Goal: Task Accomplishment & Management: Complete application form

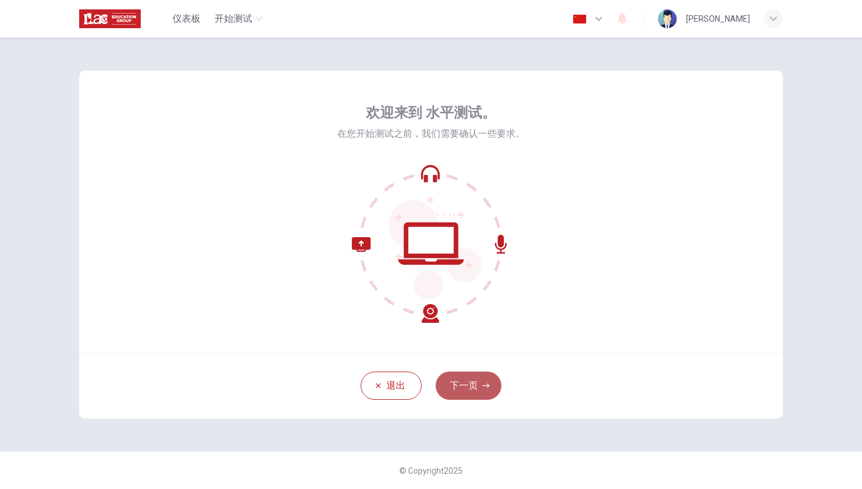
click at [471, 383] on button "下一页" at bounding box center [469, 385] width 66 height 28
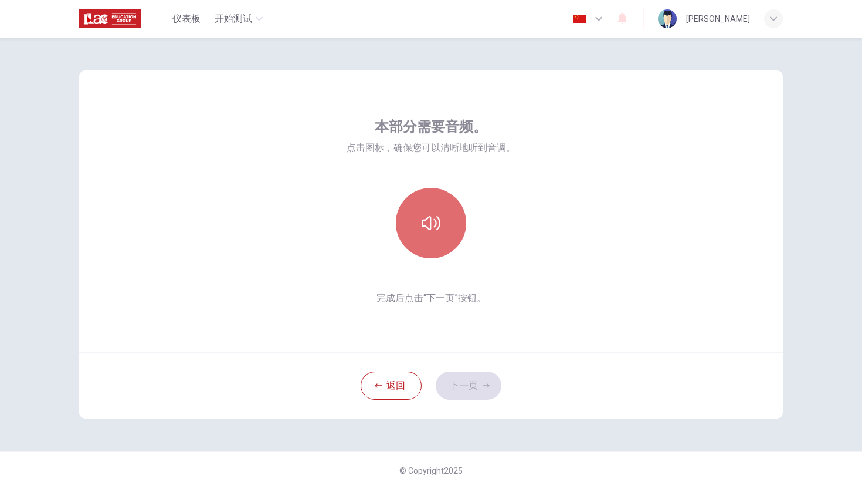
click at [432, 223] on icon "button" at bounding box center [431, 222] width 19 height 19
click at [435, 226] on icon "button" at bounding box center [431, 222] width 19 height 19
click at [435, 226] on icon "button" at bounding box center [431, 223] width 19 height 14
click at [435, 226] on icon "button" at bounding box center [431, 222] width 19 height 19
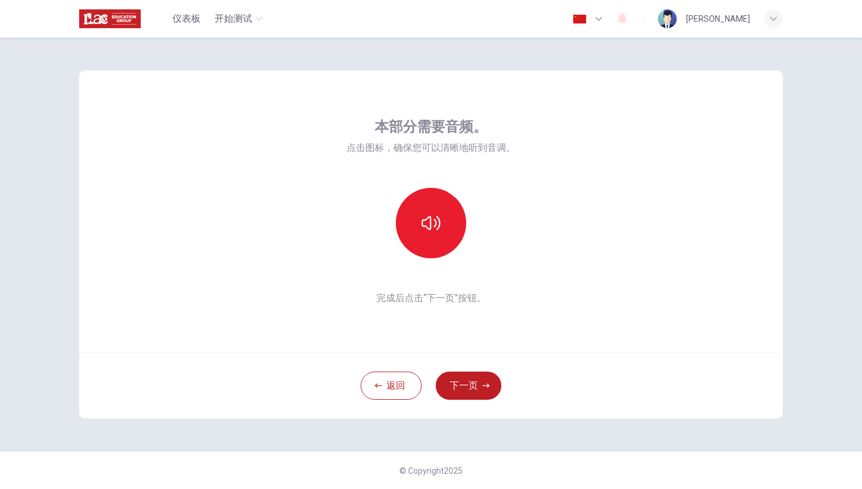
click at [476, 247] on div at bounding box center [431, 223] width 127 height 70
click at [477, 381] on button "下一页" at bounding box center [469, 385] width 66 height 28
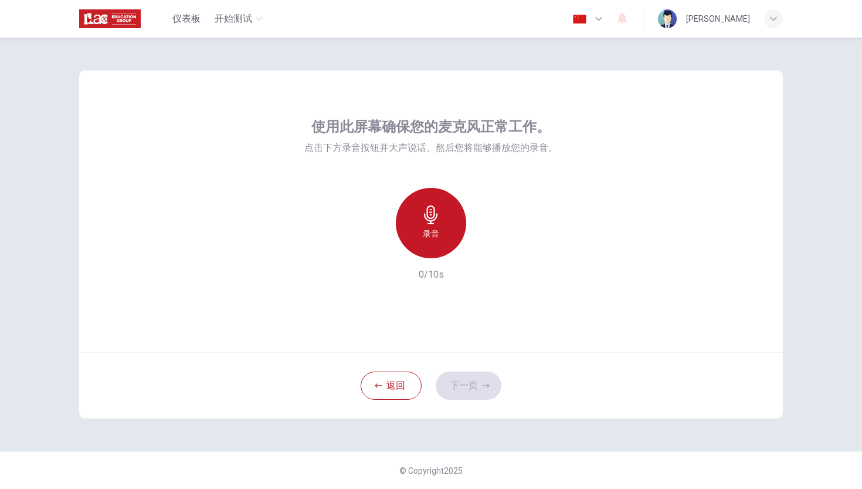
click at [426, 224] on div "录音" at bounding box center [431, 223] width 70 height 70
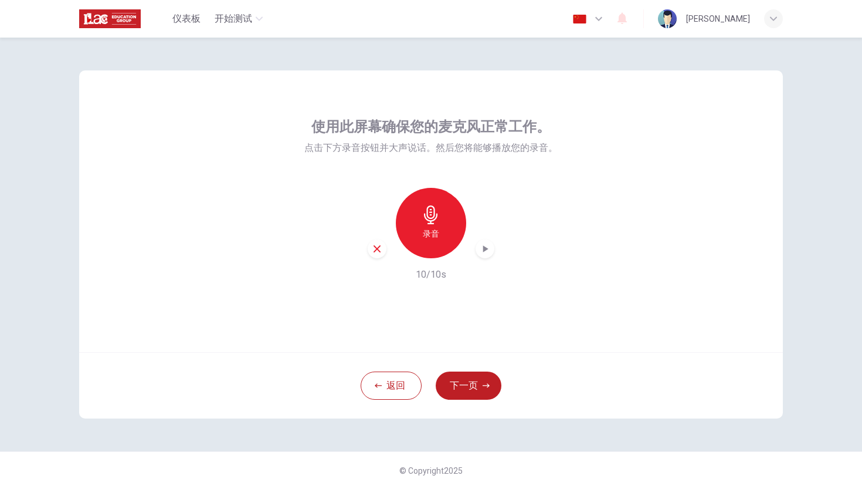
click at [490, 243] on icon "button" at bounding box center [485, 249] width 12 height 12
click at [479, 382] on button "下一页" at bounding box center [469, 385] width 66 height 28
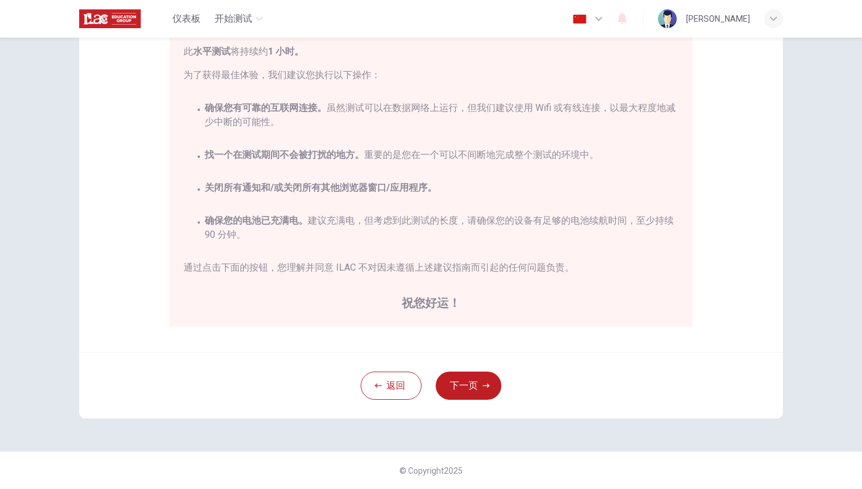
scroll to position [1, 0]
click at [468, 385] on button "下一页" at bounding box center [469, 385] width 66 height 28
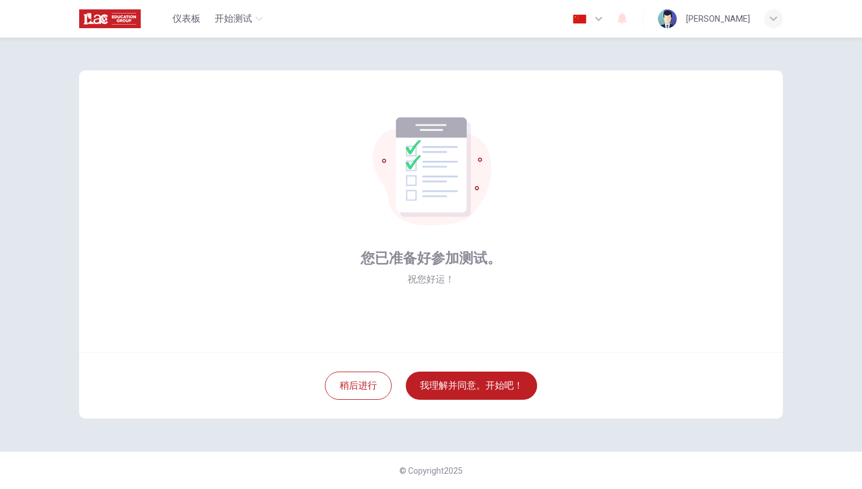
scroll to position [0, 0]
click at [479, 375] on button "我理解并同意。开始吧！" at bounding box center [471, 385] width 131 height 28
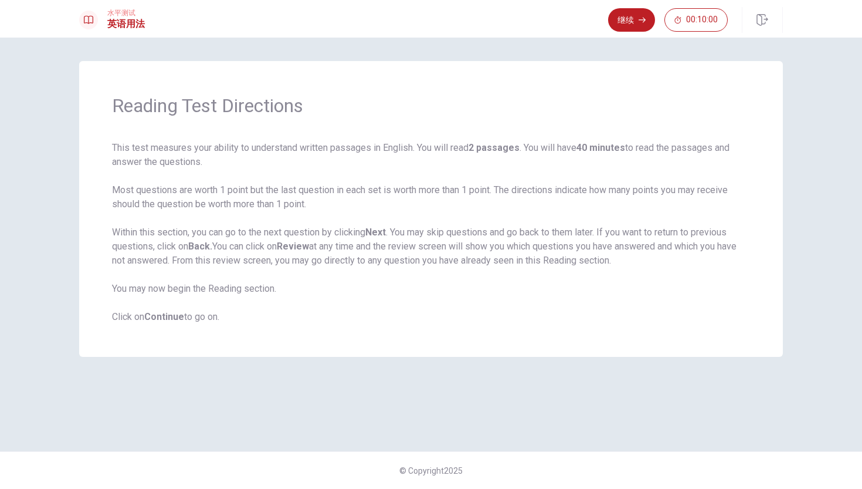
click at [172, 320] on b "Continue" at bounding box center [164, 316] width 40 height 11
click at [628, 15] on button "继续" at bounding box center [631, 19] width 47 height 23
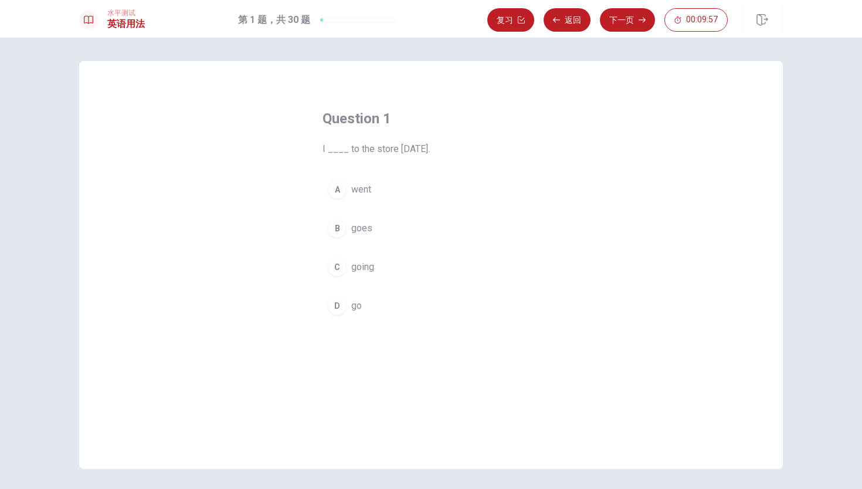
scroll to position [-1, 1]
click at [339, 195] on div "A" at bounding box center [337, 189] width 19 height 19
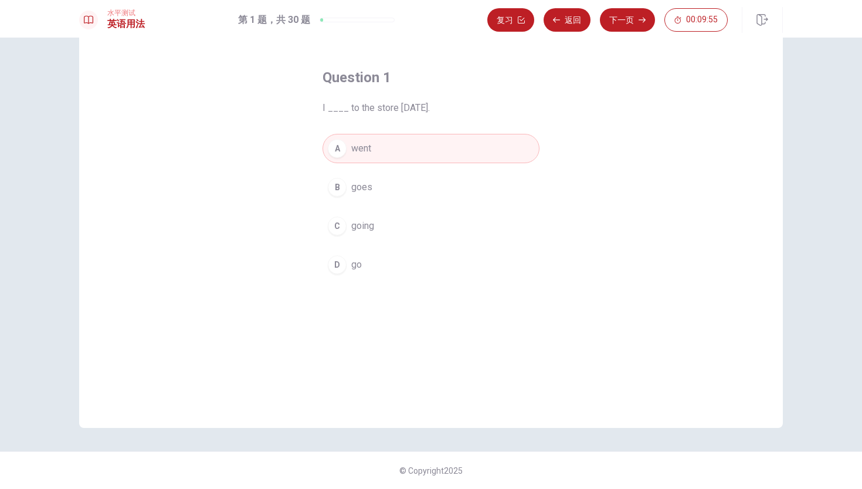
scroll to position [41, 0]
click at [641, 22] on icon "button" at bounding box center [642, 19] width 7 height 7
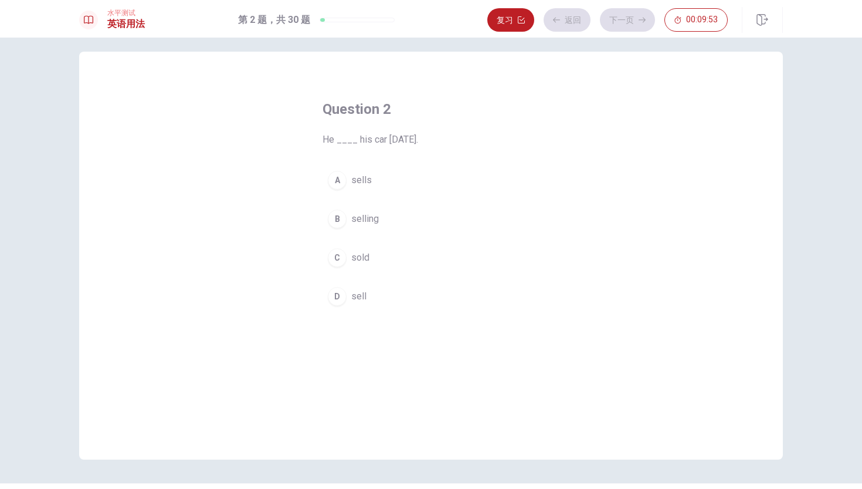
scroll to position [10, 0]
click at [341, 269] on button "C sold" at bounding box center [431, 256] width 217 height 29
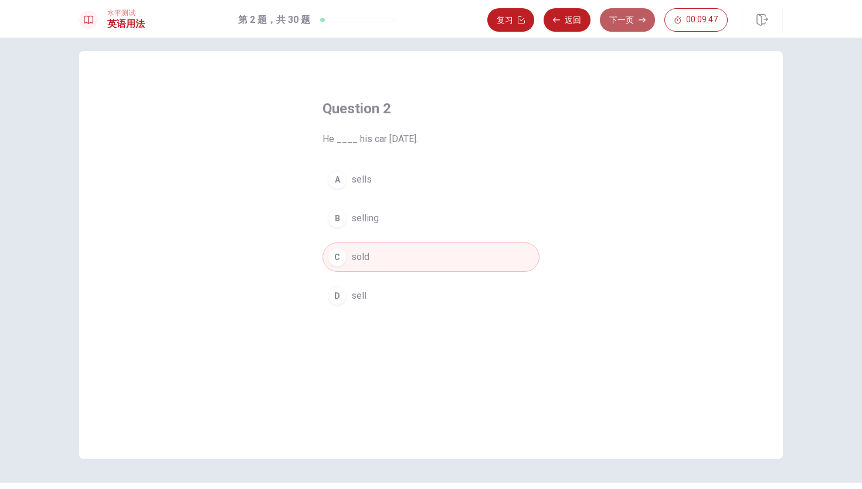
click at [636, 25] on button "下一页" at bounding box center [627, 19] width 55 height 23
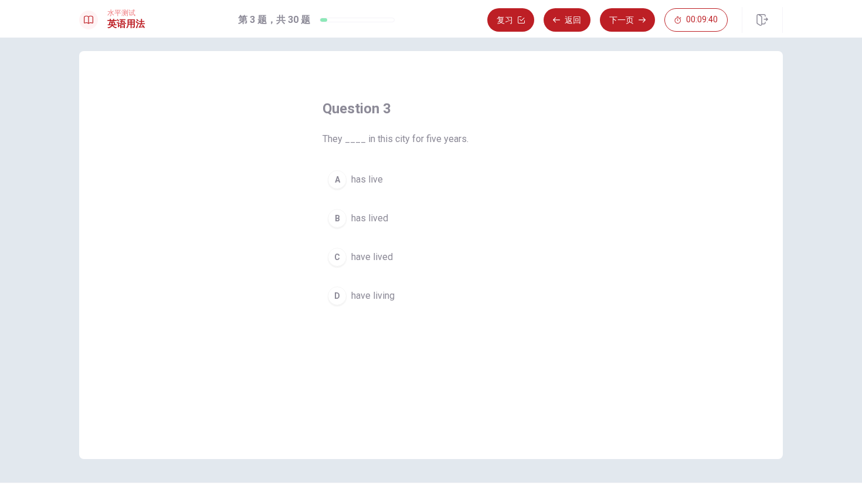
click at [338, 258] on div "C" at bounding box center [337, 256] width 19 height 19
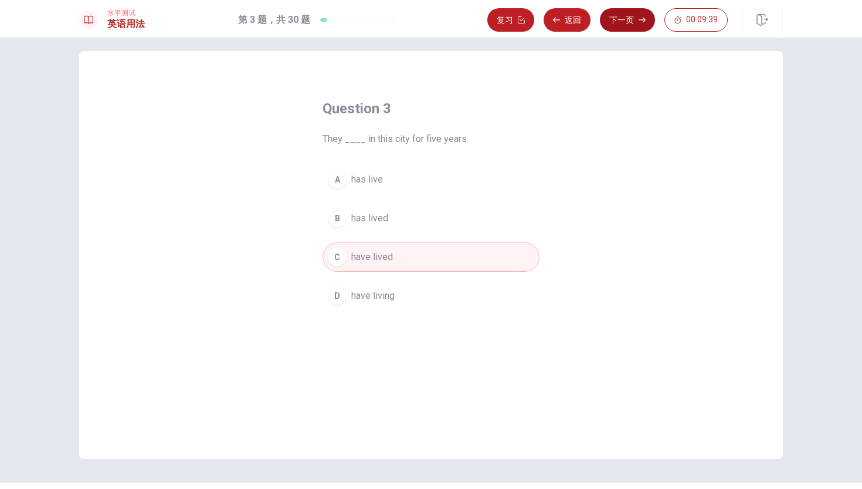
click at [616, 21] on button "下一页" at bounding box center [627, 19] width 55 height 23
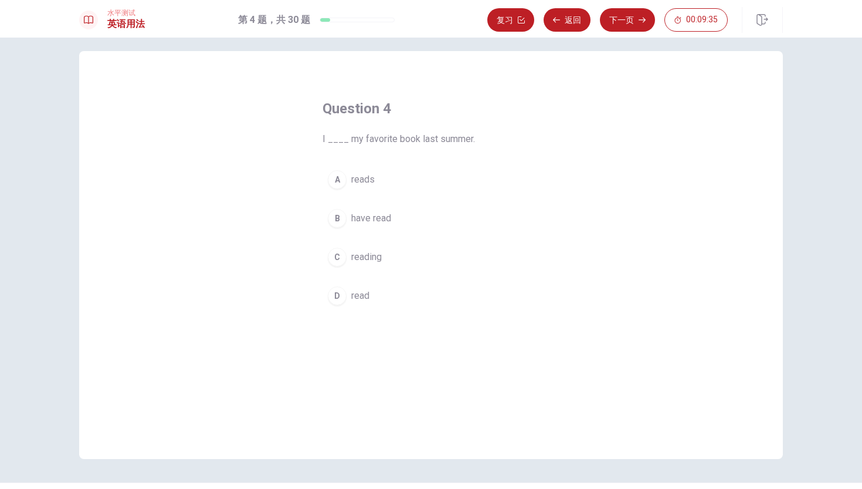
scroll to position [3, 0]
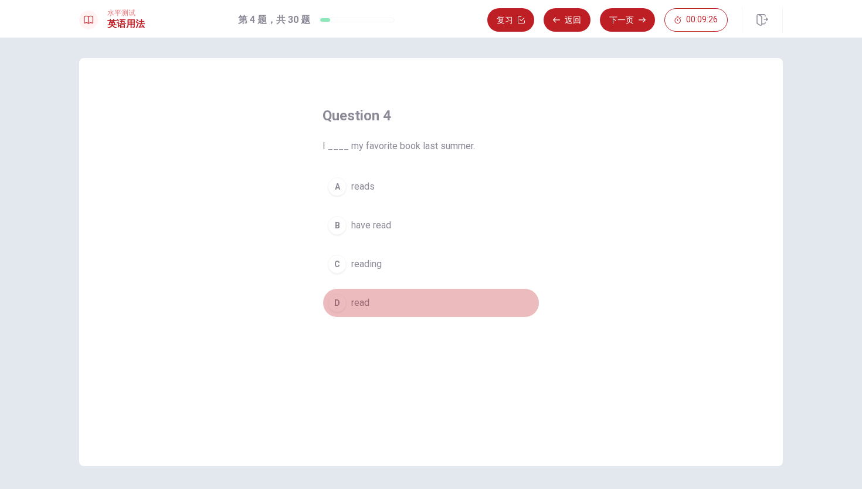
click at [357, 297] on span "read" at bounding box center [360, 303] width 18 height 14
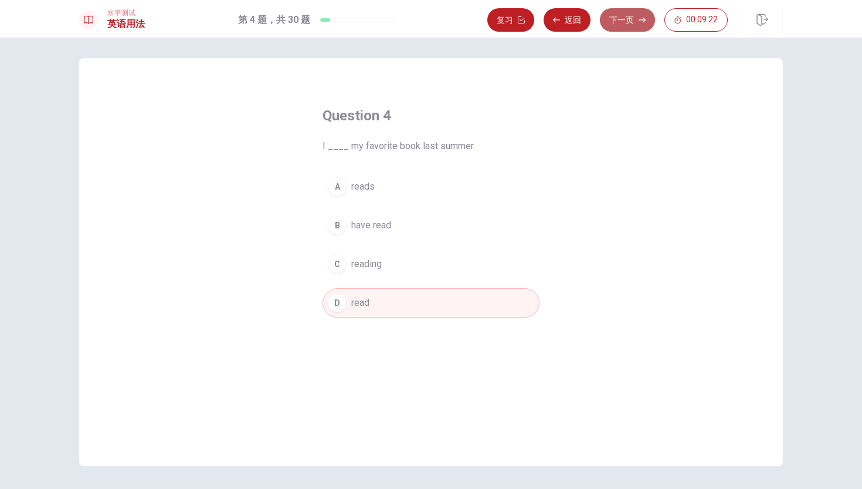
click at [612, 24] on button "下一页" at bounding box center [627, 19] width 55 height 23
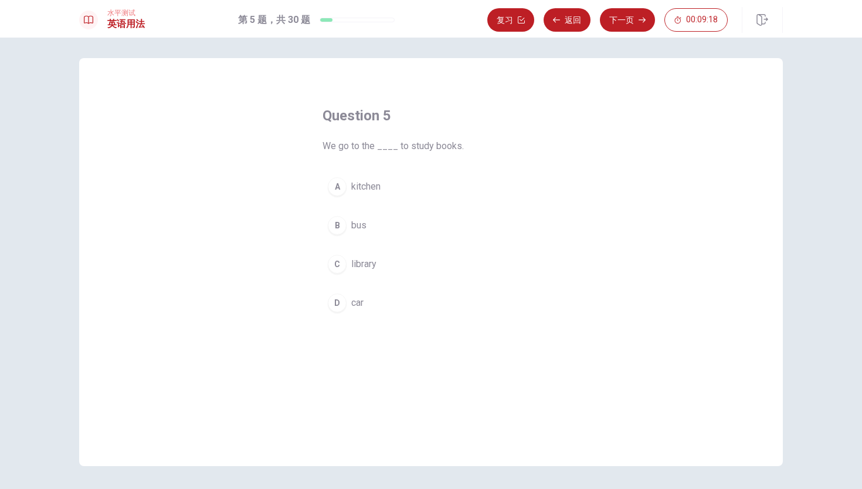
click at [330, 266] on div "C" at bounding box center [337, 264] width 19 height 19
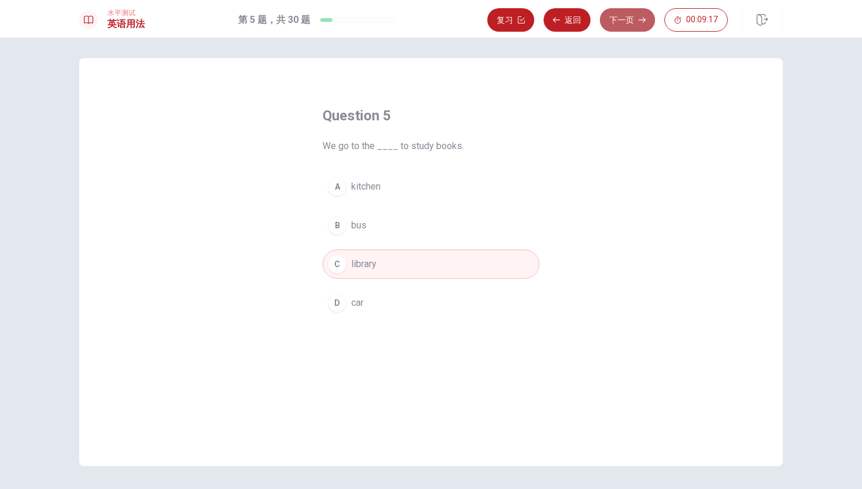
click at [628, 19] on button "下一页" at bounding box center [627, 19] width 55 height 23
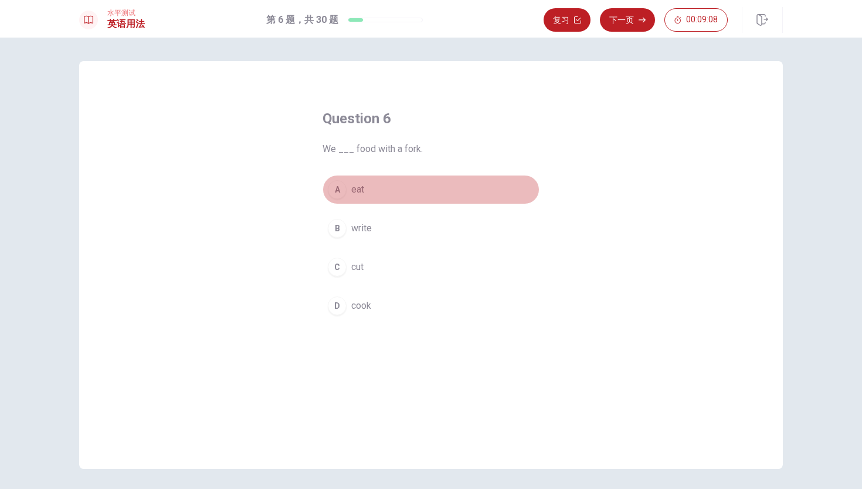
scroll to position [0, 0]
click at [338, 182] on div "A" at bounding box center [337, 189] width 19 height 19
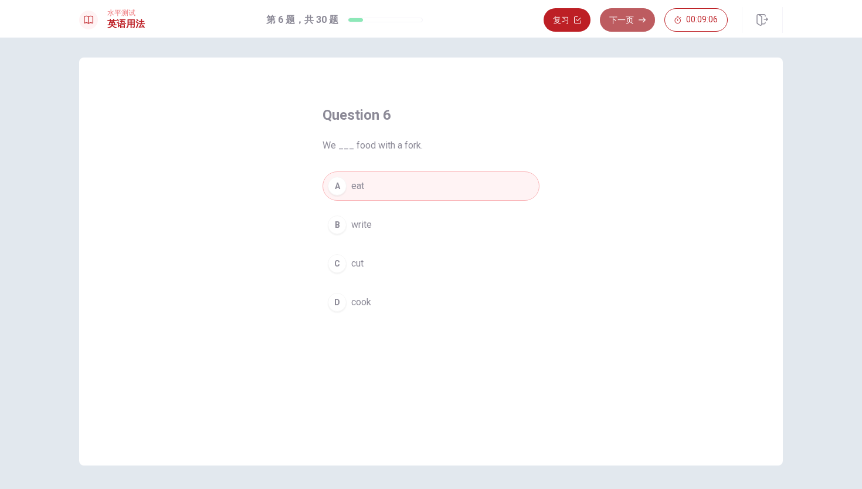
click at [622, 23] on button "下一页" at bounding box center [627, 19] width 55 height 23
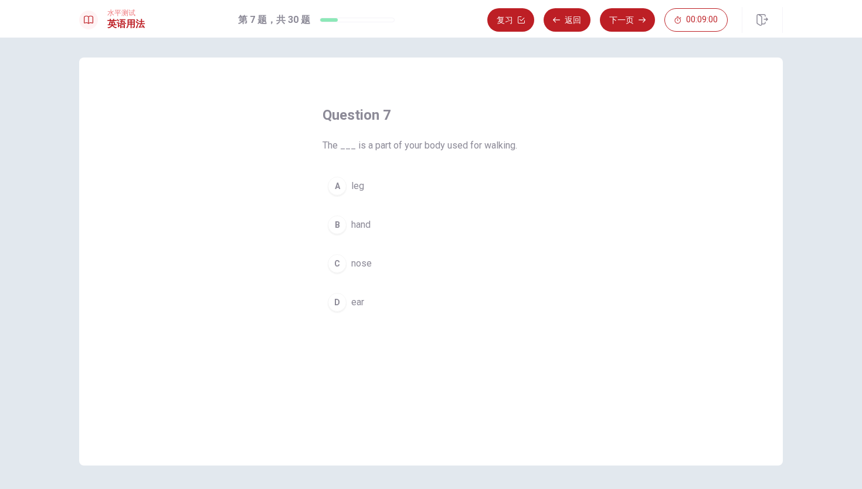
drag, startPoint x: 337, startPoint y: 184, endPoint x: 347, endPoint y: 178, distance: 10.8
click at [337, 184] on div "A" at bounding box center [337, 186] width 19 height 19
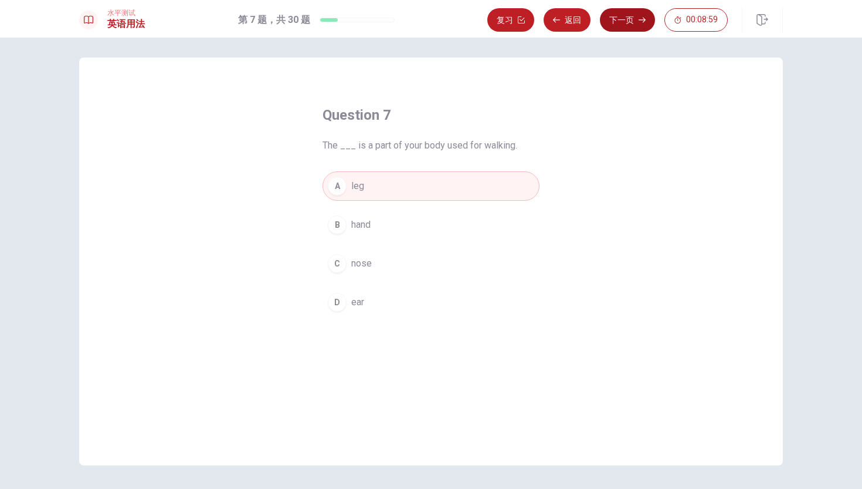
click at [628, 18] on button "下一页" at bounding box center [627, 19] width 55 height 23
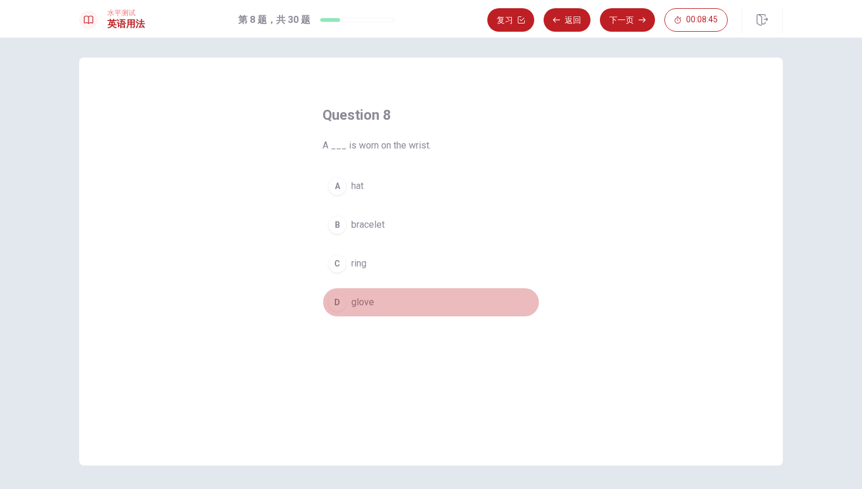
click at [342, 311] on button "D glove" at bounding box center [431, 301] width 217 height 29
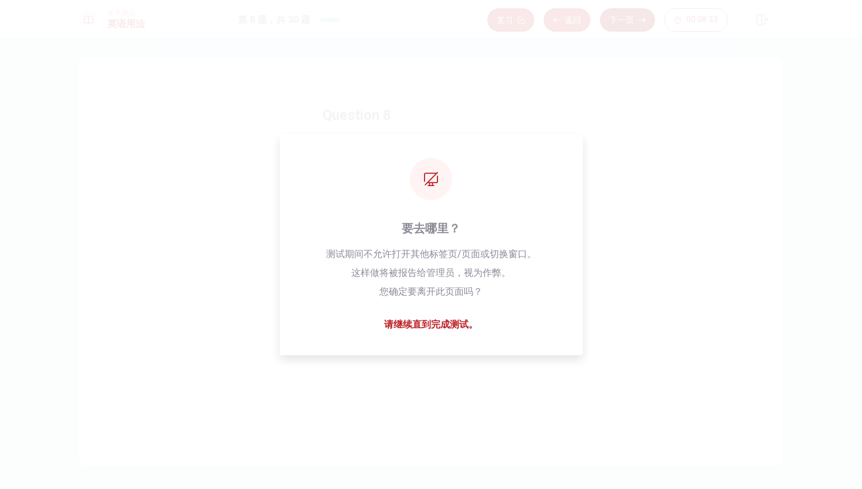
click at [638, 13] on button "下一页" at bounding box center [627, 19] width 55 height 23
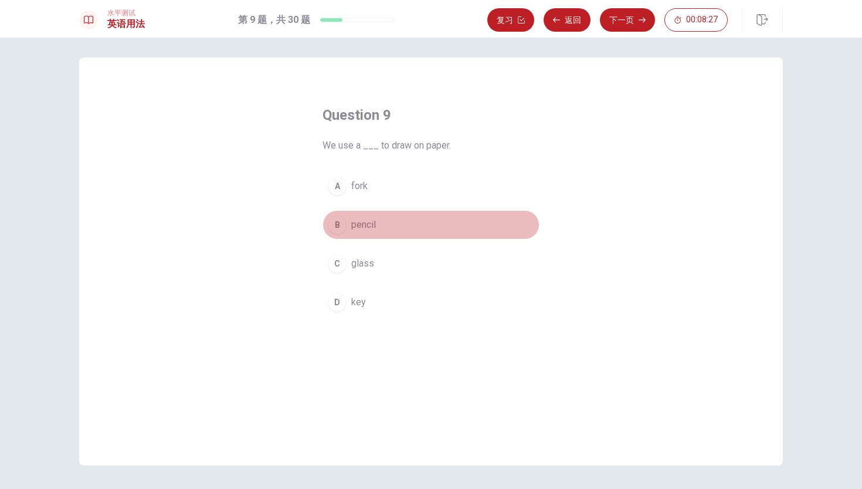
click at [362, 218] on span "pencil" at bounding box center [363, 225] width 25 height 14
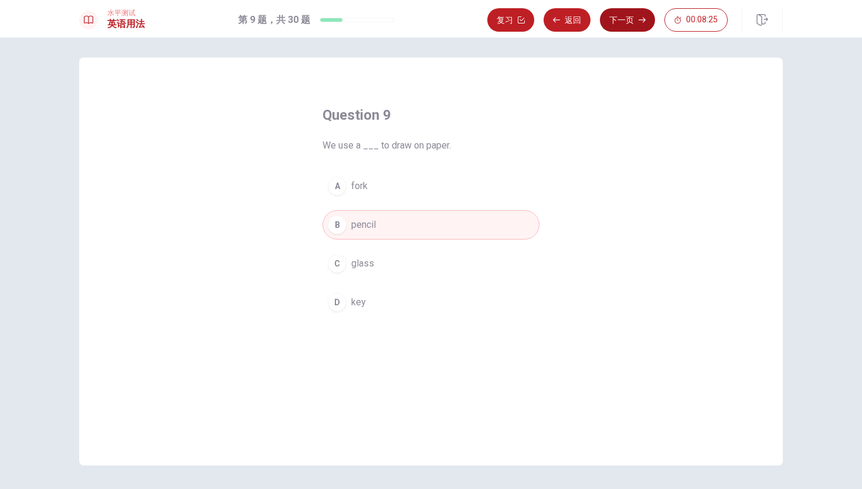
click at [631, 24] on button "下一页" at bounding box center [627, 19] width 55 height 23
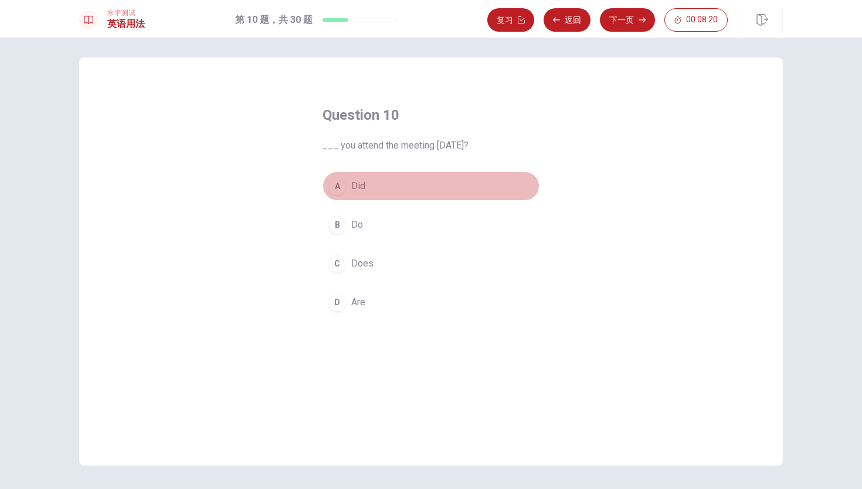
click at [359, 189] on span "Did" at bounding box center [358, 186] width 14 height 14
click at [661, 25] on div "复习 返回 下一页 00:08:19" at bounding box center [607, 19] width 240 height 23
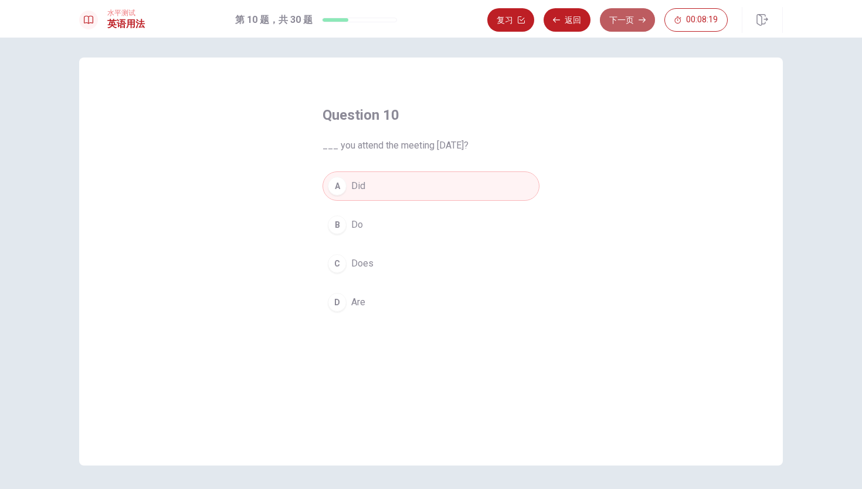
click at [643, 22] on icon "button" at bounding box center [642, 20] width 7 height 5
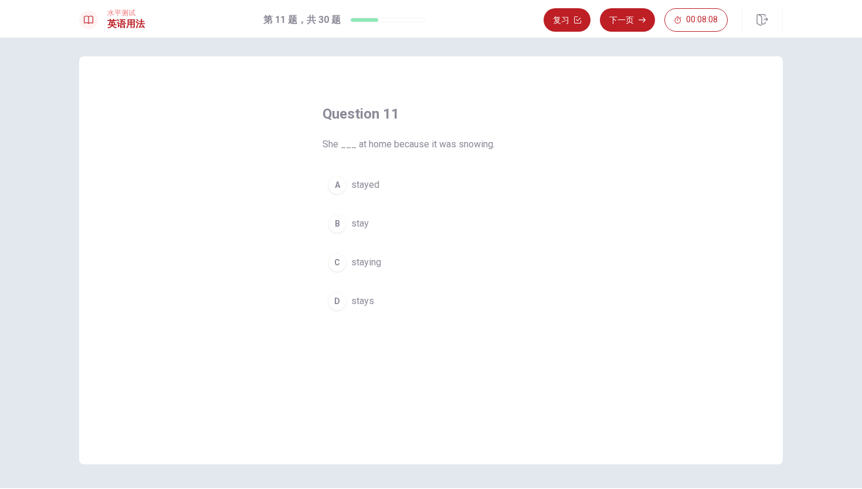
scroll to position [7, 0]
click at [362, 306] on button "D stays" at bounding box center [431, 298] width 217 height 29
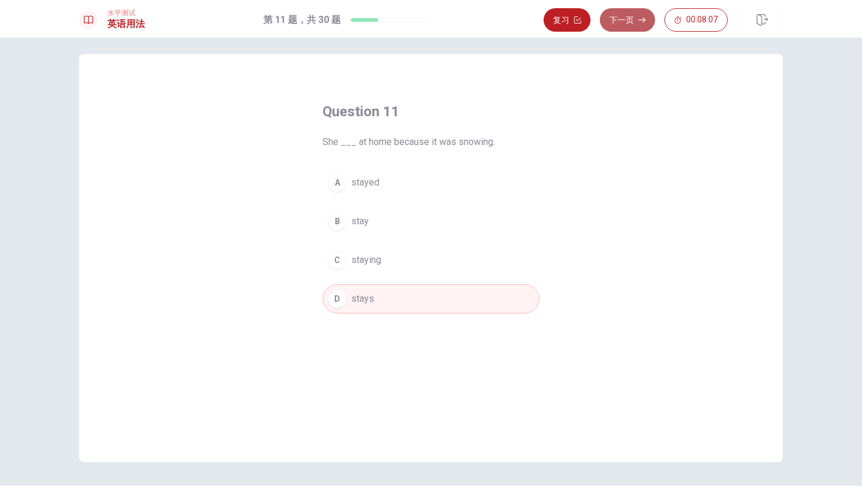
click at [639, 26] on button "下一页" at bounding box center [627, 19] width 55 height 23
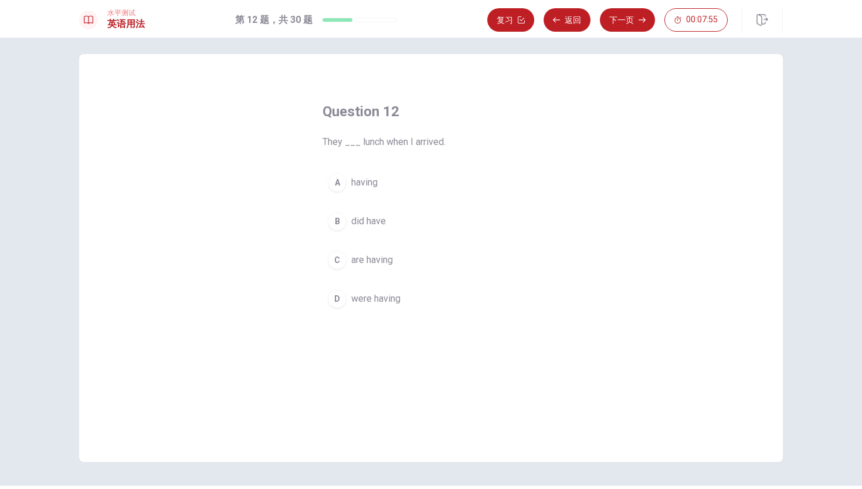
click at [375, 297] on span "were having" at bounding box center [375, 298] width 49 height 14
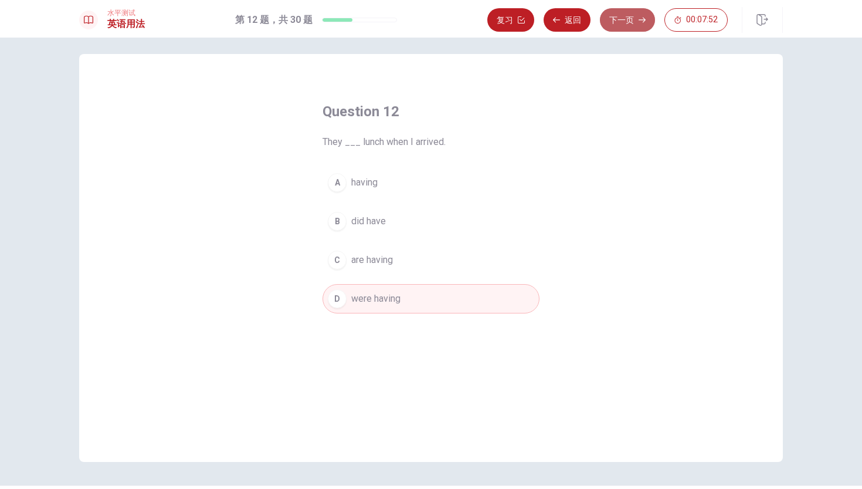
click at [635, 24] on button "下一页" at bounding box center [627, 19] width 55 height 23
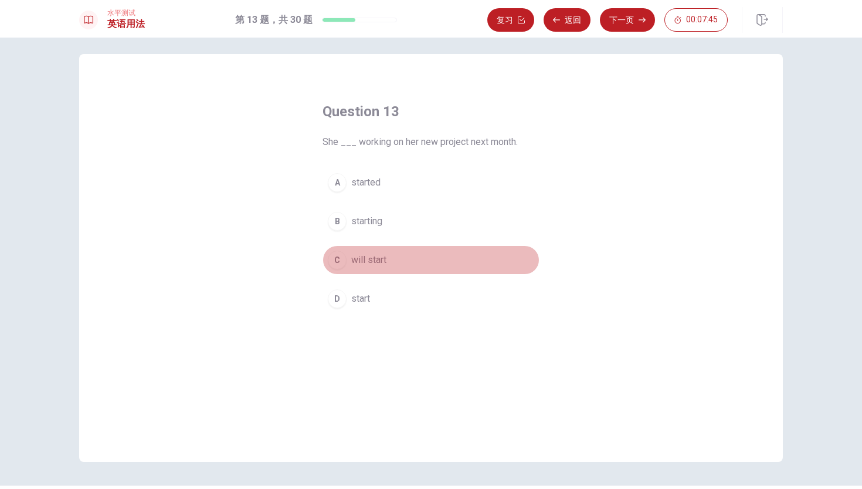
click at [376, 258] on span "will start" at bounding box center [368, 260] width 35 height 14
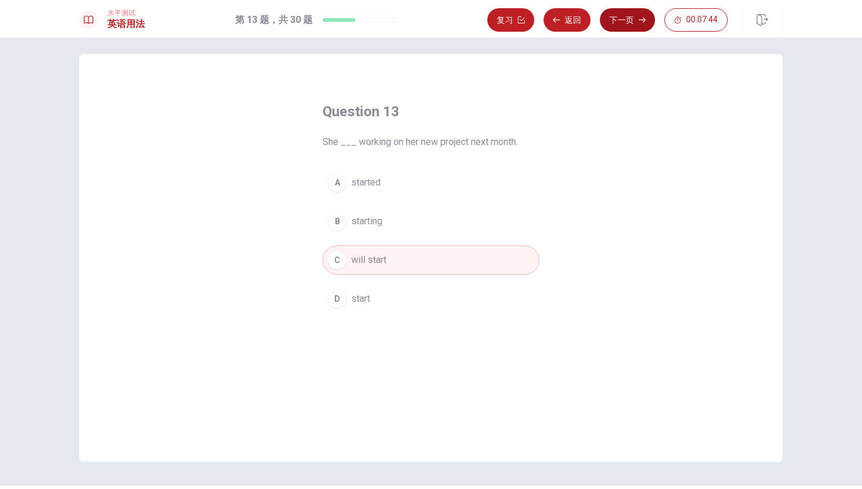
click at [619, 27] on button "下一页" at bounding box center [627, 19] width 55 height 23
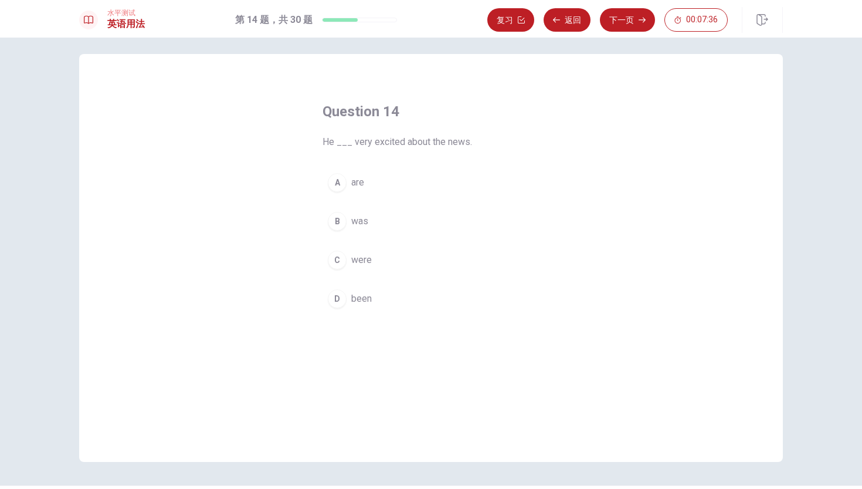
click at [359, 218] on span "was" at bounding box center [359, 221] width 17 height 14
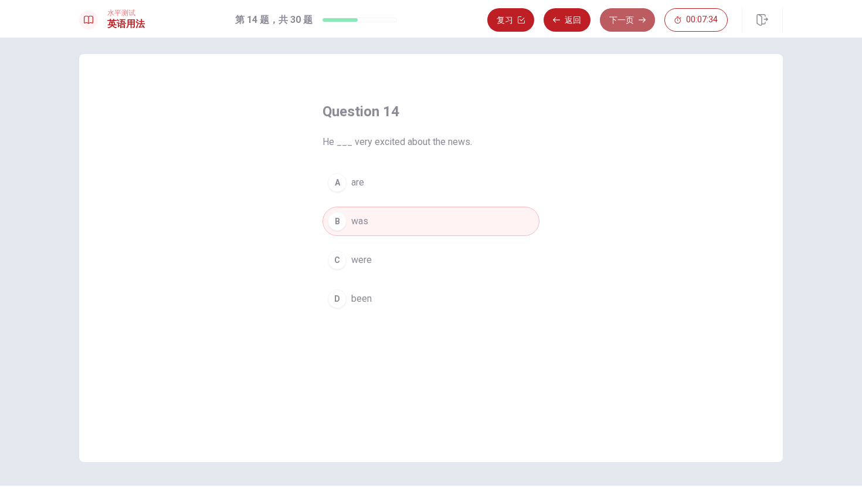
click at [637, 19] on button "下一页" at bounding box center [627, 19] width 55 height 23
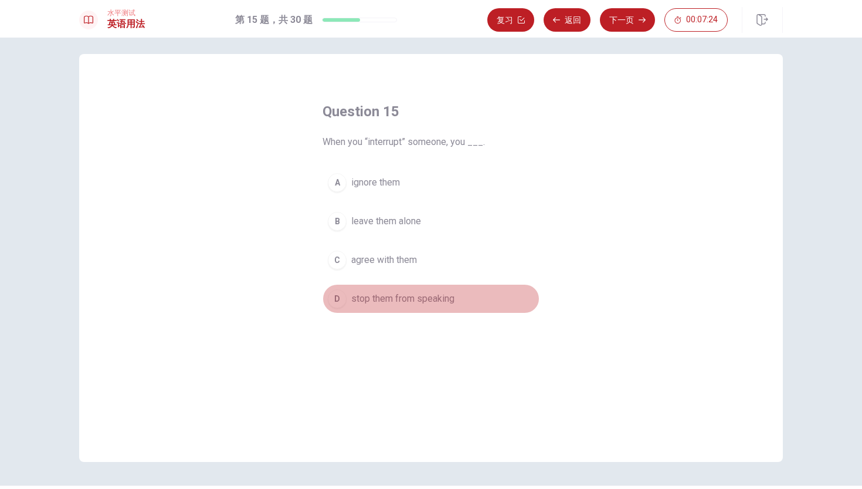
click at [408, 297] on span "stop them from speaking" at bounding box center [402, 298] width 103 height 14
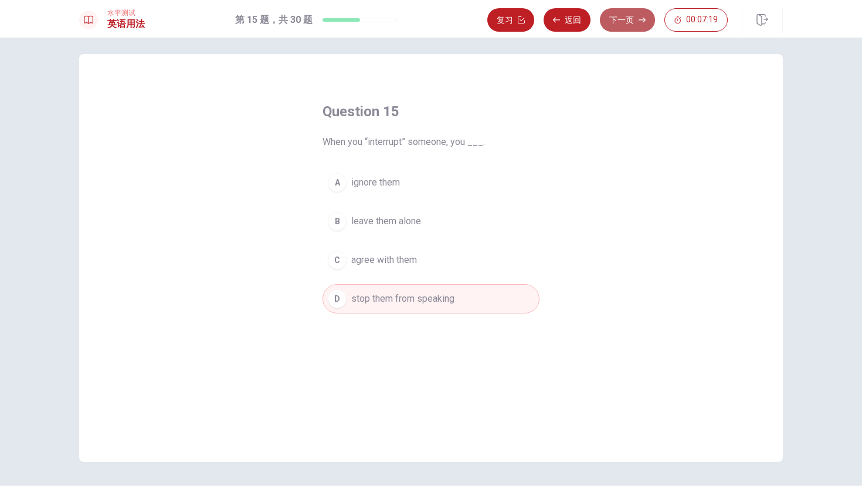
click at [622, 23] on button "下一页" at bounding box center [627, 19] width 55 height 23
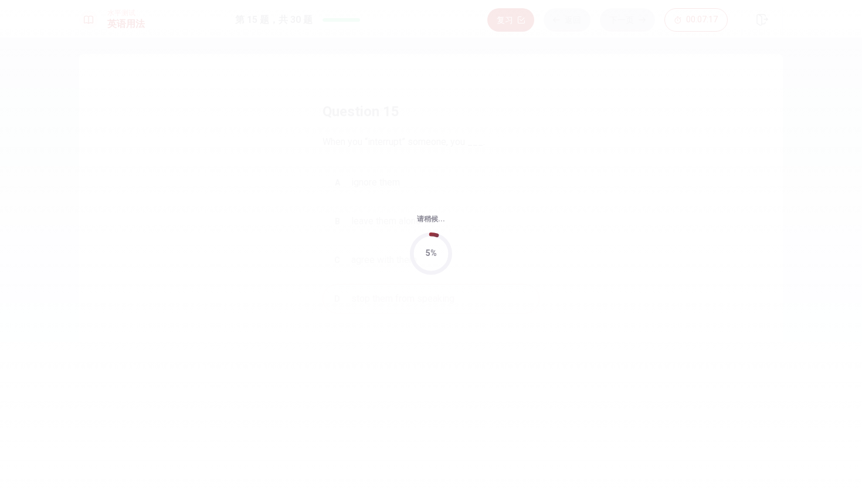
scroll to position [0, 0]
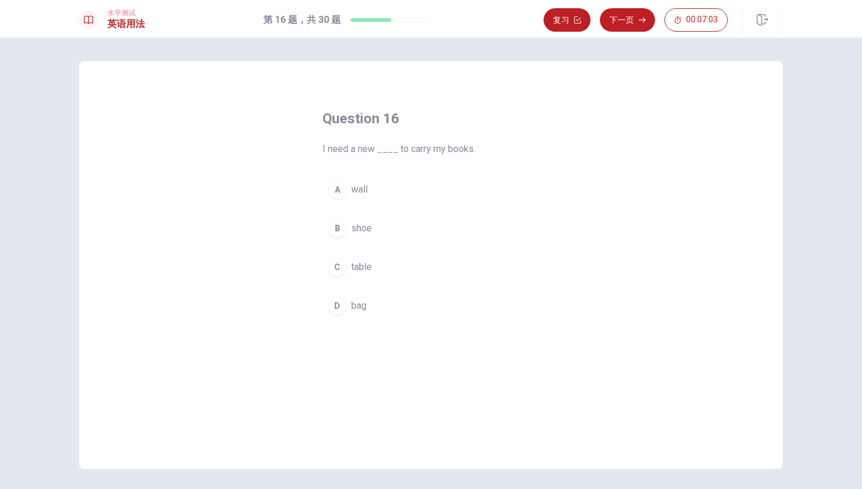
click at [354, 294] on button "D bag" at bounding box center [431, 305] width 217 height 29
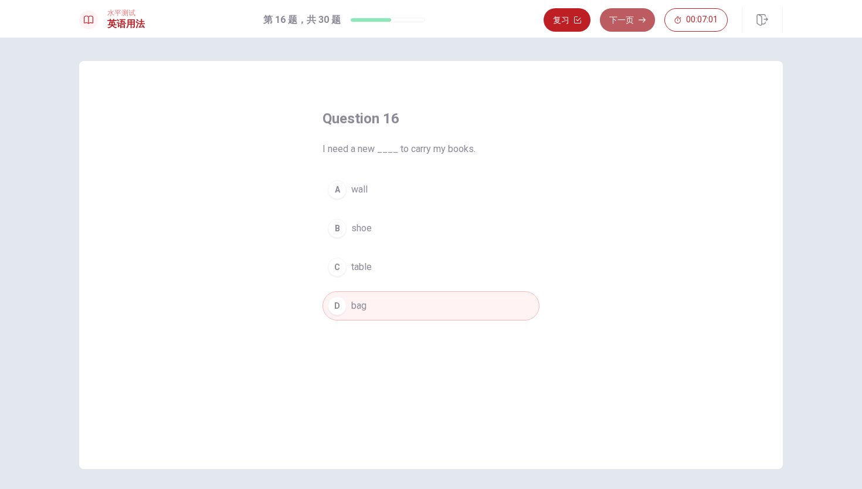
click at [619, 18] on button "下一页" at bounding box center [627, 19] width 55 height 23
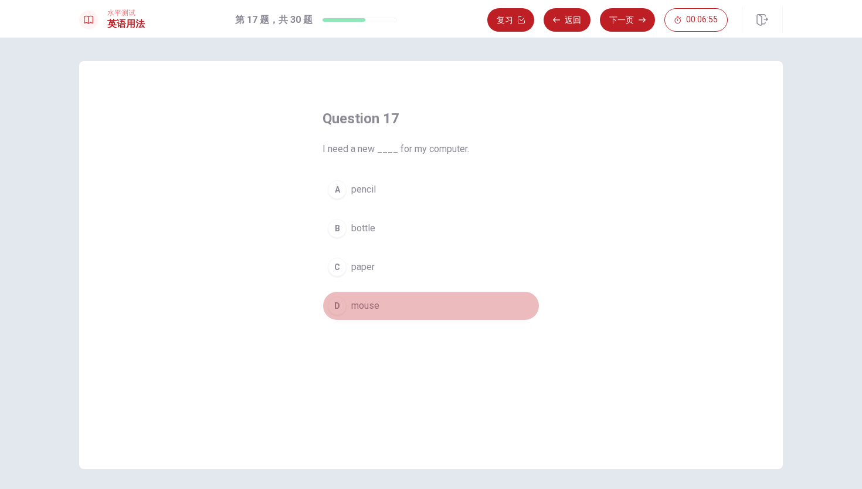
click at [366, 307] on span "mouse" at bounding box center [365, 306] width 28 height 14
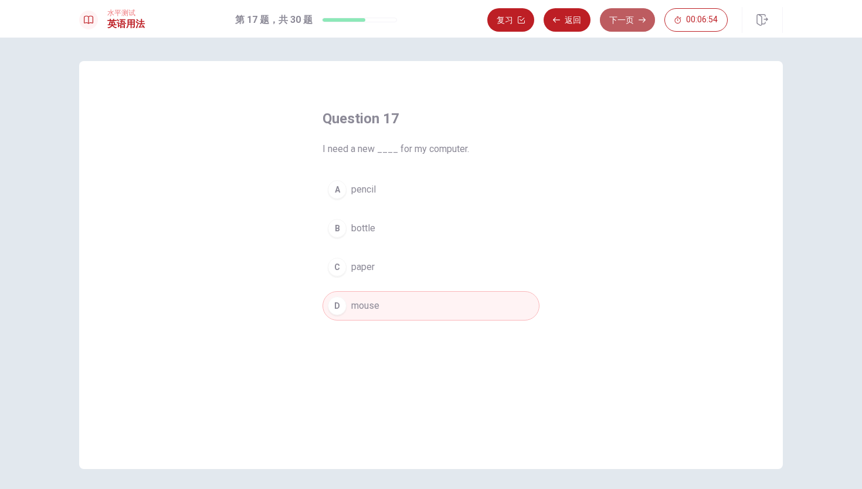
click at [607, 22] on button "下一页" at bounding box center [627, 19] width 55 height 23
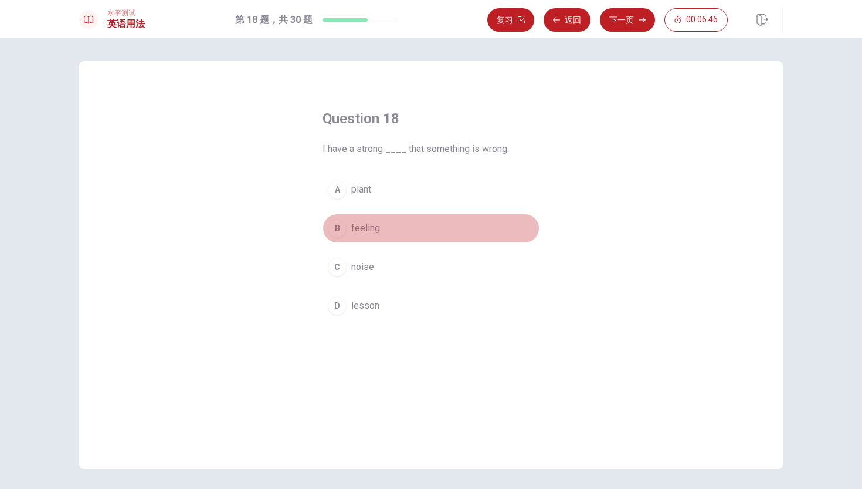
click at [360, 224] on span "feeling" at bounding box center [365, 228] width 29 height 14
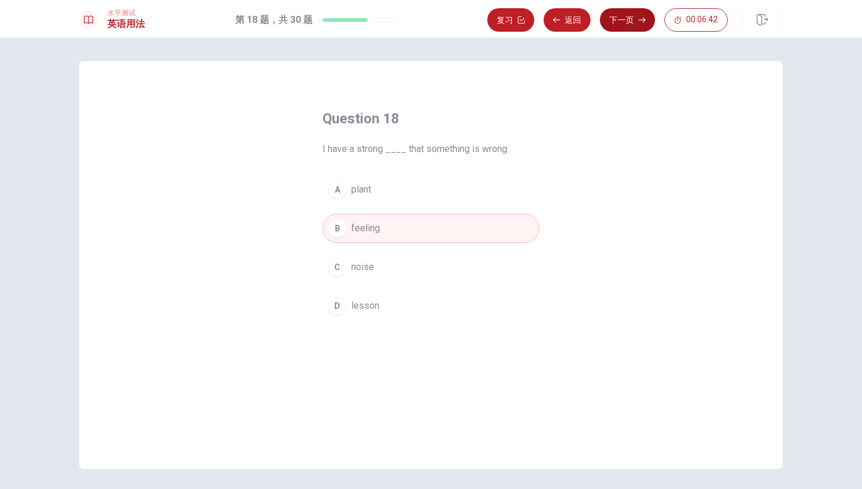
click at [617, 24] on button "下一页" at bounding box center [627, 19] width 55 height 23
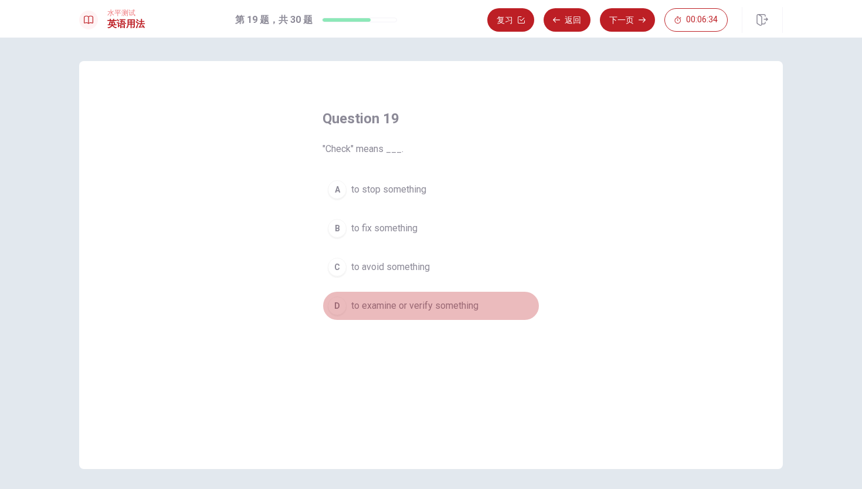
click at [395, 303] on span "to examine or verify something" at bounding box center [414, 306] width 127 height 14
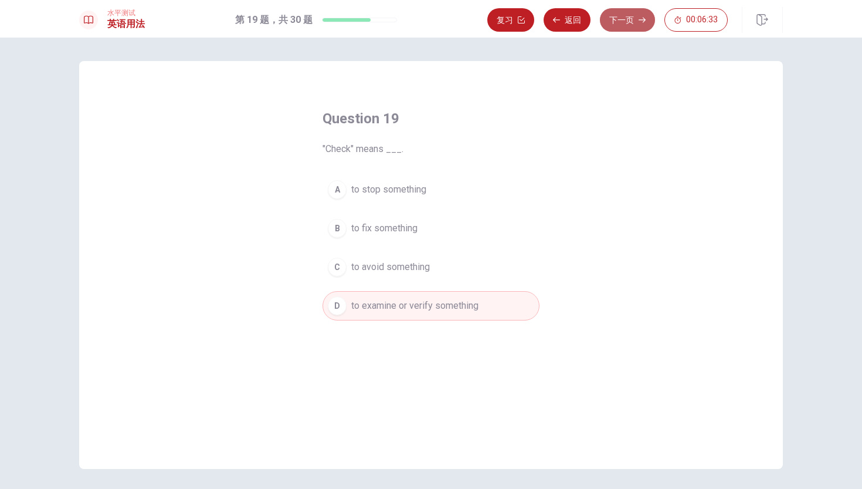
click at [625, 22] on button "下一页" at bounding box center [627, 19] width 55 height 23
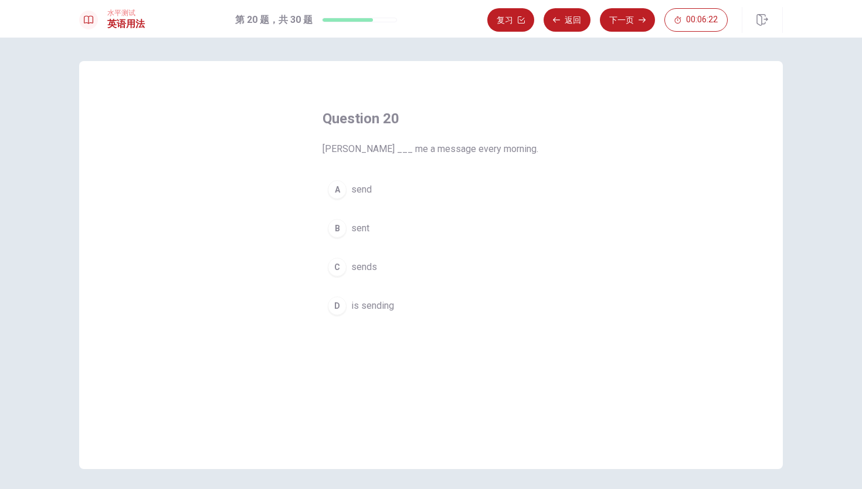
click at [375, 269] on span "sends" at bounding box center [364, 267] width 26 height 14
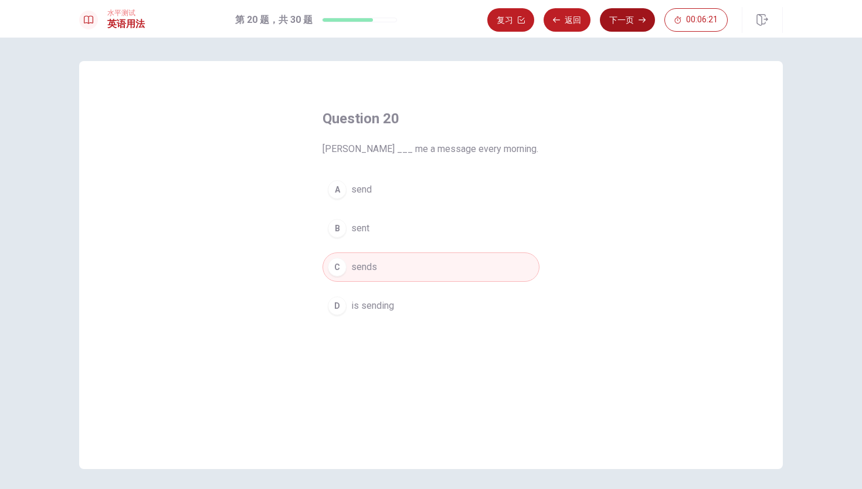
click at [624, 23] on button "下一页" at bounding box center [627, 19] width 55 height 23
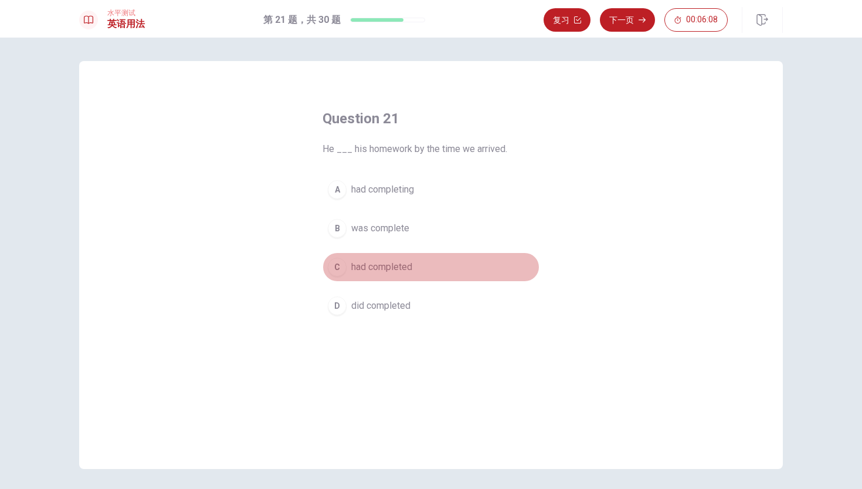
click at [369, 272] on span "had completed" at bounding box center [381, 267] width 61 height 14
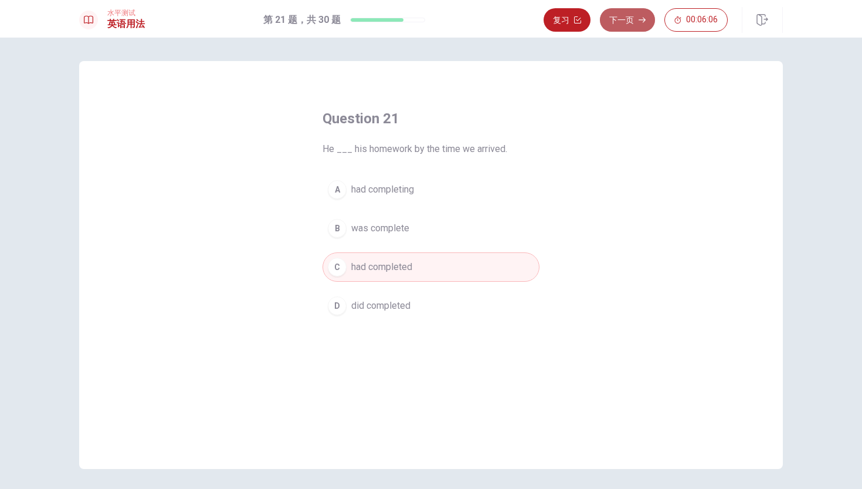
click at [625, 27] on button "下一页" at bounding box center [627, 19] width 55 height 23
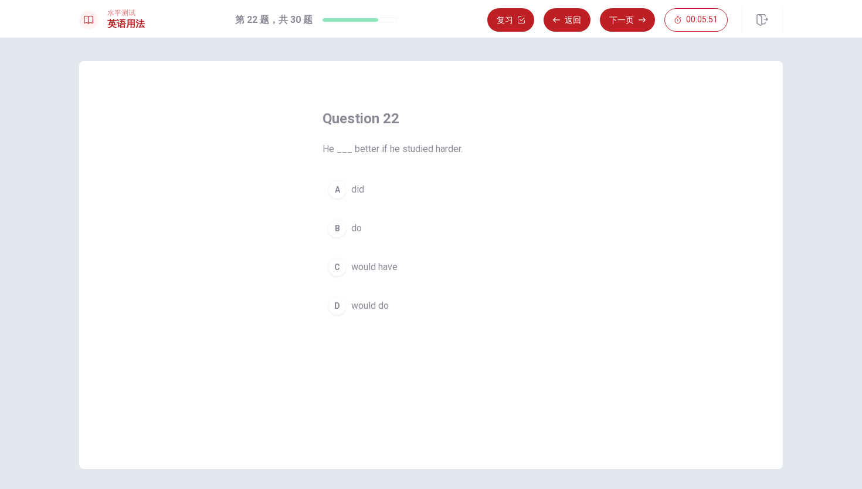
click at [383, 270] on span "would have" at bounding box center [374, 267] width 46 height 14
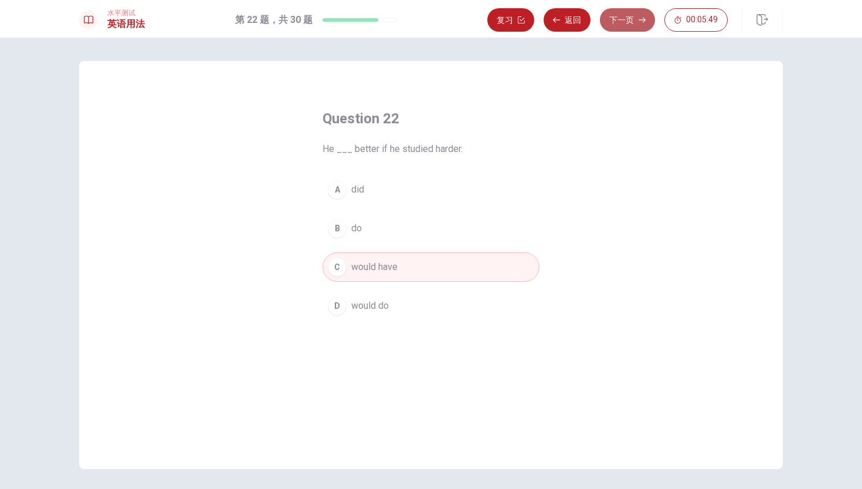
click at [615, 18] on button "下一页" at bounding box center [627, 19] width 55 height 23
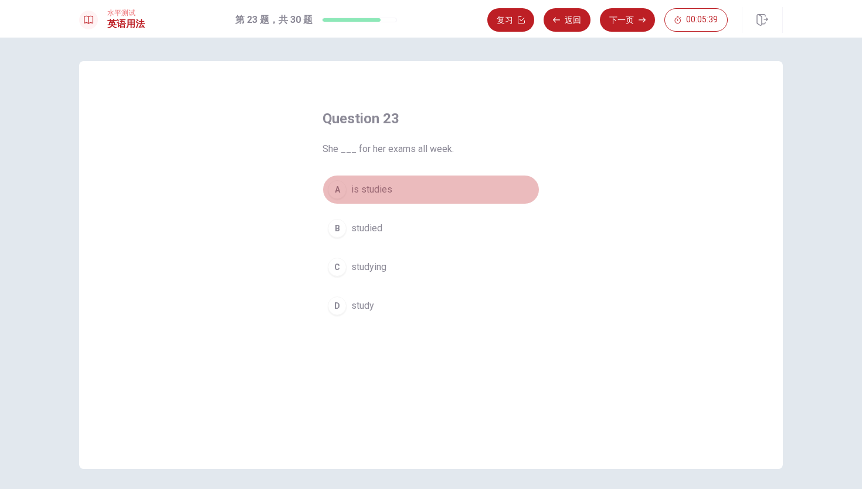
click at [389, 188] on span "is studies" at bounding box center [371, 189] width 41 height 14
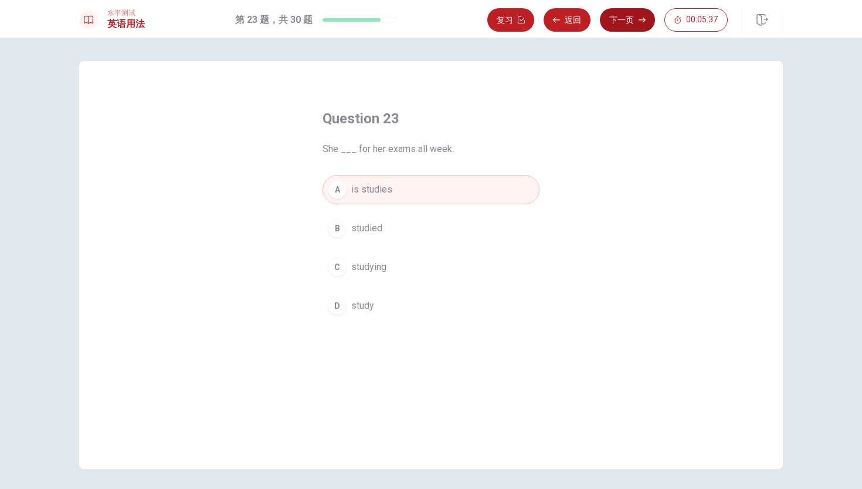
click at [653, 17] on button "下一页" at bounding box center [627, 19] width 55 height 23
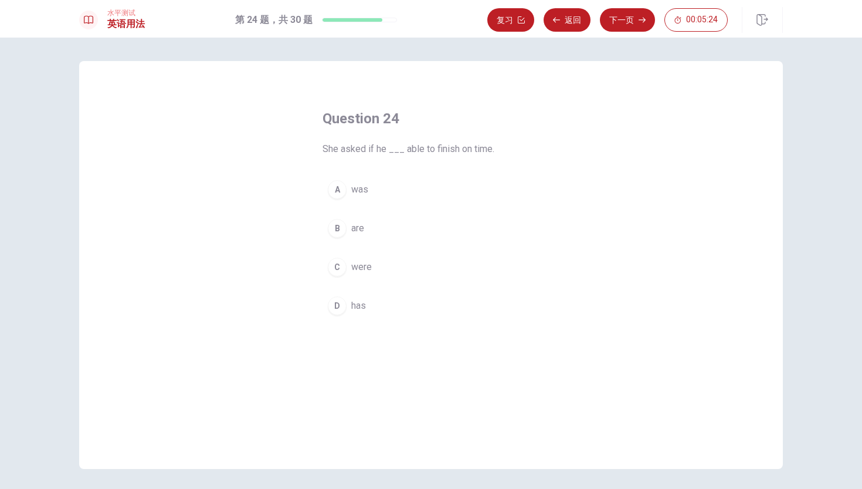
click at [366, 189] on span "was" at bounding box center [359, 189] width 17 height 14
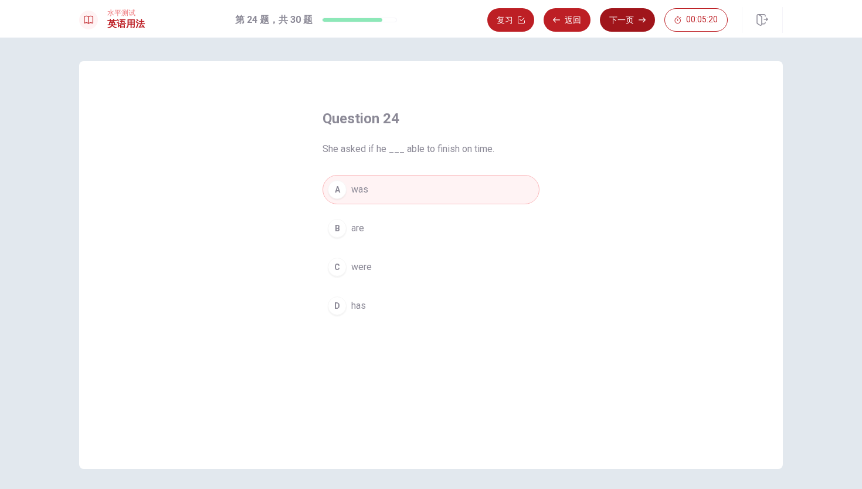
click at [620, 23] on button "下一页" at bounding box center [627, 19] width 55 height 23
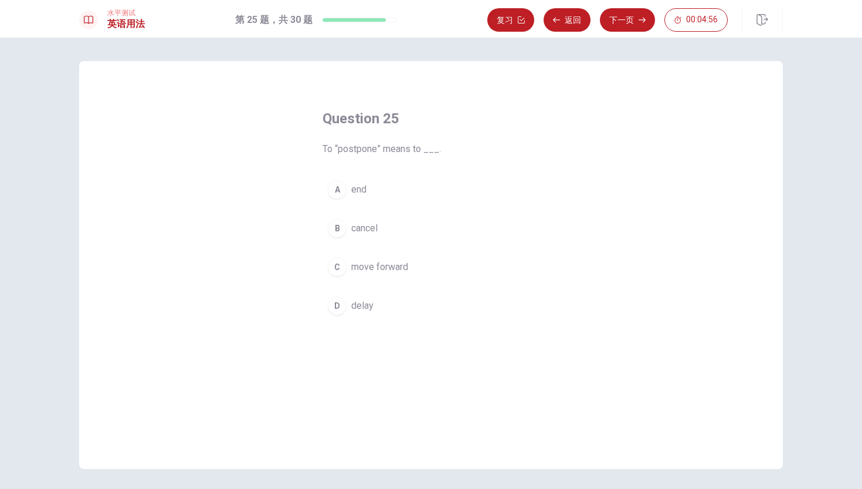
click at [402, 259] on button "C move forward" at bounding box center [431, 266] width 217 height 29
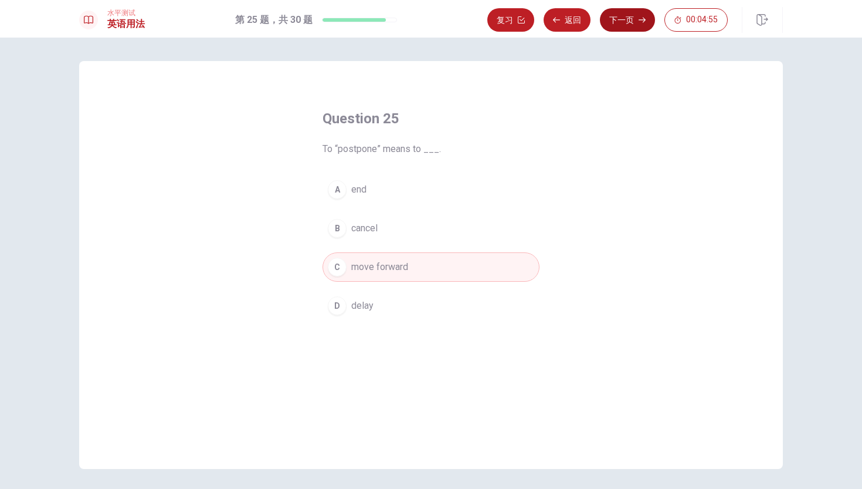
click at [641, 19] on icon "button" at bounding box center [642, 19] width 7 height 7
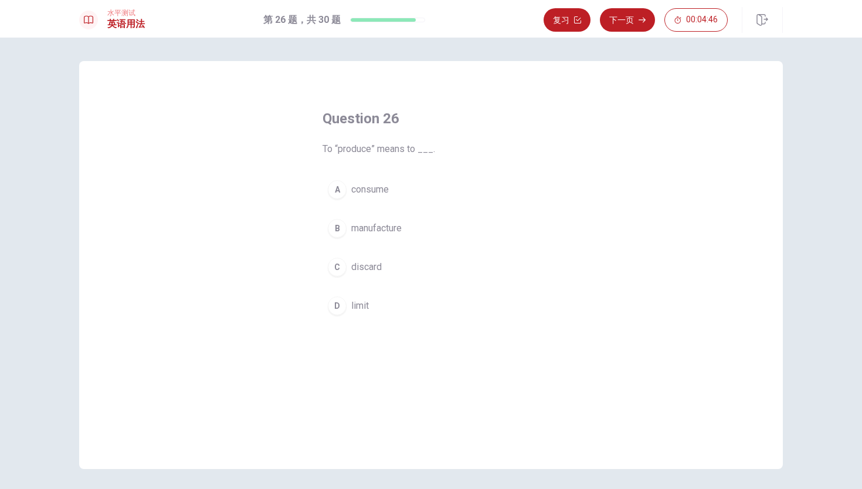
click at [378, 221] on button "B manufacture" at bounding box center [431, 227] width 217 height 29
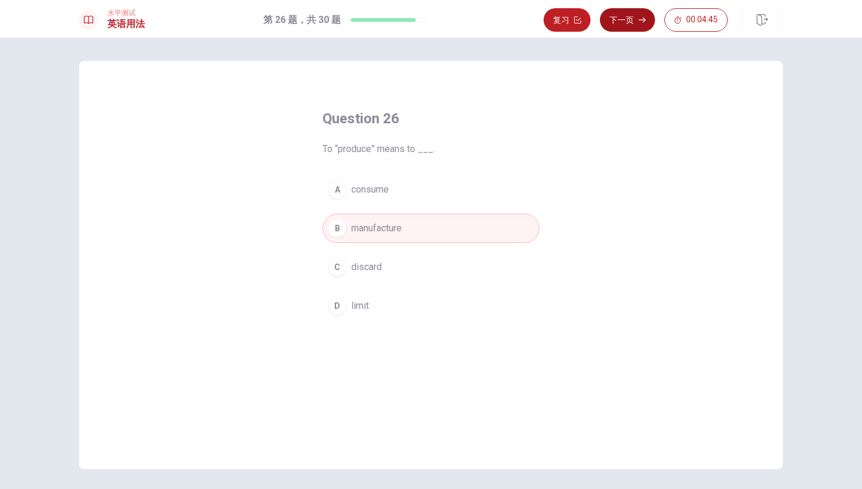
click at [631, 23] on button "下一页" at bounding box center [627, 19] width 55 height 23
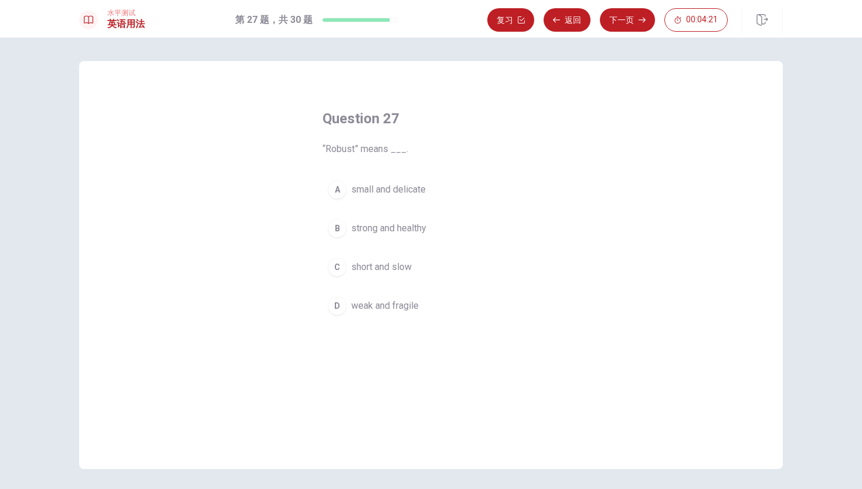
click at [394, 304] on span "weak and fragile" at bounding box center [384, 306] width 67 height 14
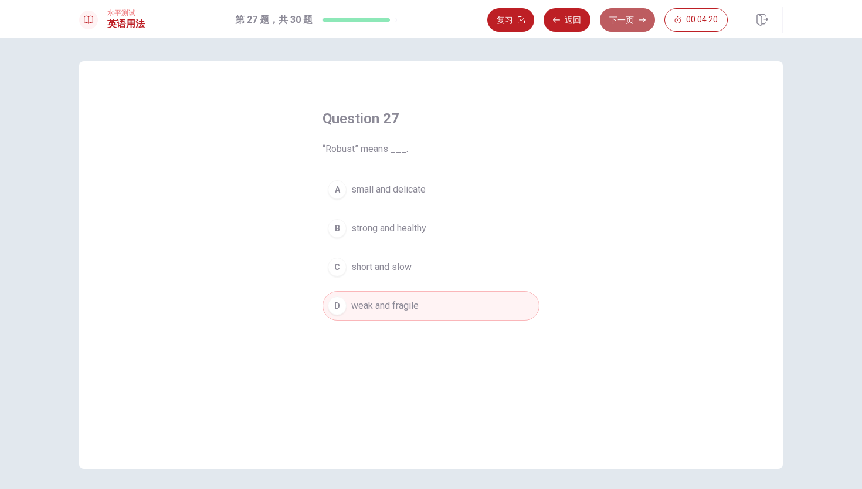
click at [633, 12] on button "下一页" at bounding box center [627, 19] width 55 height 23
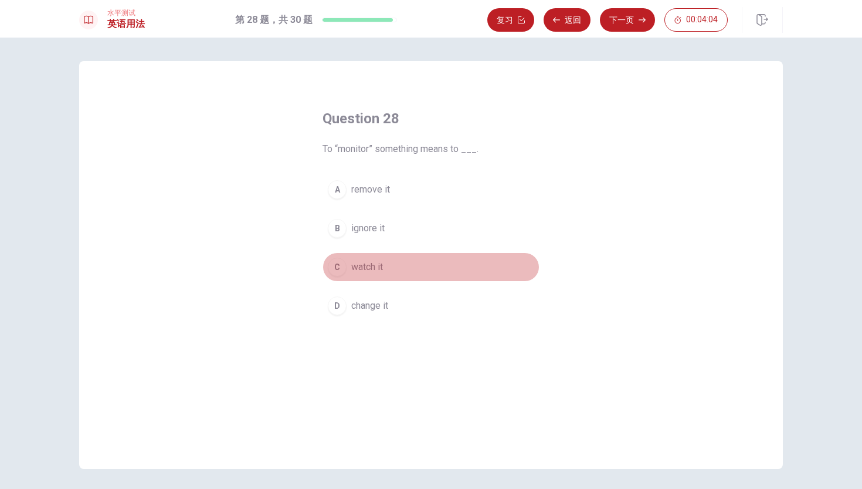
click at [368, 263] on span "watch it" at bounding box center [367, 267] width 32 height 14
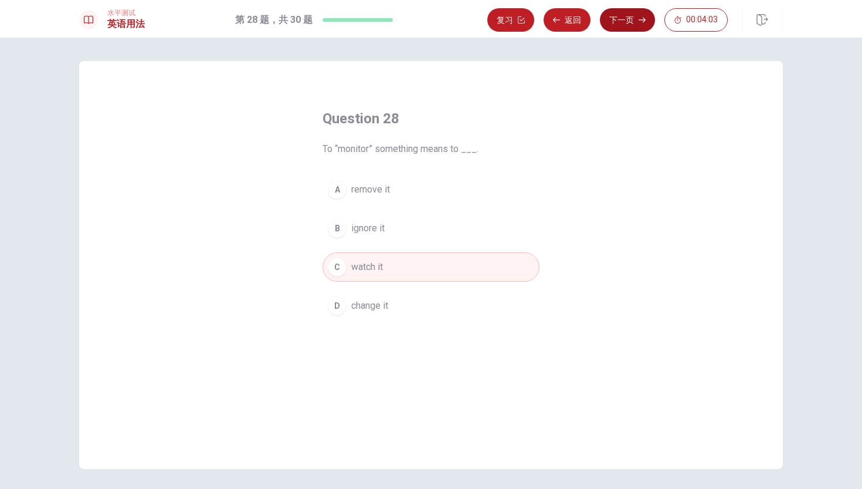
click at [627, 26] on button "下一页" at bounding box center [627, 19] width 55 height 23
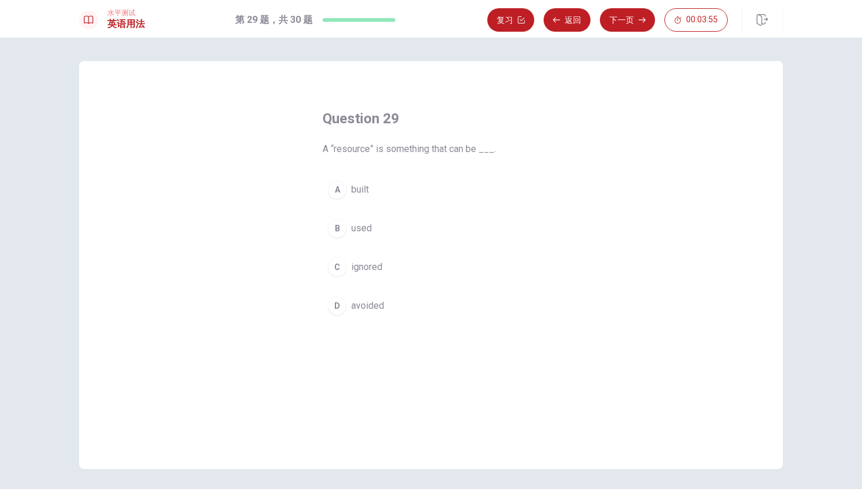
click at [378, 243] on div "A built B used C ignored D avoided" at bounding box center [431, 247] width 217 height 145
click at [371, 230] on span "used" at bounding box center [361, 228] width 21 height 14
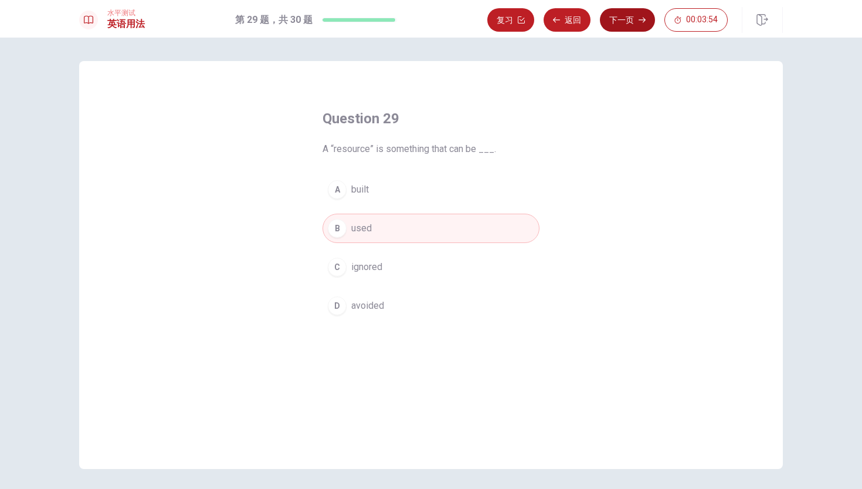
click at [622, 23] on button "下一页" at bounding box center [627, 19] width 55 height 23
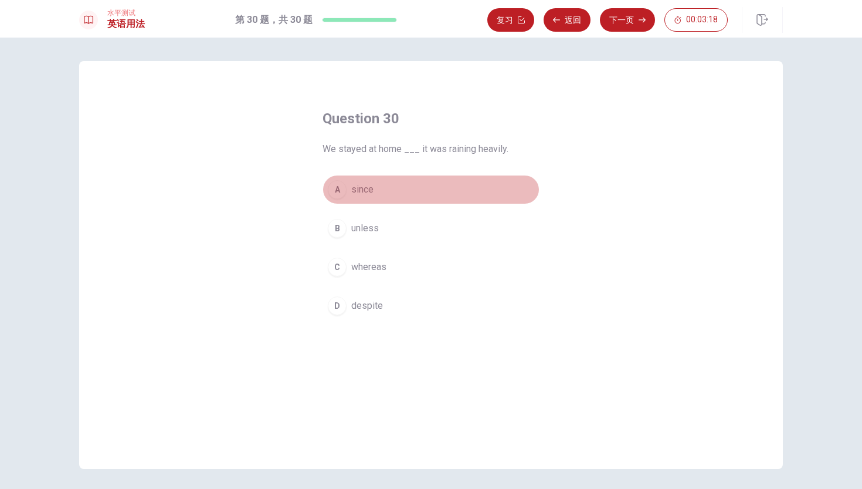
click at [364, 191] on span "since" at bounding box center [362, 189] width 22 height 14
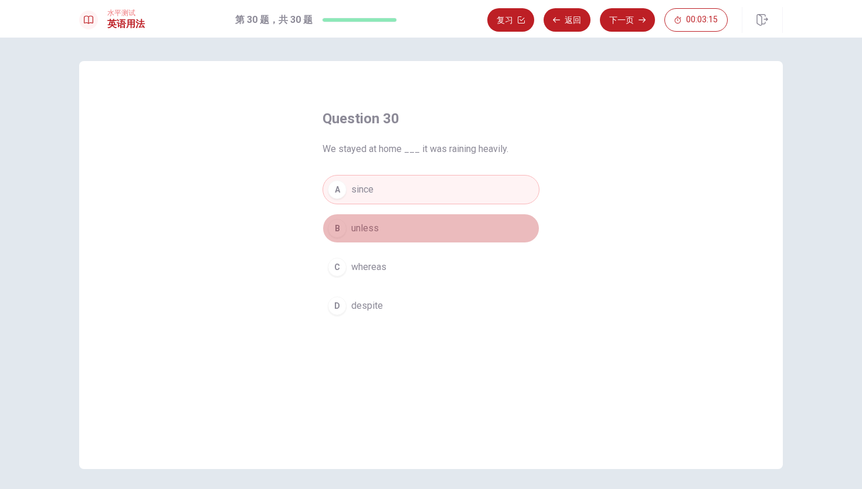
click at [401, 232] on button "B unless" at bounding box center [431, 227] width 217 height 29
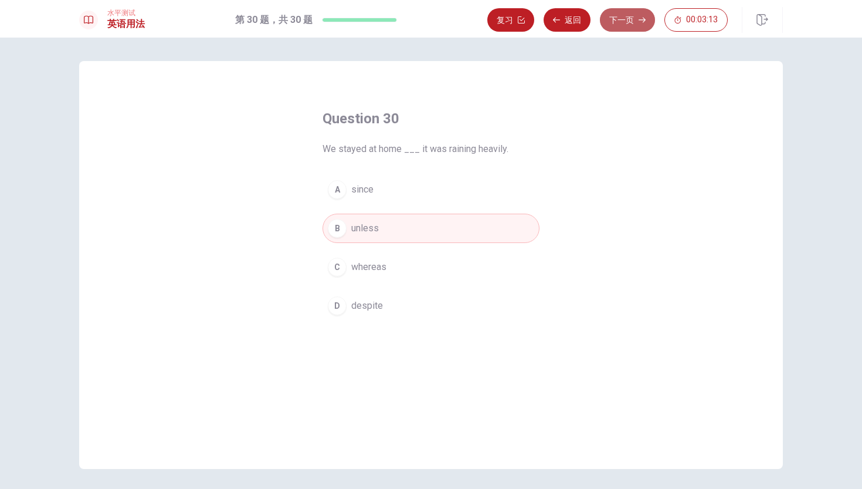
click at [629, 16] on button "下一页" at bounding box center [627, 19] width 55 height 23
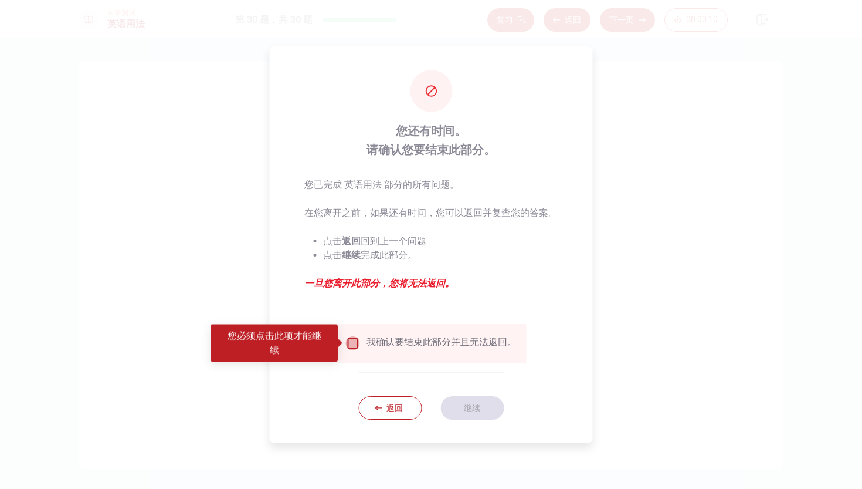
click at [347, 343] on input "您必须点击此项才能继续" at bounding box center [352, 343] width 14 height 14
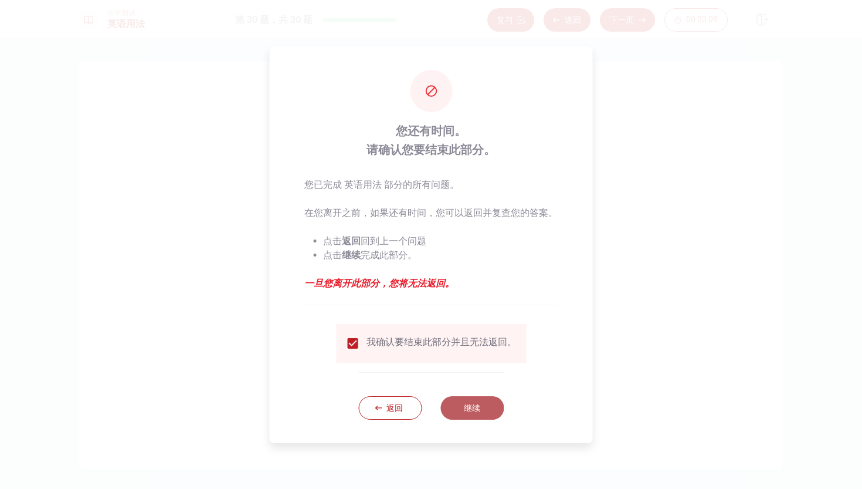
click at [458, 403] on button "继续" at bounding box center [471, 407] width 63 height 23
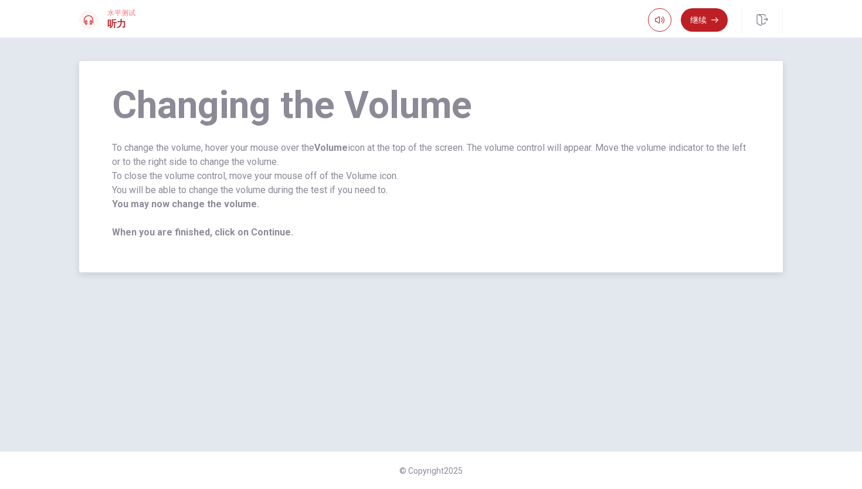
click at [630, 101] on h1 "Changing the Volume" at bounding box center [431, 105] width 638 height 23
click at [664, 19] on button "button" at bounding box center [659, 19] width 23 height 23
drag, startPoint x: 684, startPoint y: 40, endPoint x: 697, endPoint y: 43, distance: 12.7
click at [697, 43] on body "This site uses cookies, as explained in our Privacy Policy . If you agree to th…" at bounding box center [431, 244] width 862 height 489
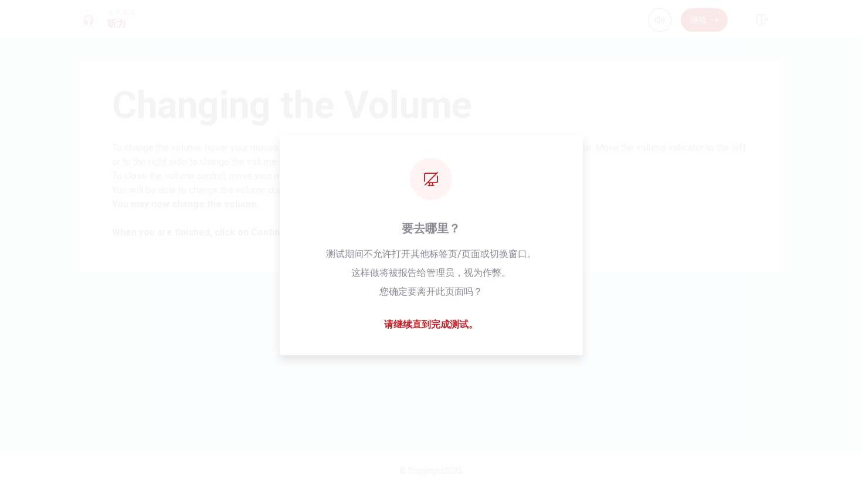
click at [723, 50] on div "Changing the Volume To change the volume, hover your mouse over the Volume icon…" at bounding box center [431, 263] width 862 height 451
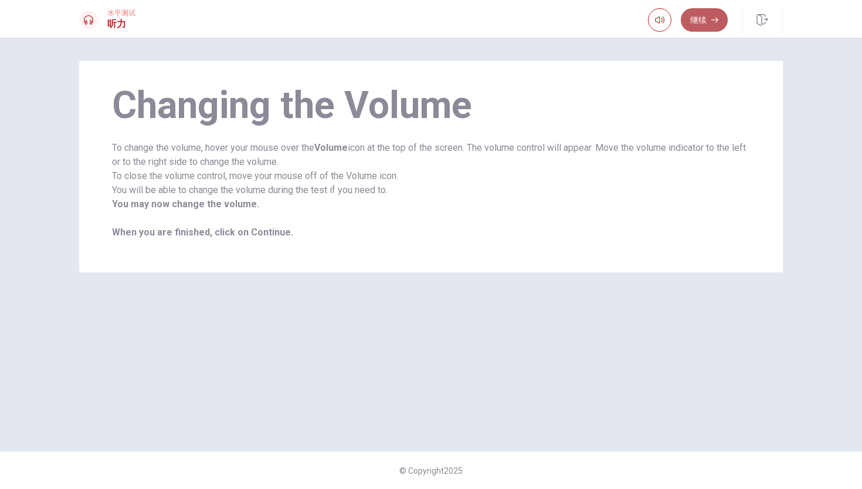
click at [701, 22] on button "继续" at bounding box center [704, 19] width 47 height 23
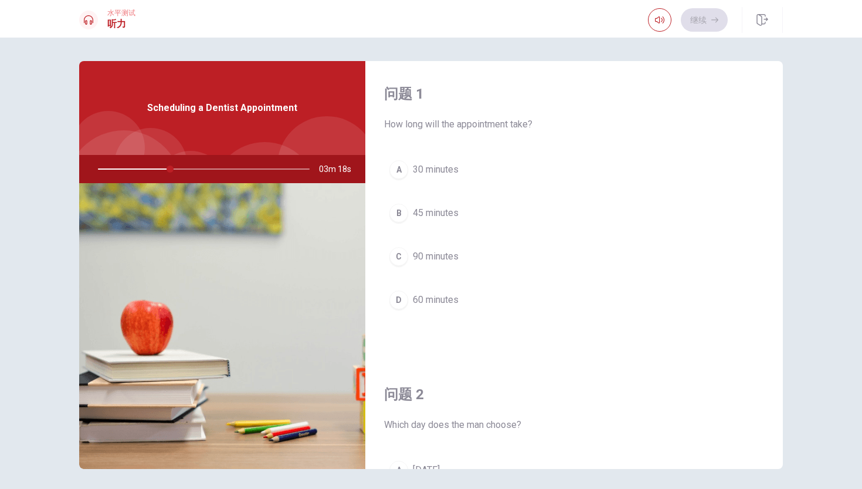
click at [440, 209] on span "45 minutes" at bounding box center [436, 213] width 46 height 14
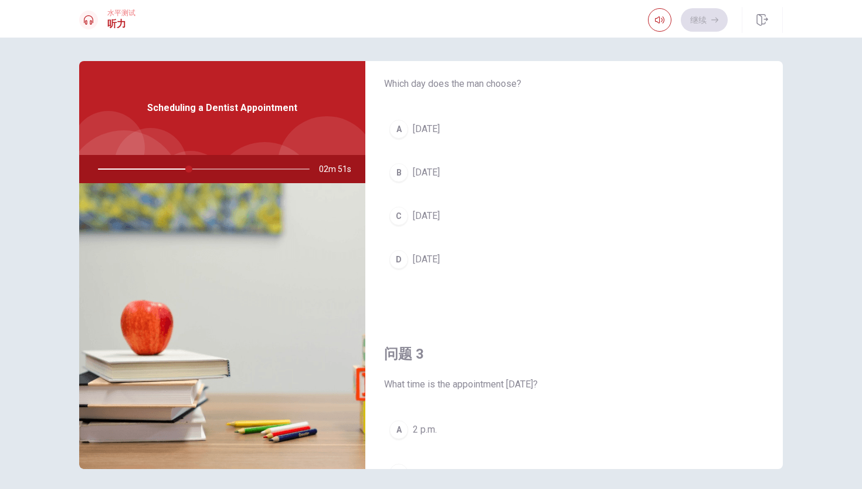
scroll to position [348, 0]
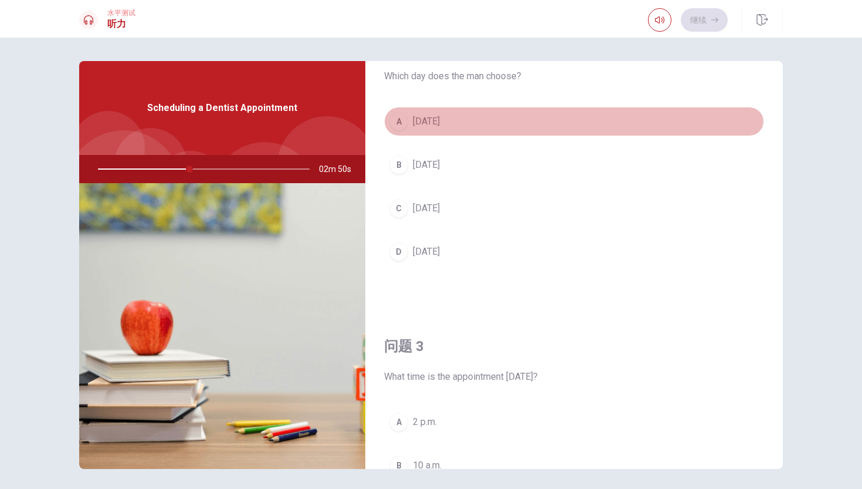
click at [436, 126] on span "[DATE]" at bounding box center [426, 121] width 27 height 14
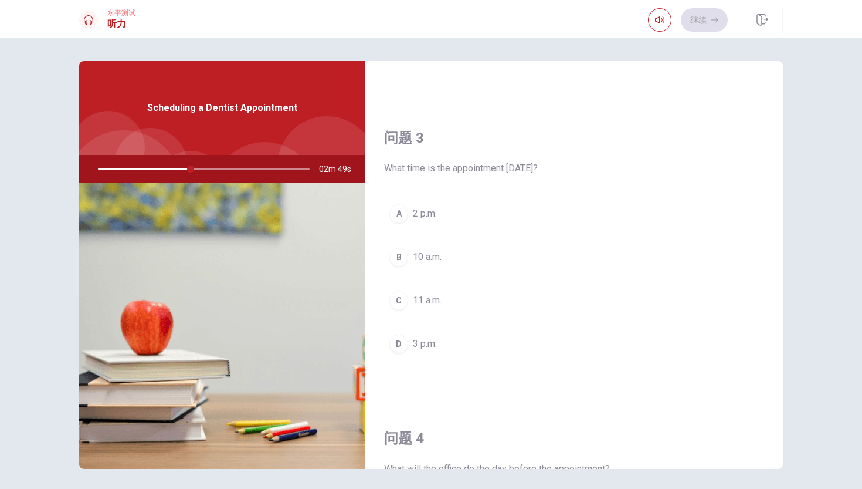
scroll to position [616, 0]
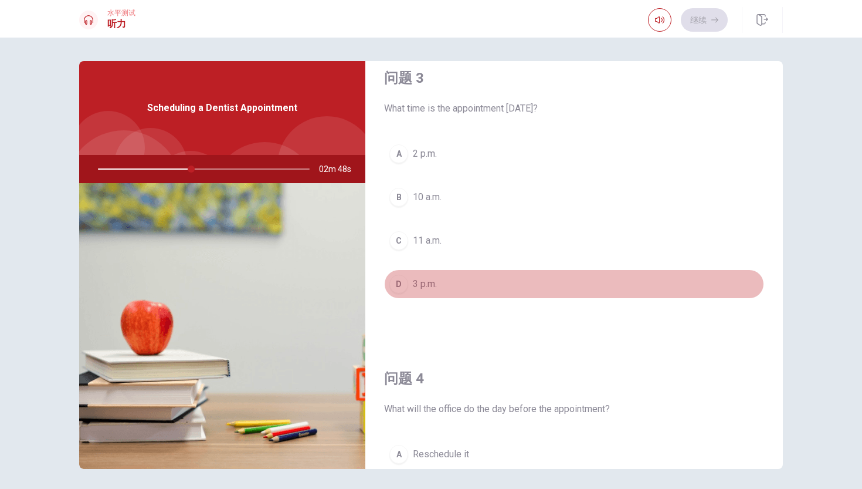
click at [470, 270] on button "D 3 p.m." at bounding box center [574, 283] width 380 height 29
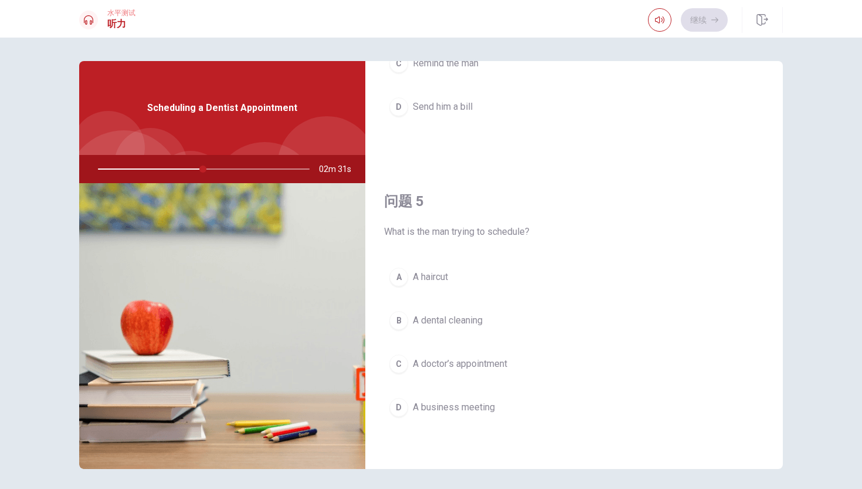
scroll to position [1094, 0]
drag, startPoint x: 211, startPoint y: 169, endPoint x: 193, endPoint y: 168, distance: 18.3
click at [193, 168] on div at bounding box center [201, 169] width 235 height 28
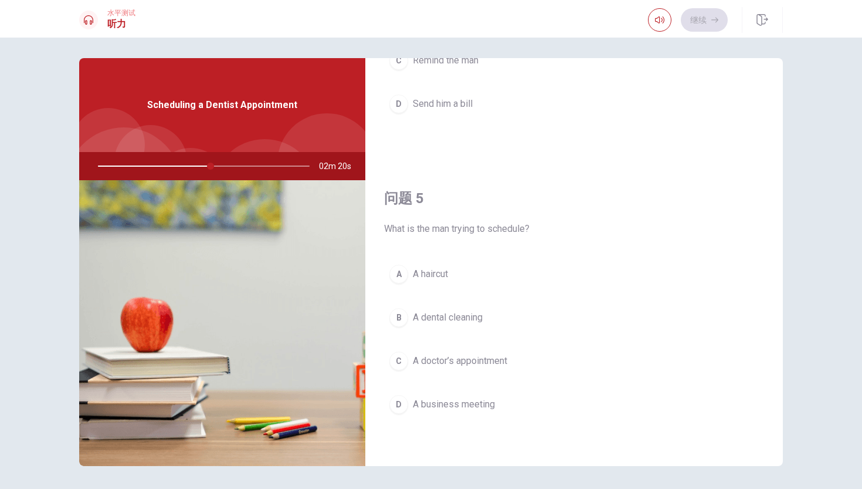
scroll to position [4, 0]
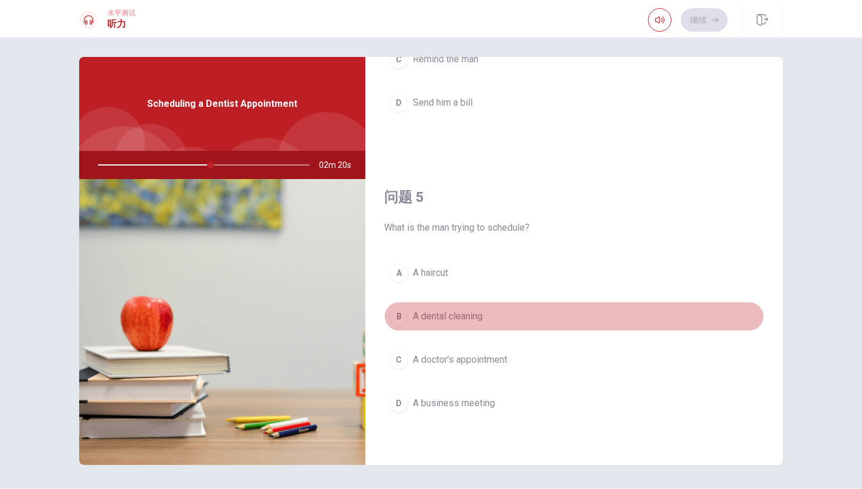
click at [471, 311] on span "A dental cleaning" at bounding box center [448, 316] width 70 height 14
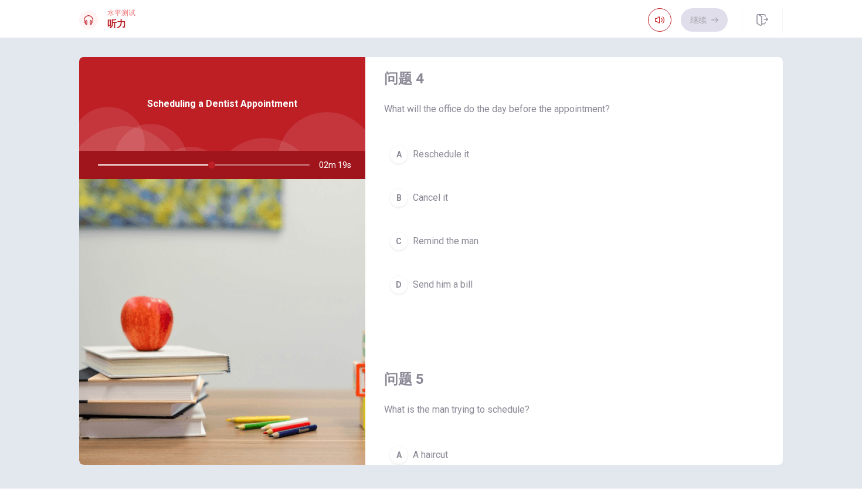
scroll to position [911, 0]
click at [454, 239] on span "Remind the man" at bounding box center [446, 242] width 66 height 14
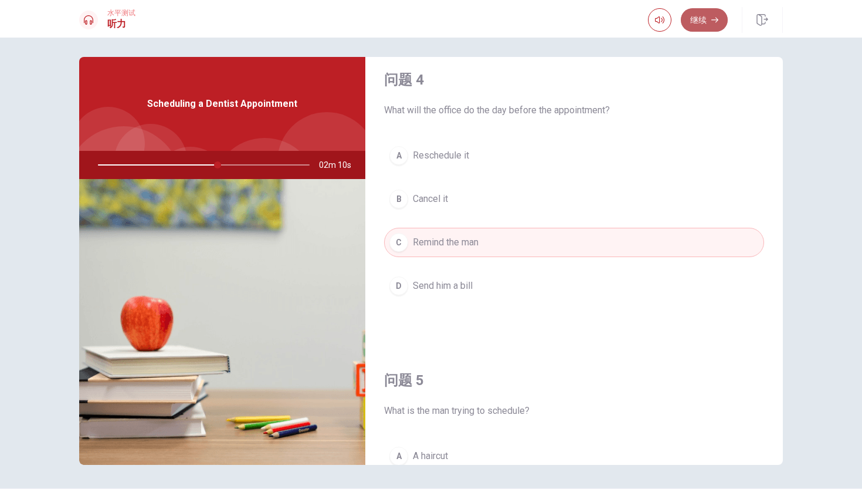
click at [701, 16] on button "继续" at bounding box center [704, 19] width 47 height 23
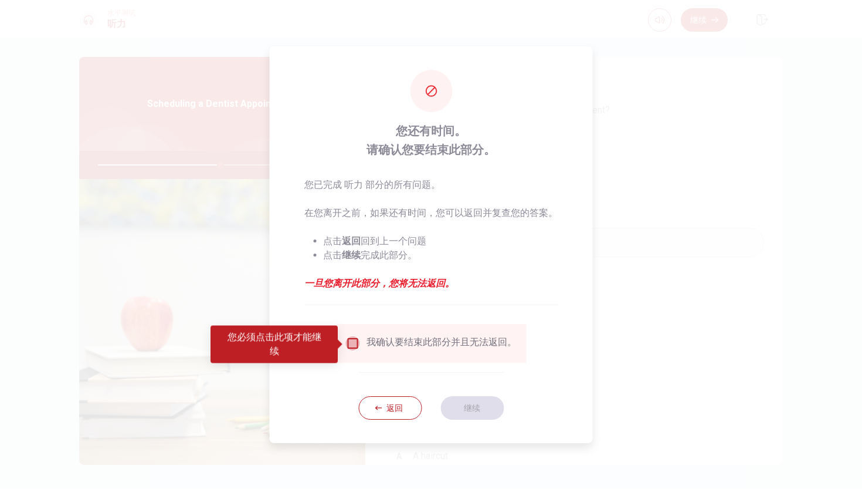
click at [350, 339] on input "您必须点击此项才能继续" at bounding box center [352, 343] width 14 height 14
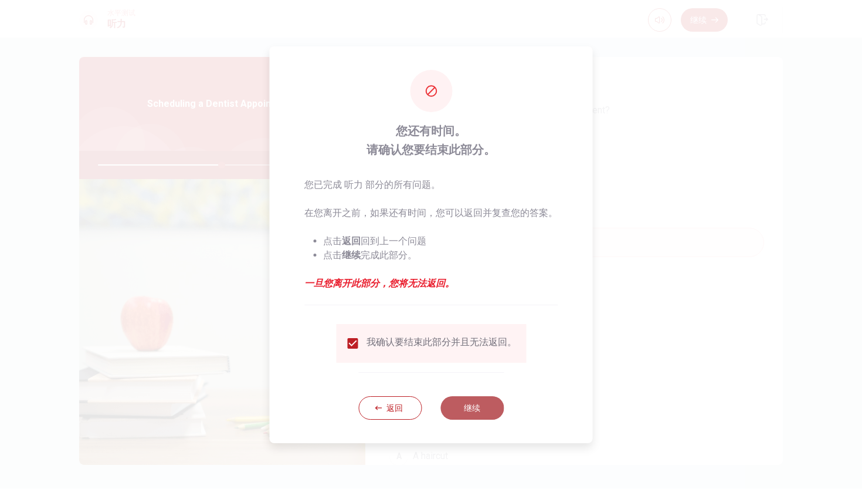
click at [474, 408] on button "继续" at bounding box center [471, 407] width 63 height 23
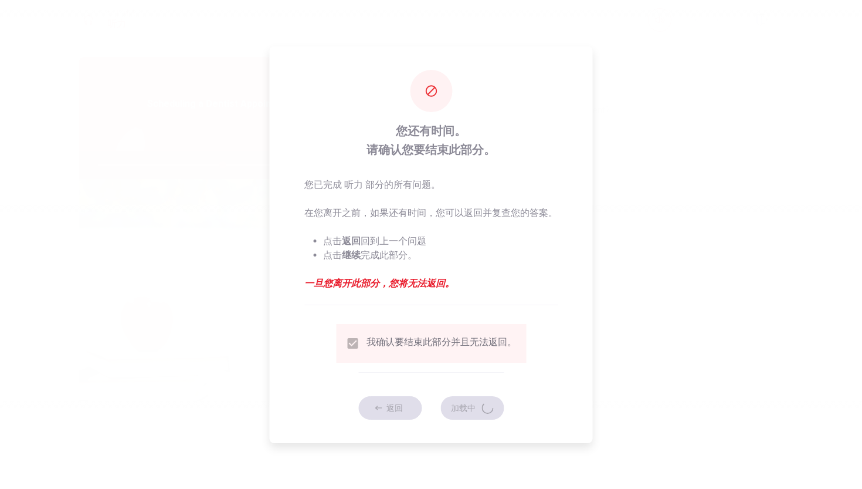
type input "59"
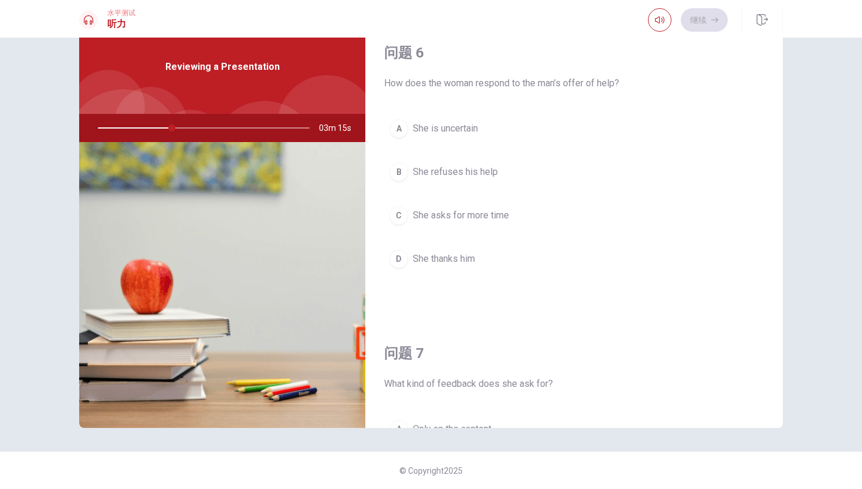
scroll to position [0, 0]
click at [470, 256] on span "She thanks him" at bounding box center [444, 259] width 62 height 14
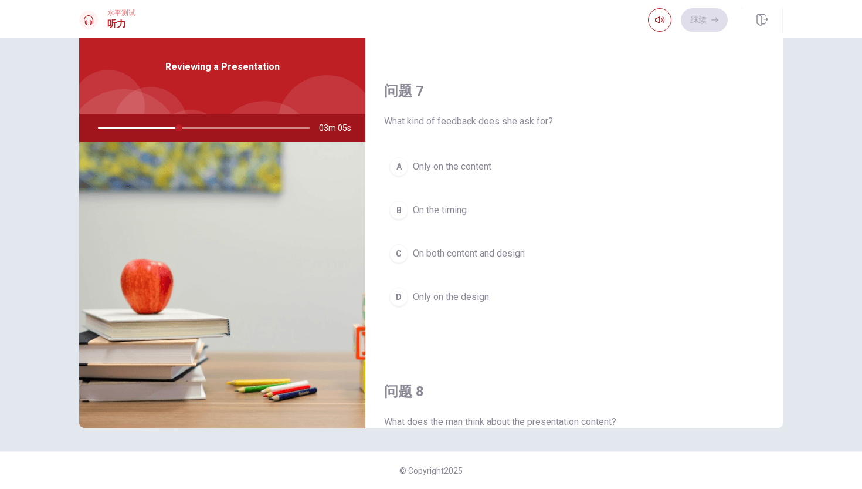
scroll to position [263, 0]
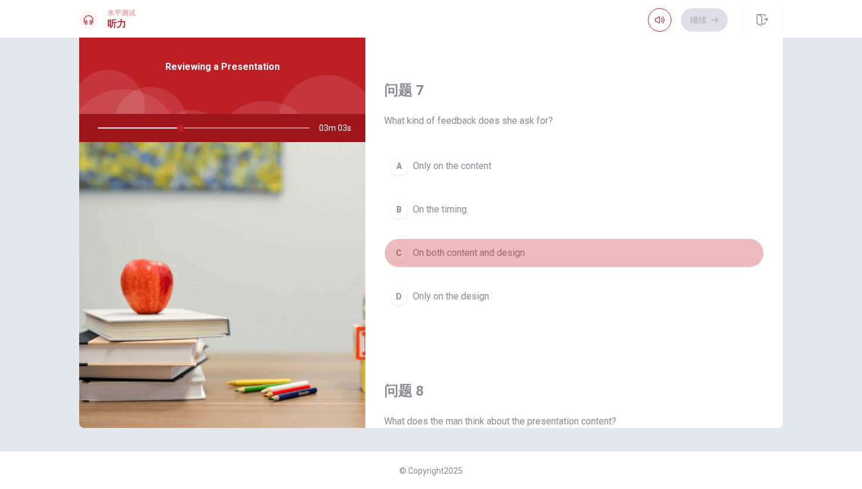
click at [498, 253] on span "On both content and design" at bounding box center [469, 253] width 112 height 14
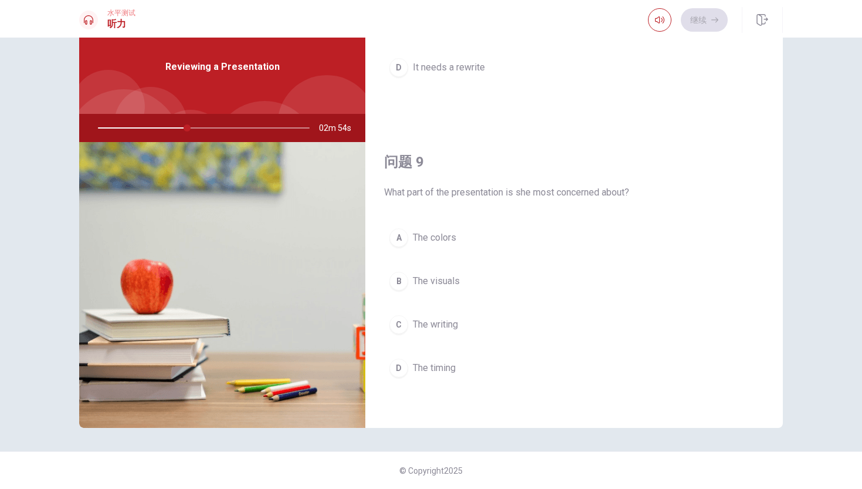
scroll to position [791, 0]
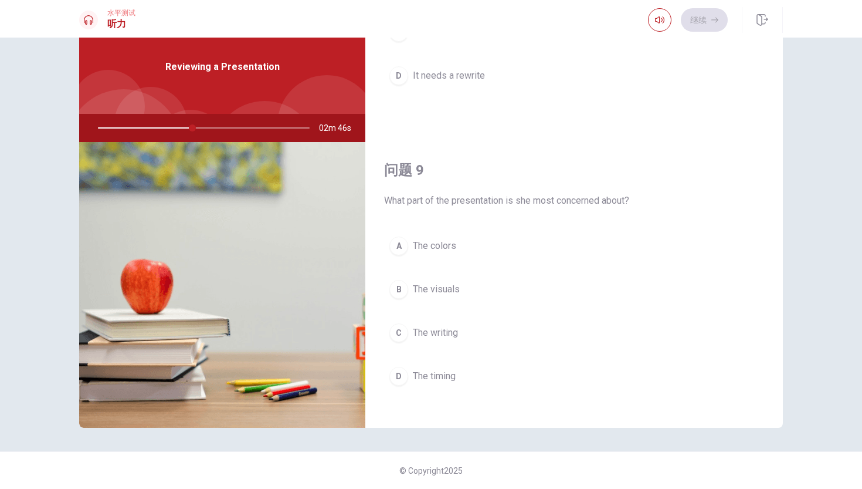
click at [487, 293] on button "B The visuals" at bounding box center [574, 288] width 380 height 29
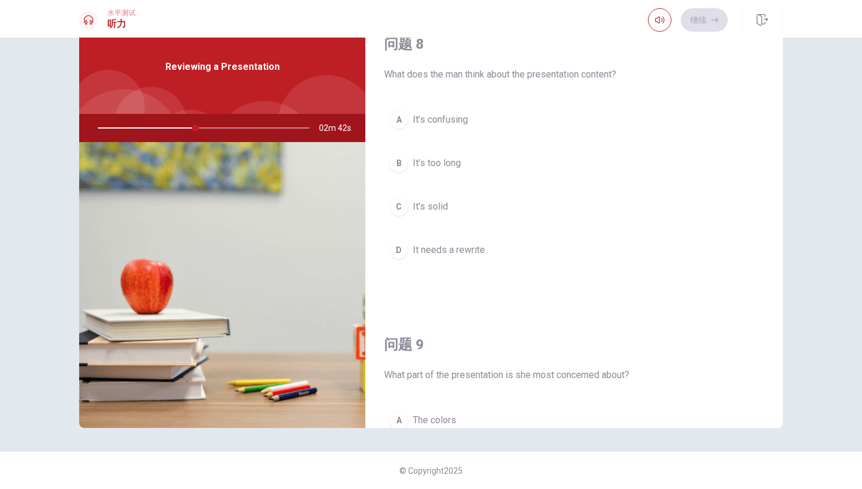
scroll to position [598, 0]
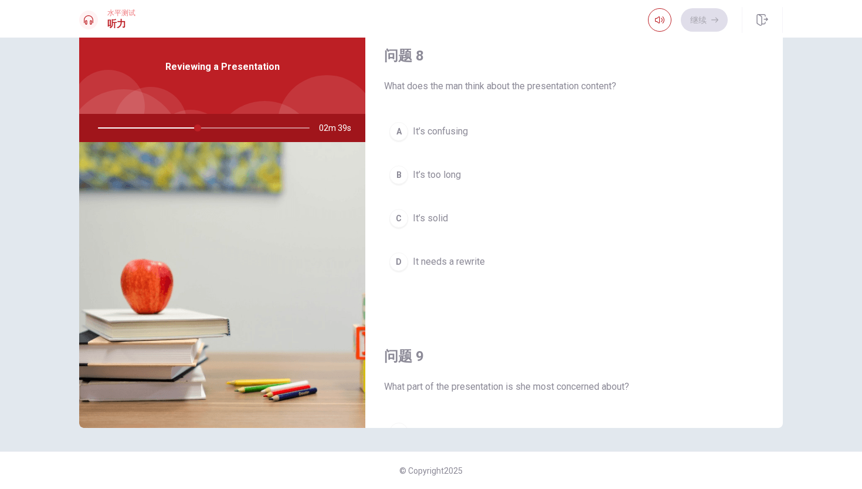
click at [520, 218] on button "C It’s solid" at bounding box center [574, 217] width 380 height 29
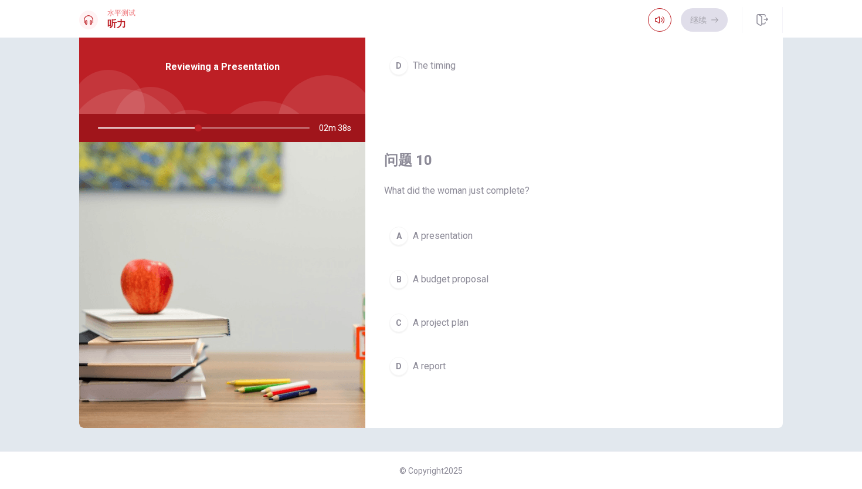
scroll to position [1094, 0]
click at [480, 338] on div "A A presentation B A budget proposal C A project plan D A report" at bounding box center [574, 312] width 380 height 183
click at [480, 322] on button "C A project plan" at bounding box center [574, 322] width 380 height 29
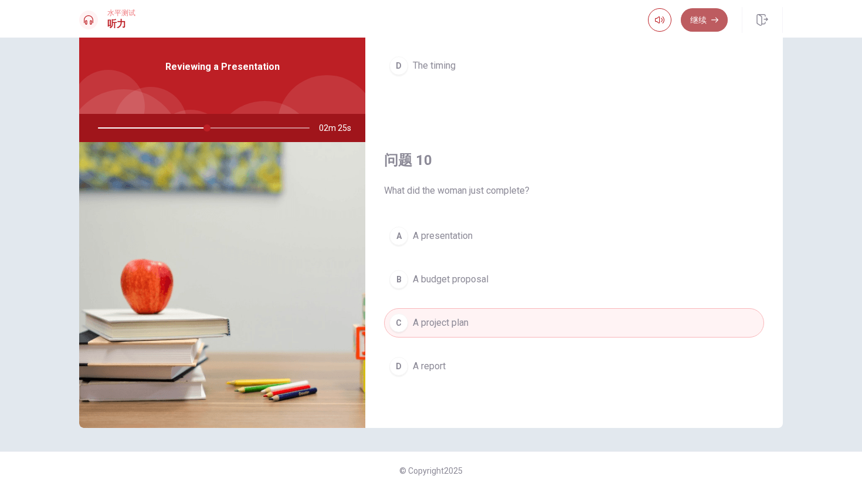
click at [701, 26] on button "继续" at bounding box center [704, 19] width 47 height 23
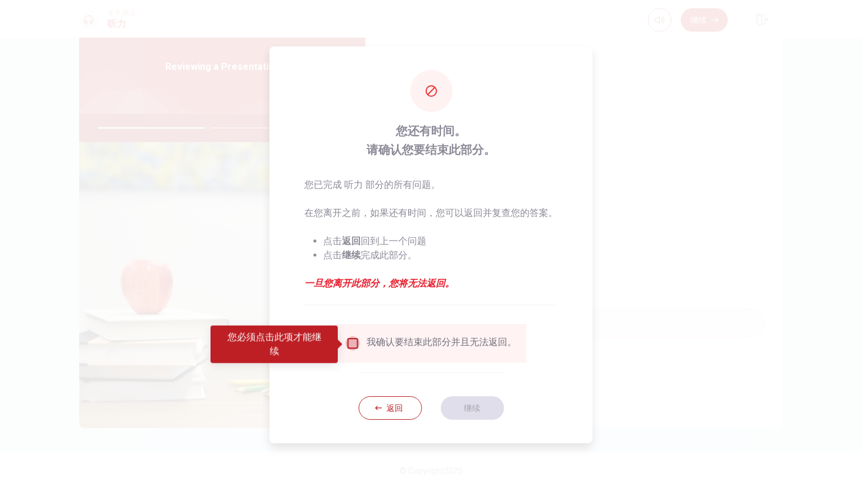
click at [352, 344] on input "您必须点击此项才能继续" at bounding box center [352, 343] width 14 height 14
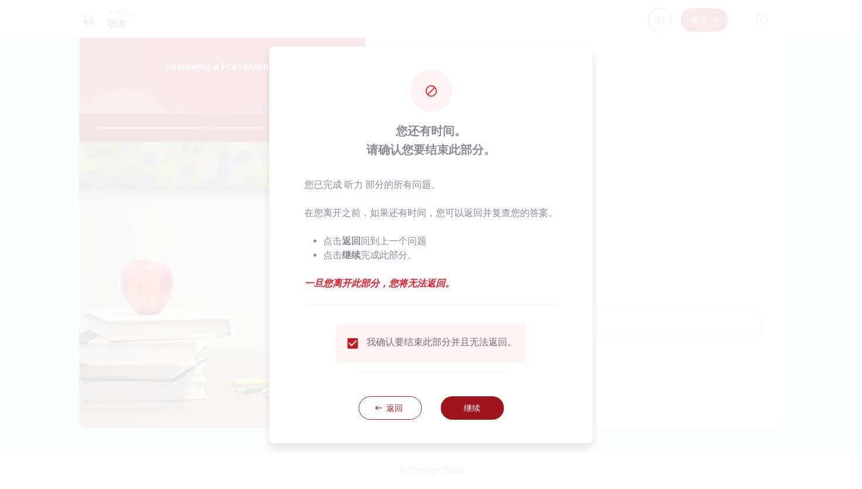
click at [477, 403] on button "继续" at bounding box center [471, 407] width 63 height 23
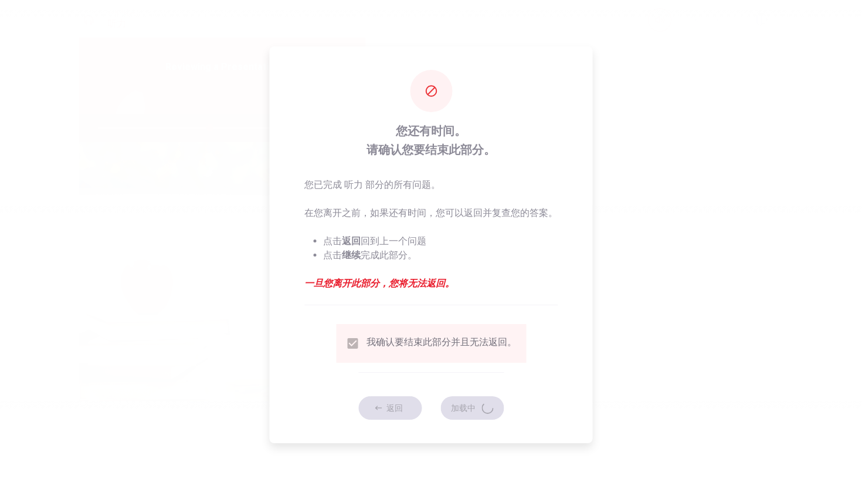
type input "53"
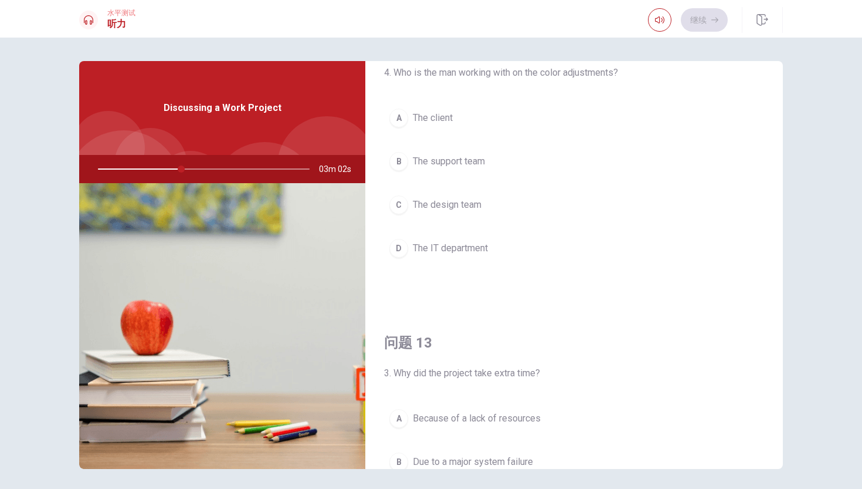
scroll to position [329, 0]
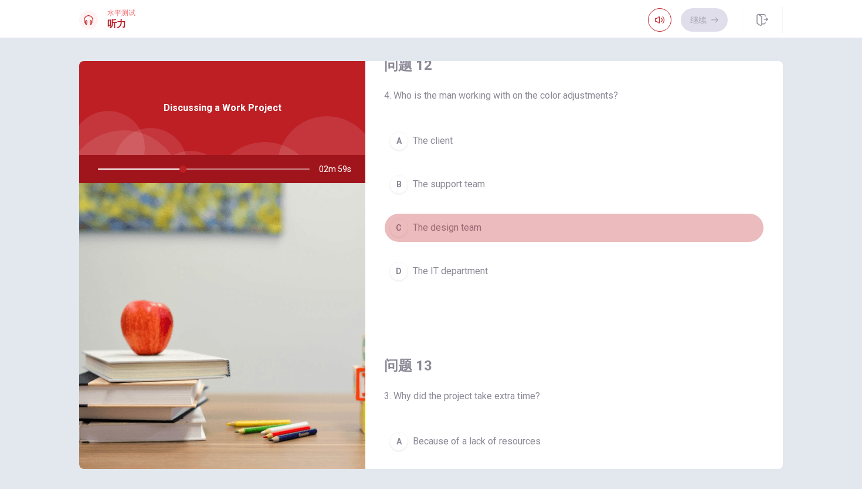
click at [518, 223] on button "C The design team" at bounding box center [574, 227] width 380 height 29
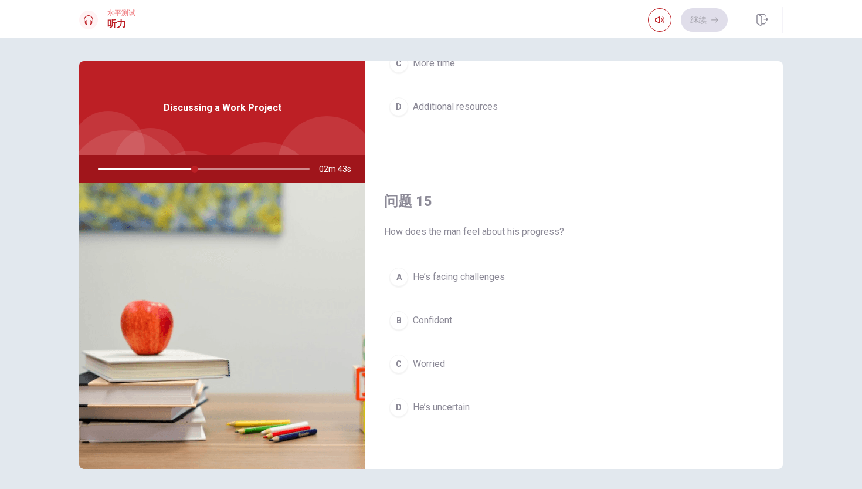
scroll to position [1094, 0]
click at [436, 359] on span "Worried" at bounding box center [429, 364] width 32 height 14
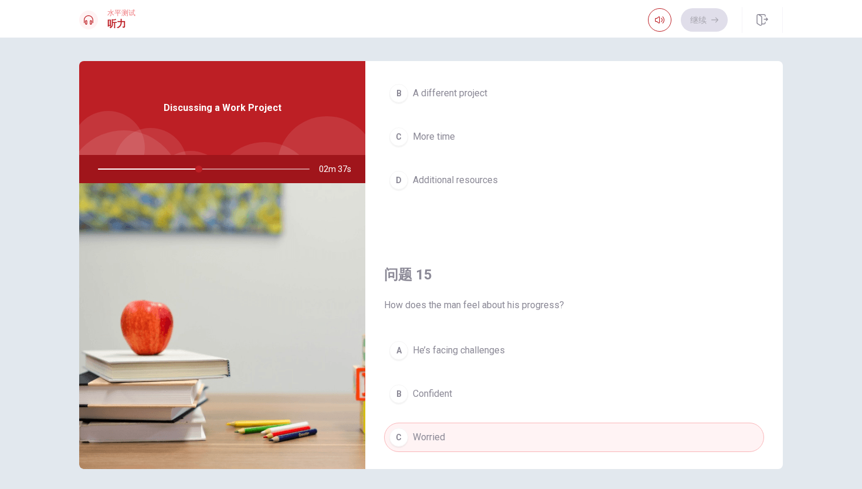
scroll to position [1019, 0]
click at [493, 346] on span "He’s facing challenges" at bounding box center [459, 351] width 92 height 14
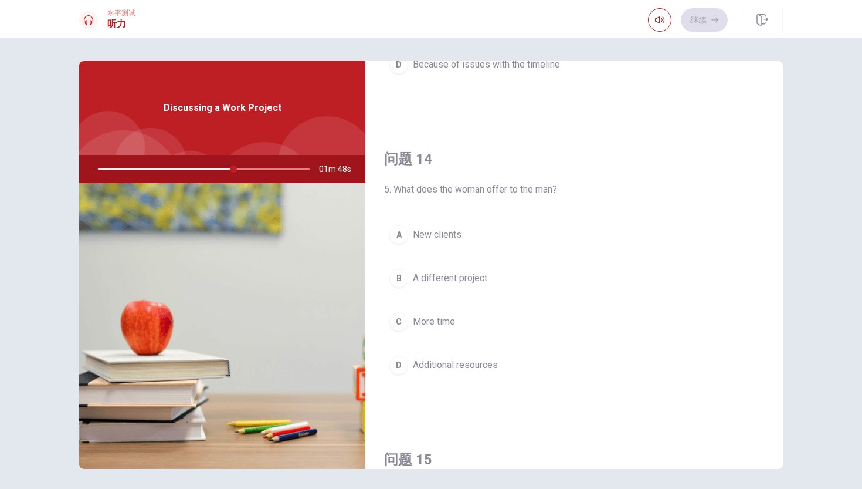
scroll to position [843, 0]
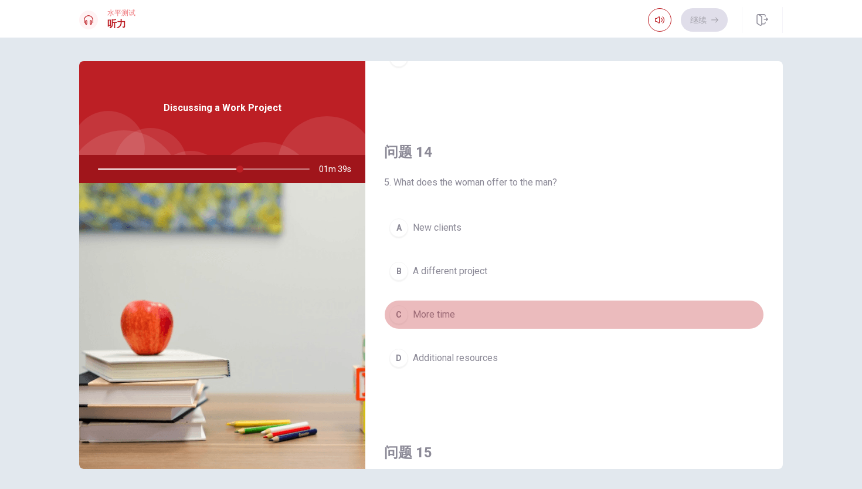
click at [440, 314] on span "More time" at bounding box center [434, 314] width 42 height 14
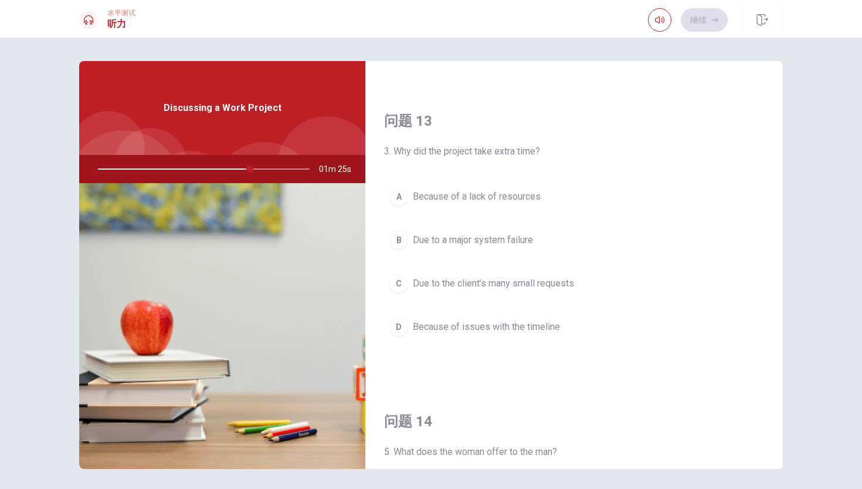
scroll to position [0, 0]
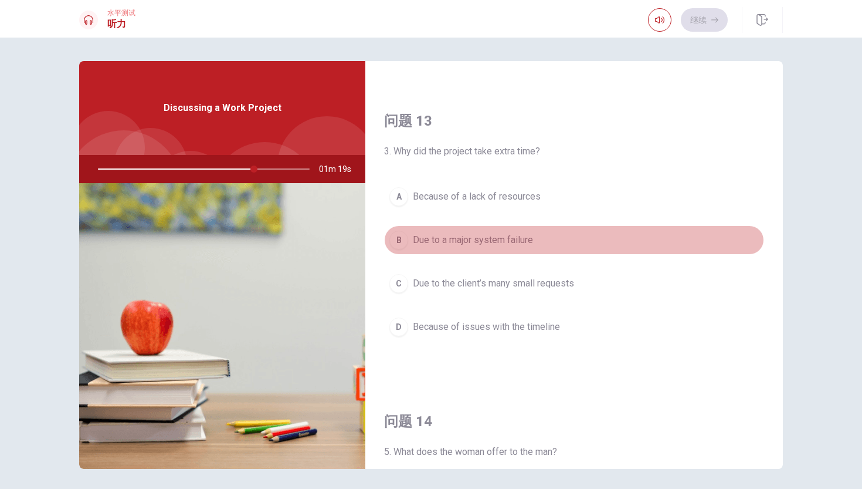
click at [498, 247] on button "B Due to a major system failure" at bounding box center [574, 239] width 380 height 29
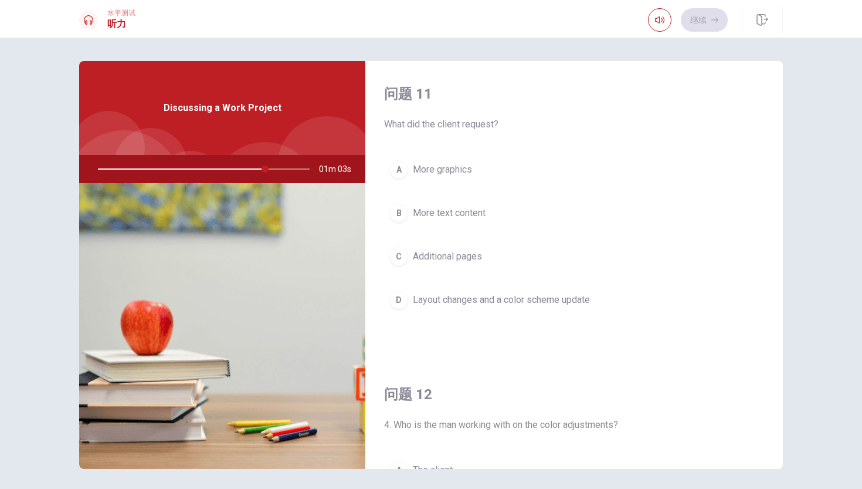
click at [469, 306] on span "Layout changes and a color scheme update" at bounding box center [501, 300] width 177 height 14
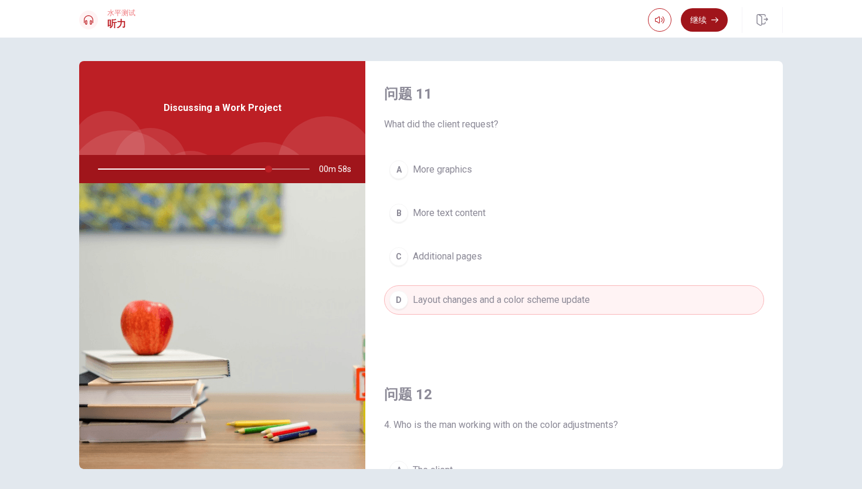
click at [700, 29] on button "继续" at bounding box center [704, 19] width 47 height 23
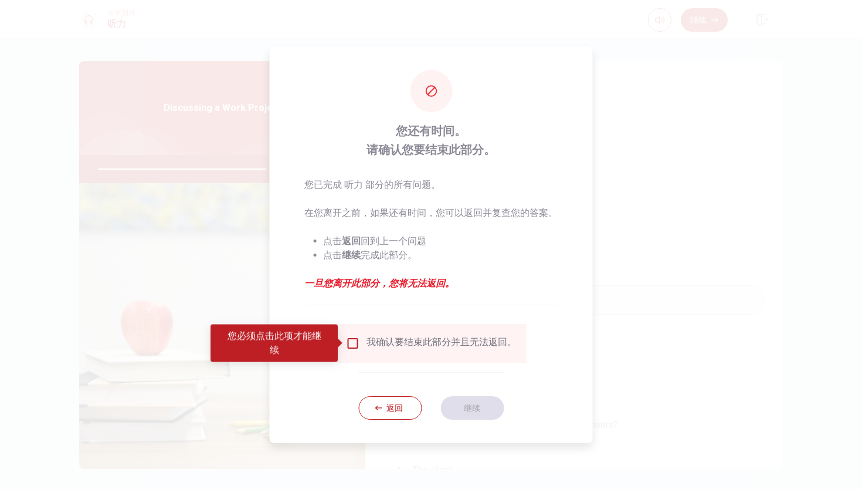
drag, startPoint x: 340, startPoint y: 338, endPoint x: 347, endPoint y: 339, distance: 7.1
click at [341, 338] on span at bounding box center [341, 342] width 6 height 9
click at [347, 339] on input "您必须点击此项才能继续" at bounding box center [352, 343] width 14 height 14
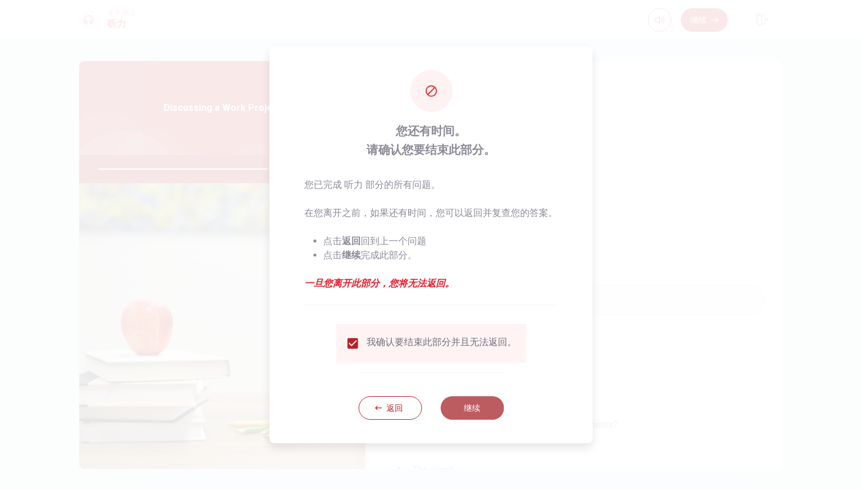
click at [490, 400] on button "继续" at bounding box center [471, 407] width 63 height 23
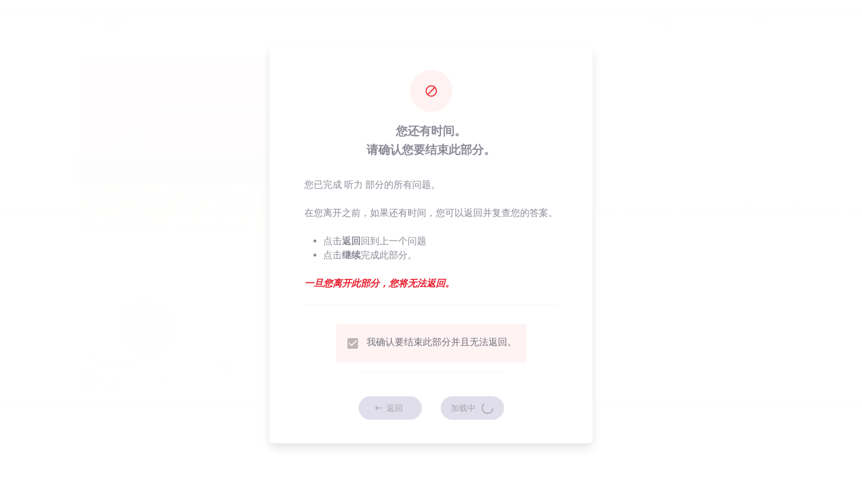
type input "83"
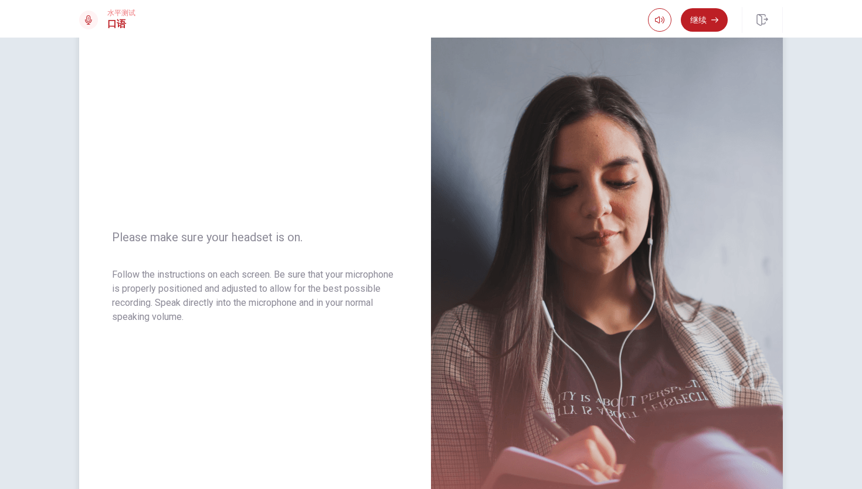
scroll to position [38, 0]
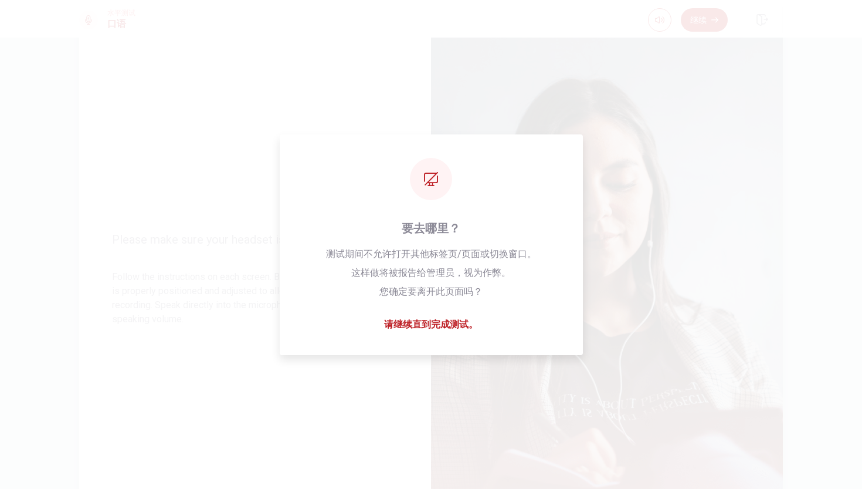
drag, startPoint x: 745, startPoint y: 20, endPoint x: 716, endPoint y: 109, distance: 93.7
click at [716, 109] on img at bounding box center [607, 278] width 352 height 511
click at [592, 340] on img at bounding box center [607, 278] width 352 height 511
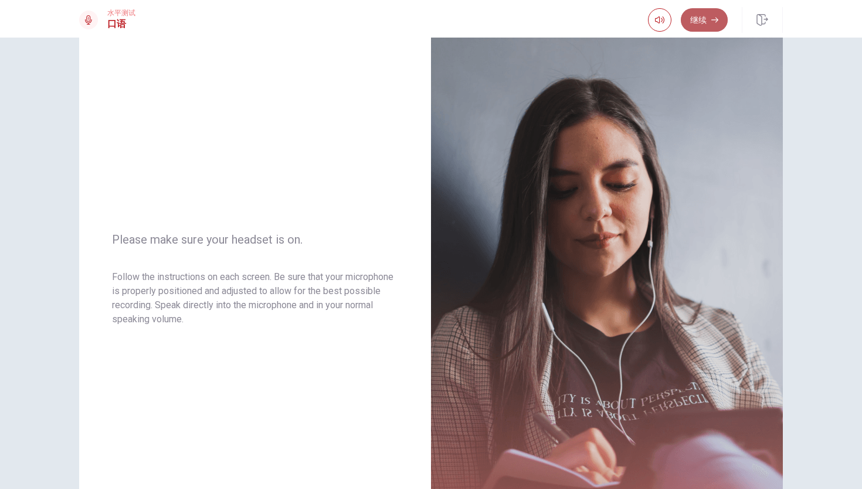
click at [713, 20] on icon "button" at bounding box center [714, 20] width 7 height 5
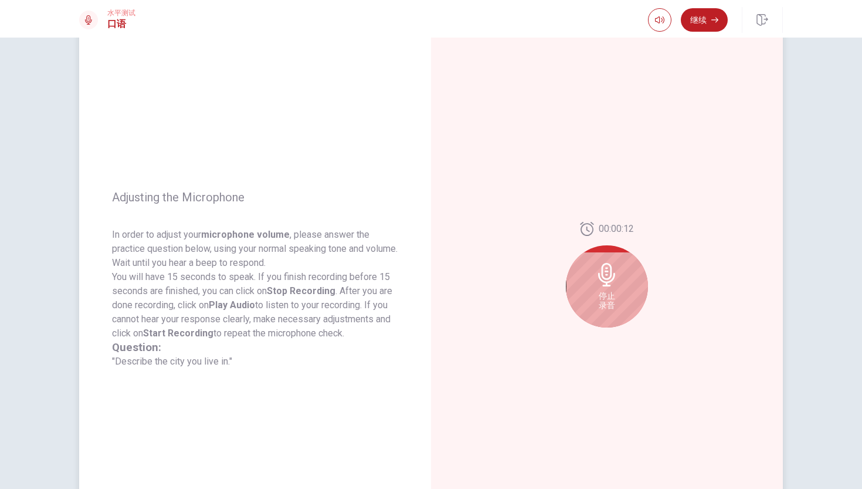
click at [587, 306] on div "停止 录音" at bounding box center [607, 286] width 82 height 82
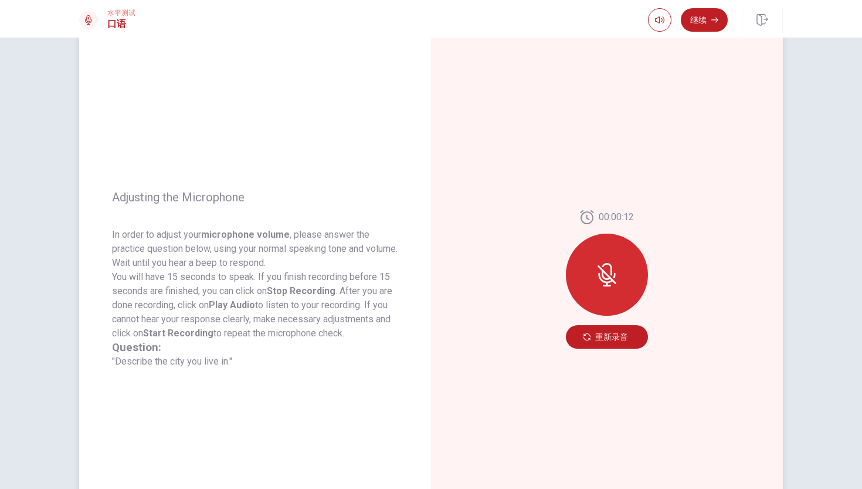
click at [614, 284] on icon at bounding box center [606, 274] width 23 height 23
click at [598, 342] on button "重新录音" at bounding box center [607, 336] width 82 height 23
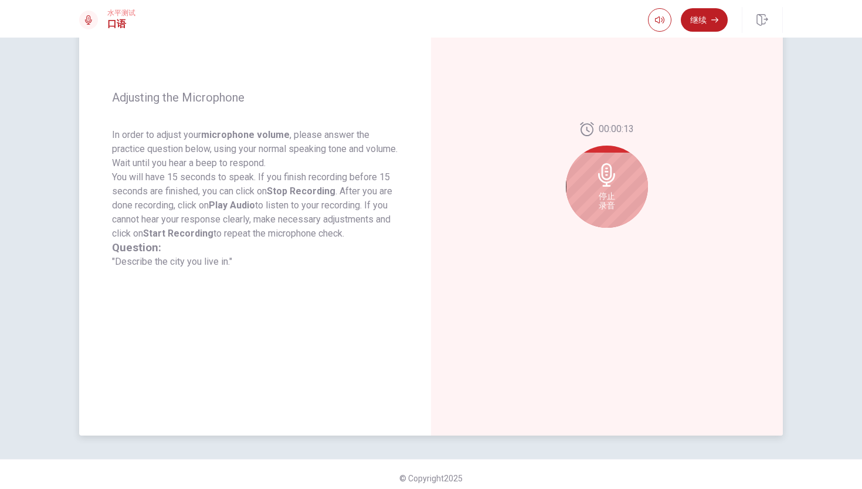
scroll to position [136, 0]
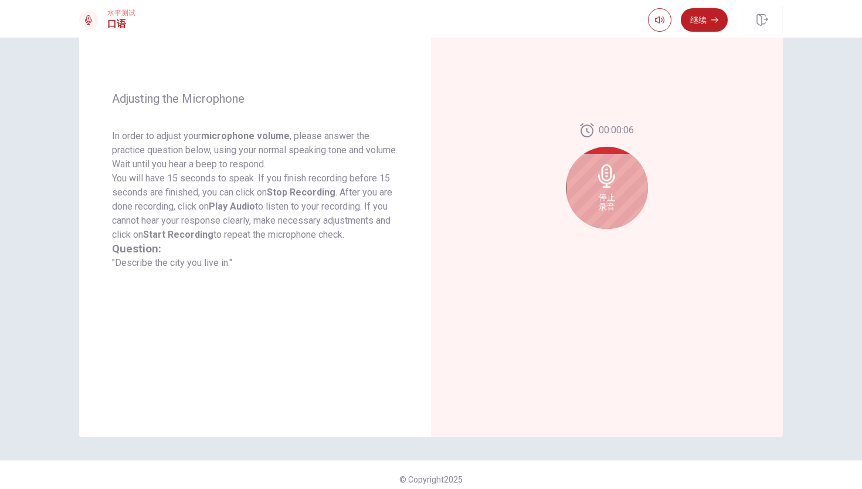
click at [616, 201] on div "停止 录音" at bounding box center [607, 188] width 82 height 82
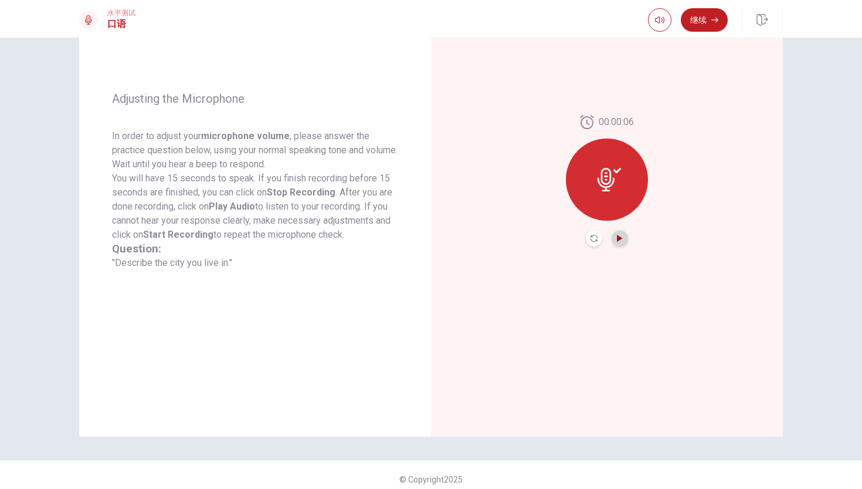
click at [619, 236] on icon "Play Audio" at bounding box center [619, 238] width 5 height 7
click at [622, 264] on div "00:00:06" at bounding box center [607, 180] width 352 height 511
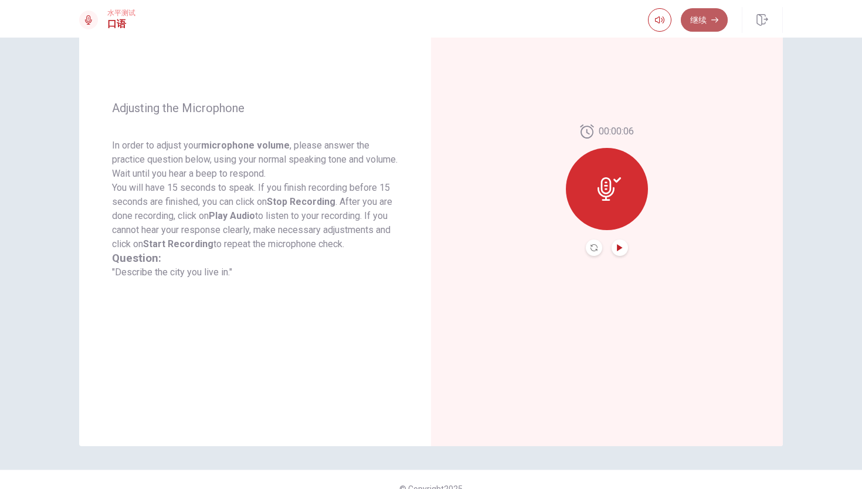
click at [715, 18] on icon "button" at bounding box center [714, 19] width 7 height 7
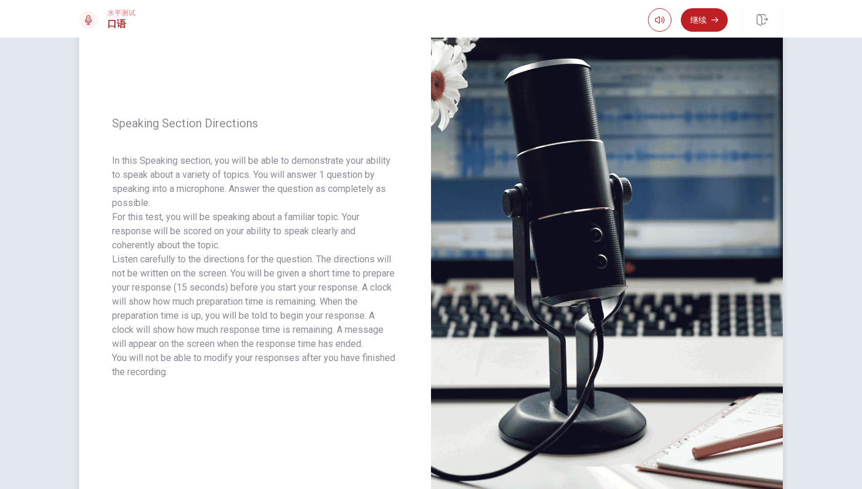
scroll to position [67, 0]
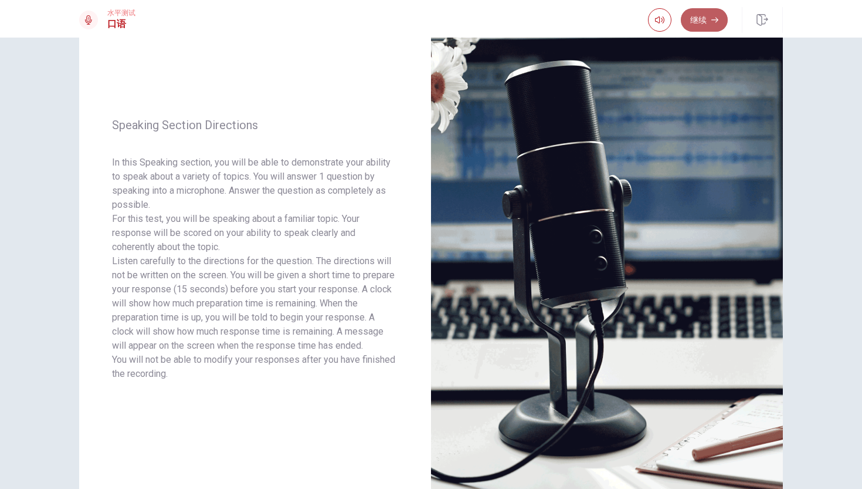
click at [712, 23] on icon "button" at bounding box center [714, 19] width 7 height 7
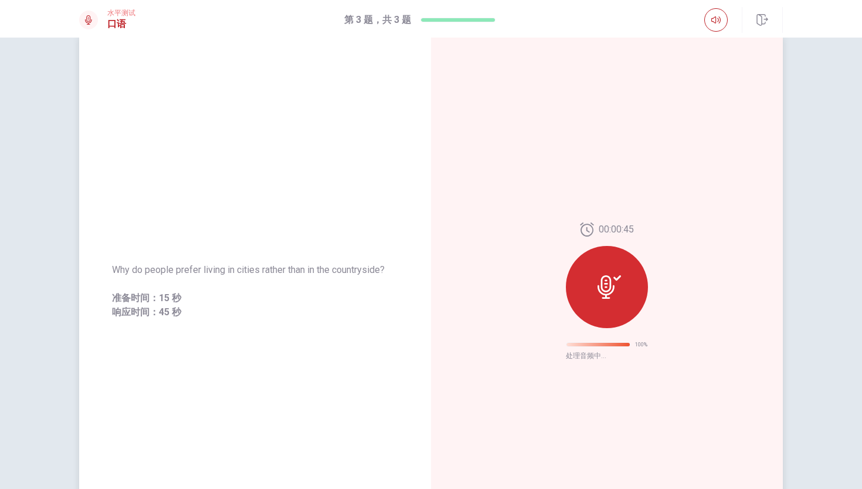
scroll to position [0, 0]
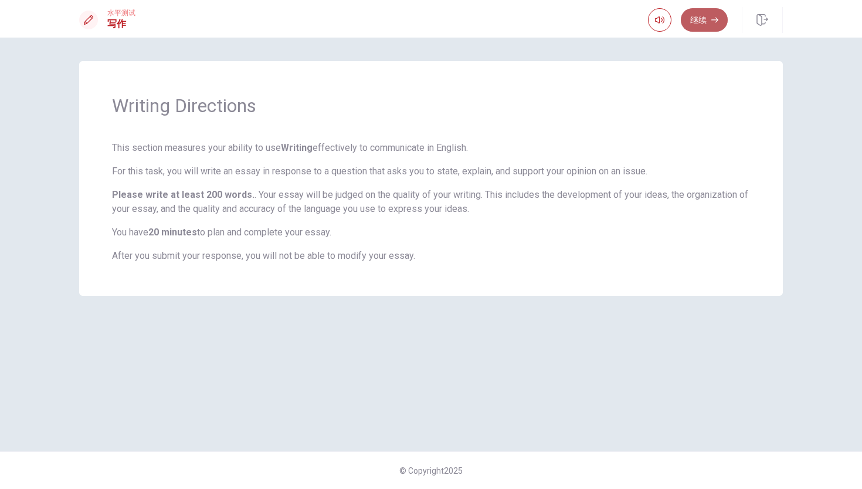
click at [712, 20] on icon "button" at bounding box center [714, 20] width 7 height 5
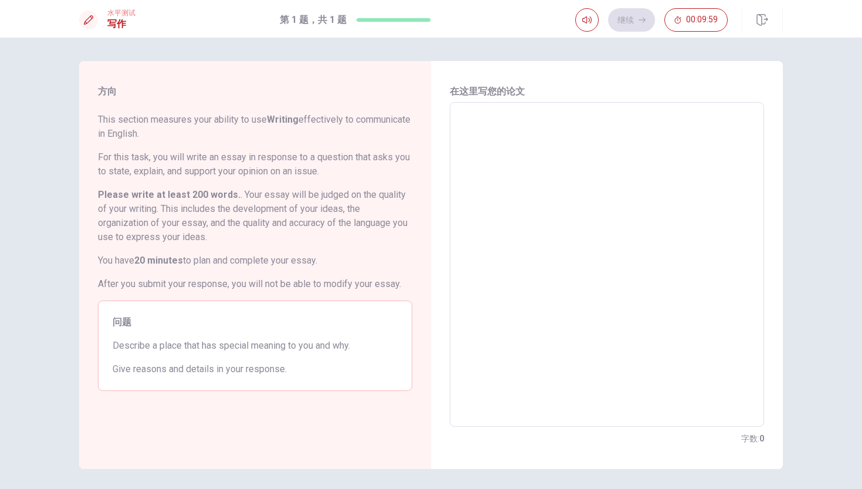
click at [613, 152] on textarea at bounding box center [607, 264] width 298 height 305
drag, startPoint x: 174, startPoint y: 344, endPoint x: 273, endPoint y: 343, distance: 98.5
click at [273, 343] on span "Describe a place that has special meaning to you and why." at bounding box center [255, 345] width 285 height 14
click at [529, 154] on textarea at bounding box center [607, 264] width 298 height 305
type textarea "m"
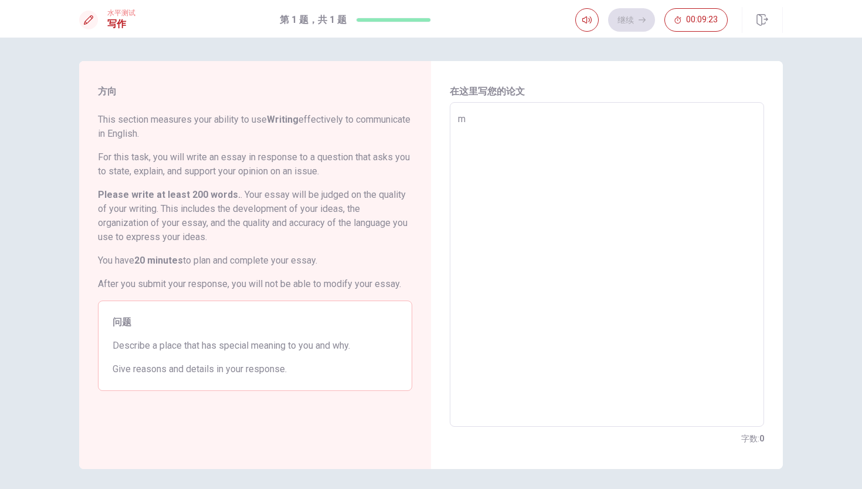
type textarea "x"
type textarea "my"
type textarea "x"
type textarea "my"
type textarea "x"
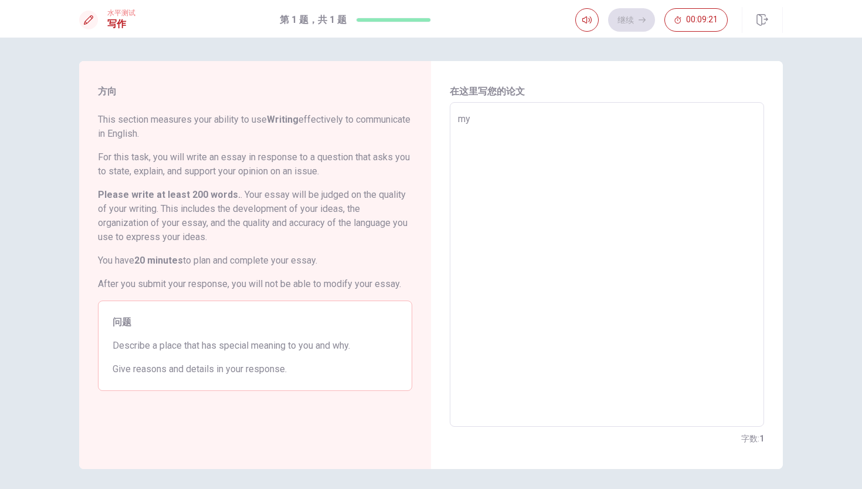
type textarea "my"
type textarea "x"
type textarea "m"
type textarea "x"
type textarea "M"
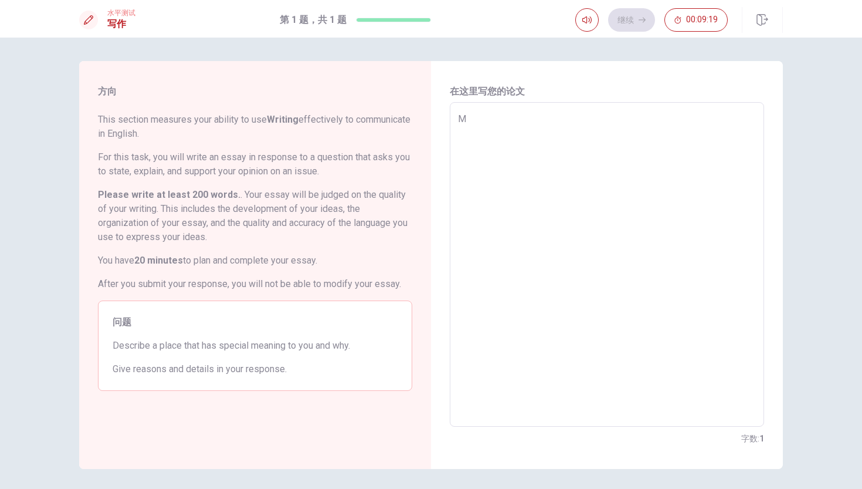
type textarea "x"
type textarea "My"
type textarea "x"
type textarea "M"
type textarea "x"
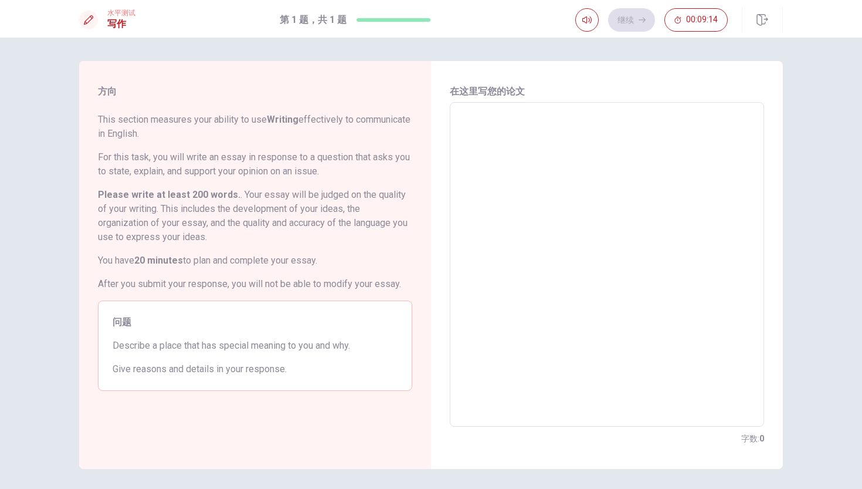
type textarea "T"
type textarea "x"
type textarea "To"
type textarea "x"
type textarea "To"
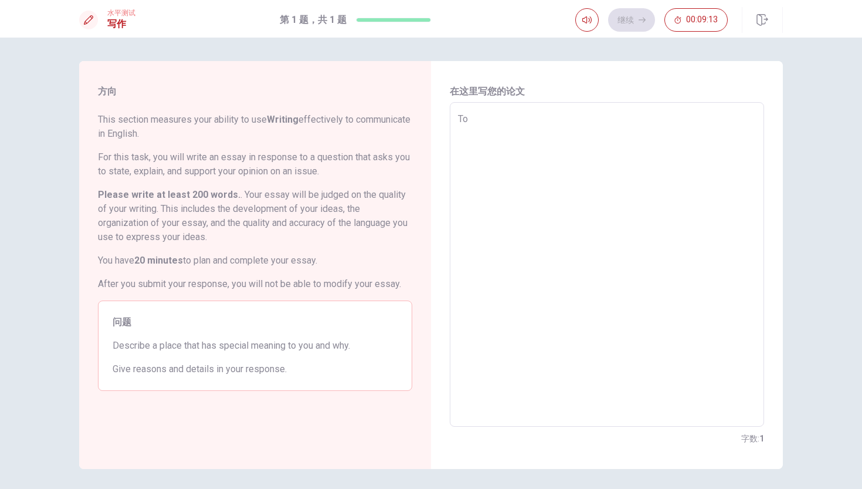
type textarea "x"
type textarea "To m"
type textarea "x"
type textarea "To me"
type textarea "x"
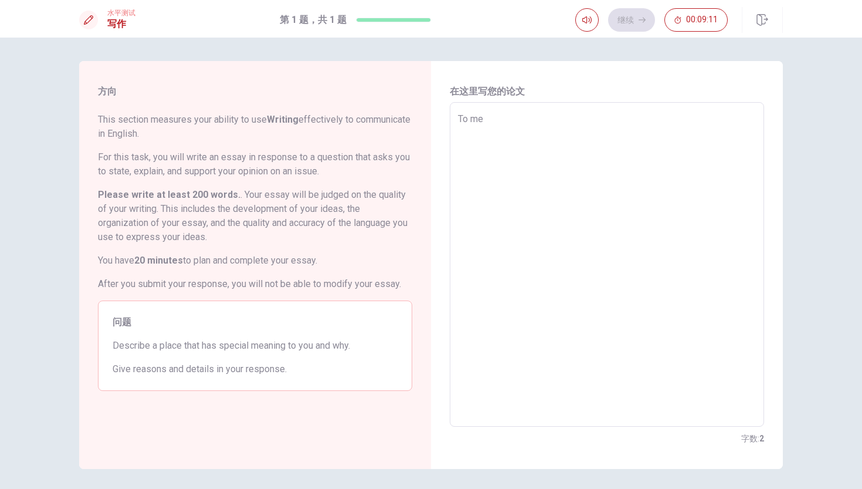
type textarea "To mec"
type textarea "x"
type textarea "To mec"
type textarea "x"
type textarea "To mec"
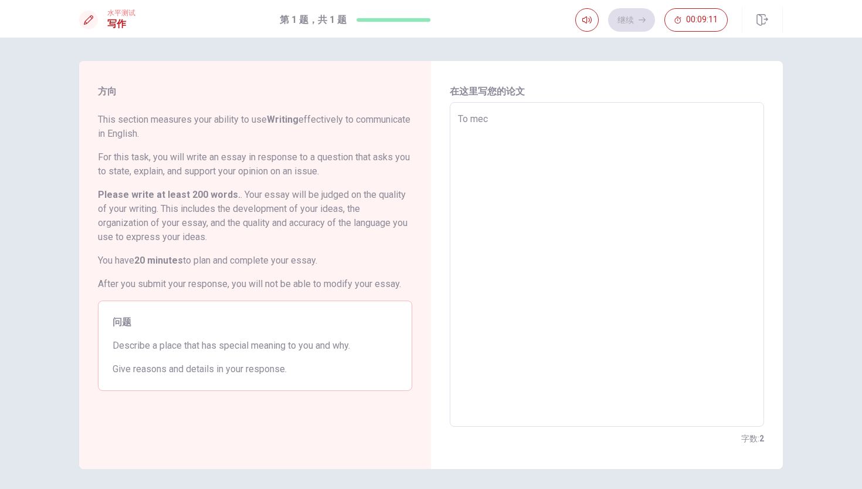
type textarea "x"
type textarea "To me"
type textarea "x"
type textarea "To me"
type textarea "x"
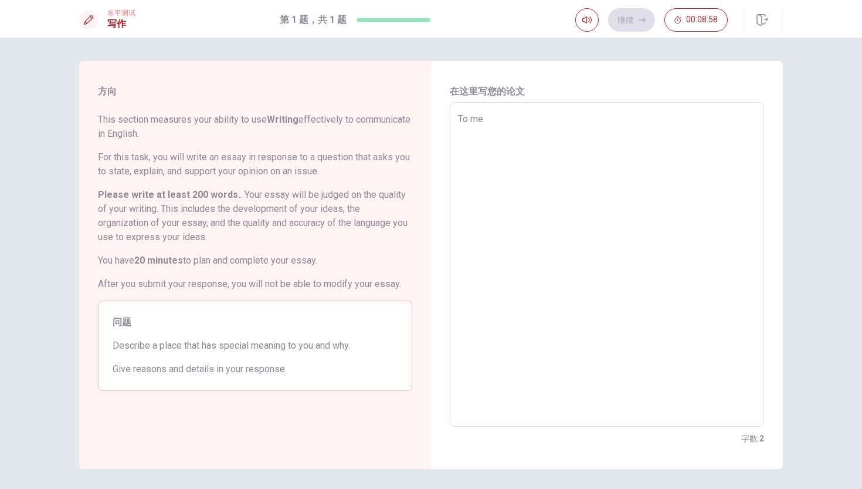
type textarea "To me w"
type textarea "x"
type textarea "To me wh"
type textarea "x"
type textarea "To me whi"
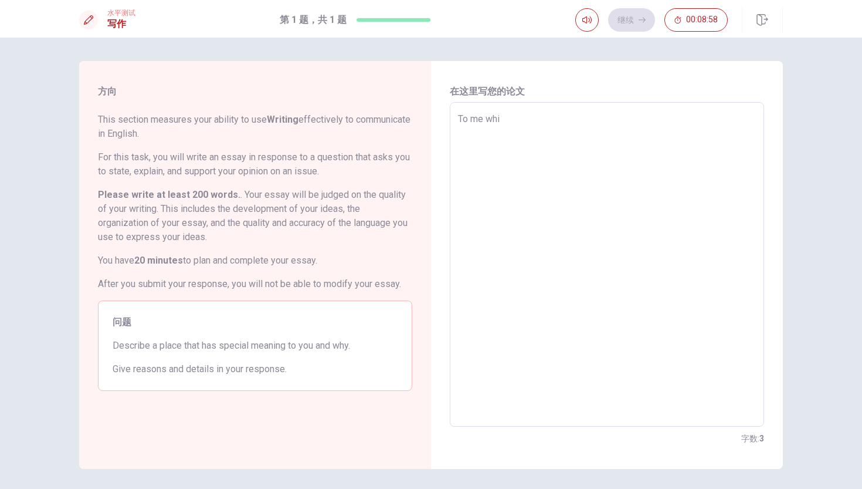
type textarea "x"
type textarea "To me whic"
type textarea "x"
type textarea "To me which"
type textarea "x"
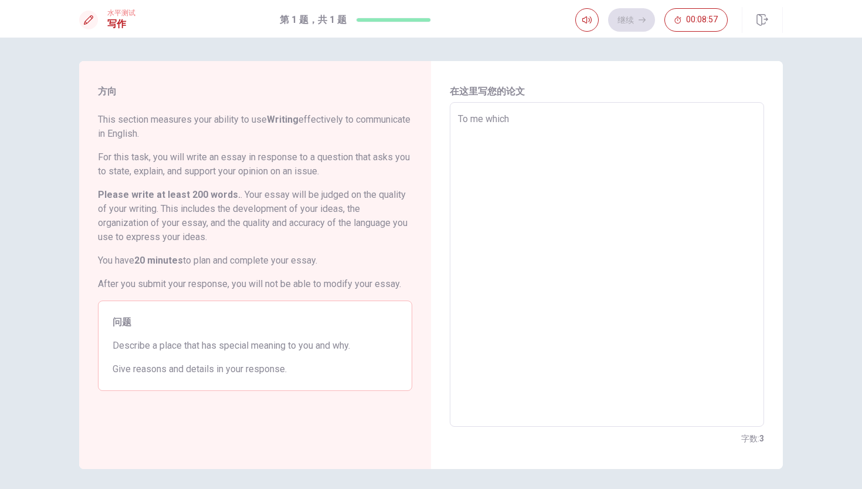
type textarea "To me which"
type textarea "x"
type textarea "To me which h"
type textarea "x"
type textarea "To me which ha"
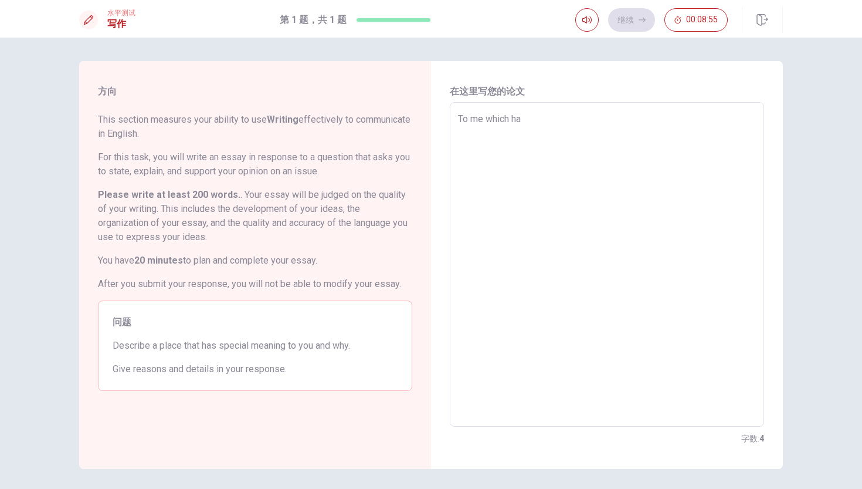
type textarea "x"
type textarea "To me which has"
type textarea "x"
type textarea "To me which has"
type textarea "x"
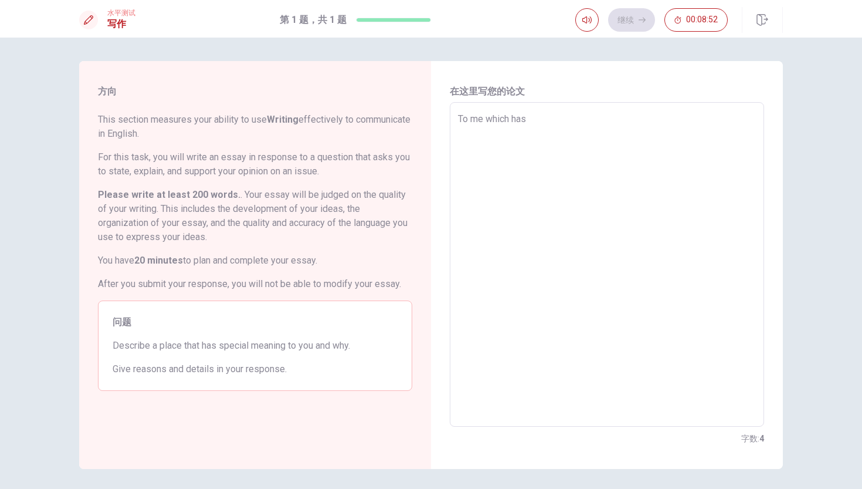
type textarea "To me which has s"
type textarea "x"
type textarea "To me which has sp"
type textarea "x"
type textarea "To me which has spe"
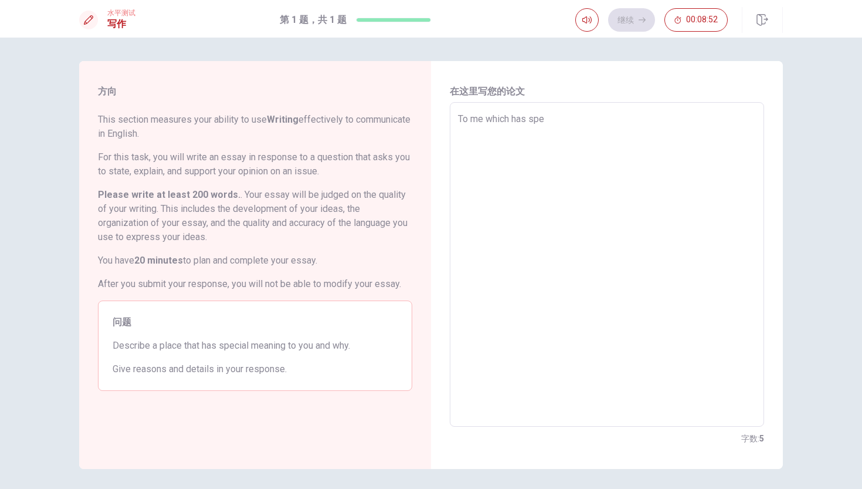
type textarea "x"
type textarea "To me which has spec"
type textarea "x"
type textarea "To me which has speci"
type textarea "x"
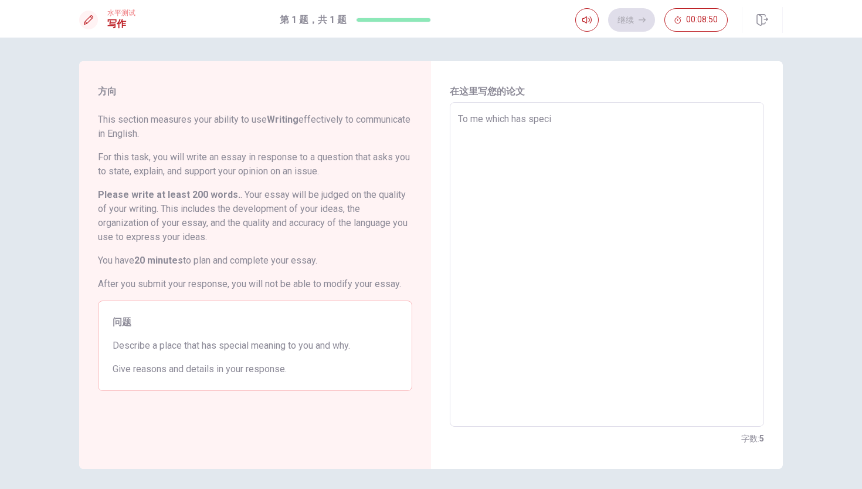
type textarea "To me which has specis"
type textarea "x"
type textarea "To me which has speci"
type textarea "x"
type textarea "To me which has specia"
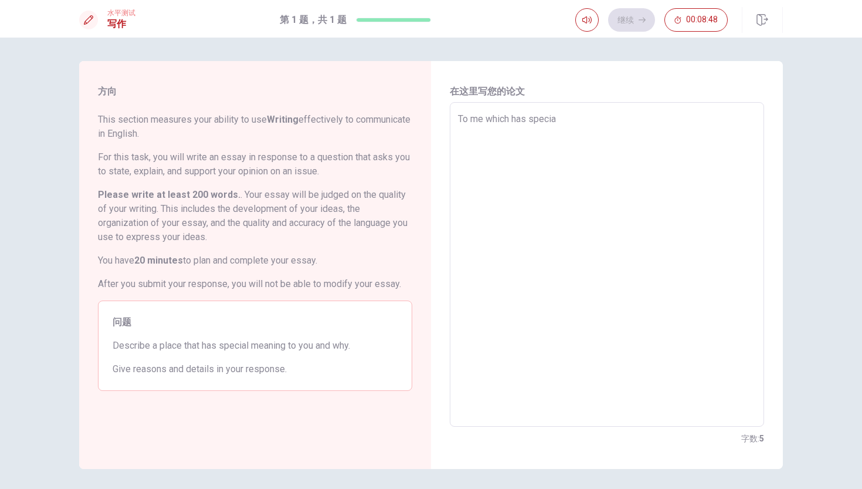
type textarea "x"
type textarea "To me which has special"
type textarea "x"
type textarea "To me which has special"
type textarea "x"
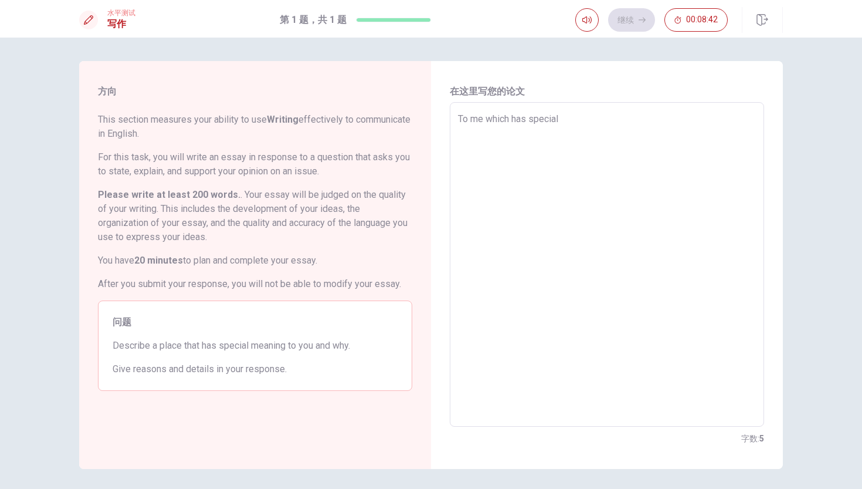
type textarea "To me which has special m"
type textarea "x"
type textarea "To me which has special me"
type textarea "x"
type textarea "To me which has special mea"
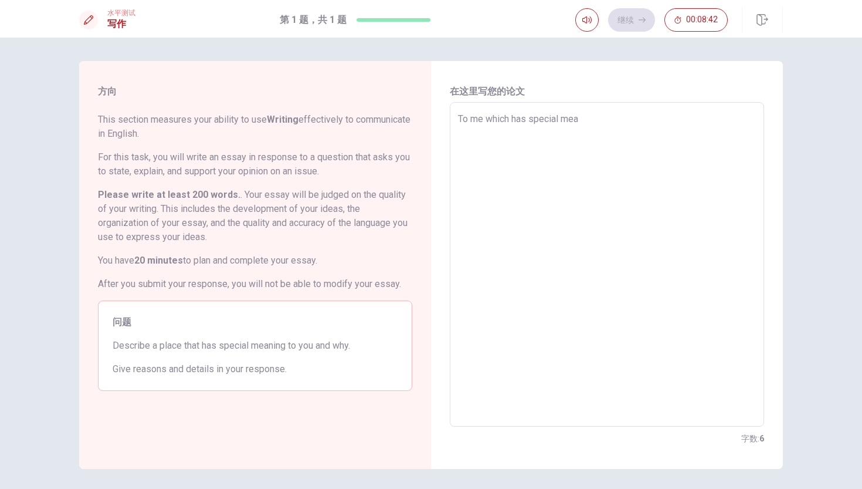
type textarea "x"
type textarea "To me which has special mean"
type textarea "x"
type textarea "To me which has special meani"
type textarea "x"
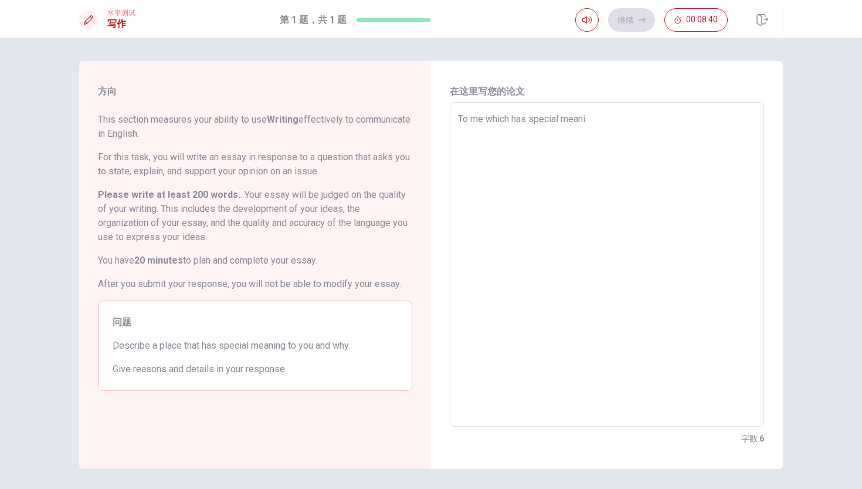
type textarea "To me which has special meanin"
type textarea "x"
type textarea "To me which has special meaning"
type textarea "x"
type textarea "To me which has special meaning"
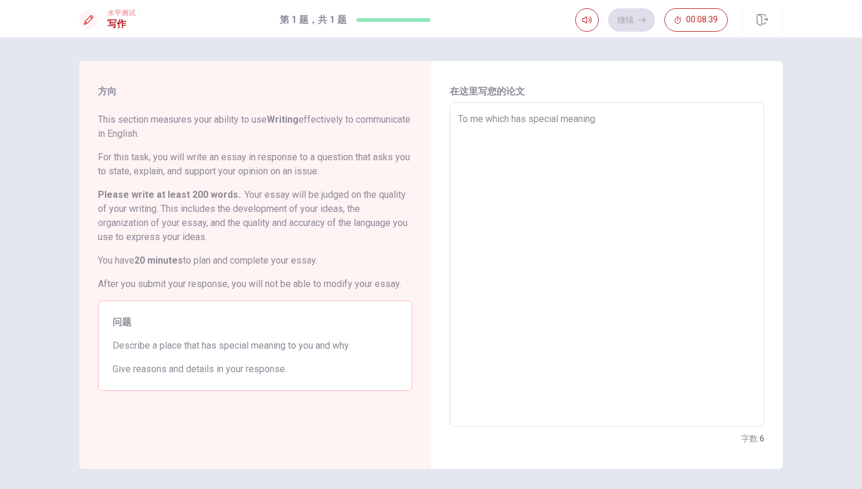
type textarea "x"
type textarea "To me which has special meaning i"
type textarea "x"
type textarea "To me which has special meaning is"
type textarea "x"
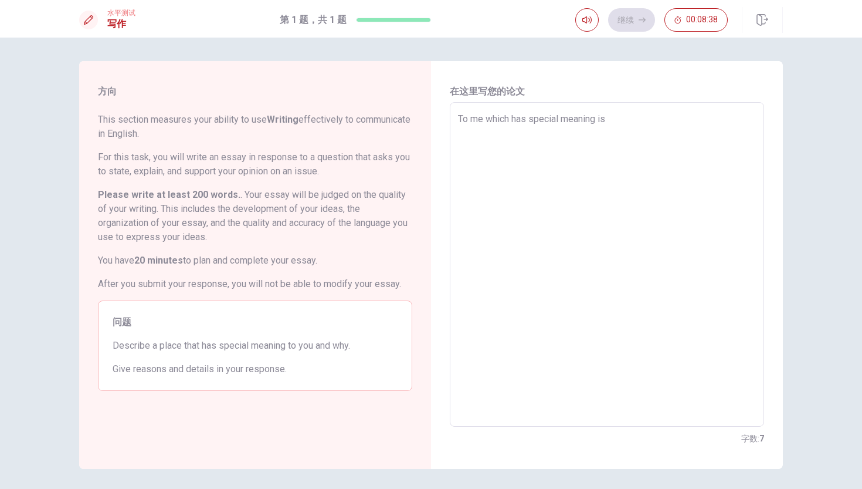
type textarea "To me which has special meaning is"
type textarea "x"
type textarea "To me which has special meaning is m"
type textarea "x"
type textarea "To me which has special meaning is my"
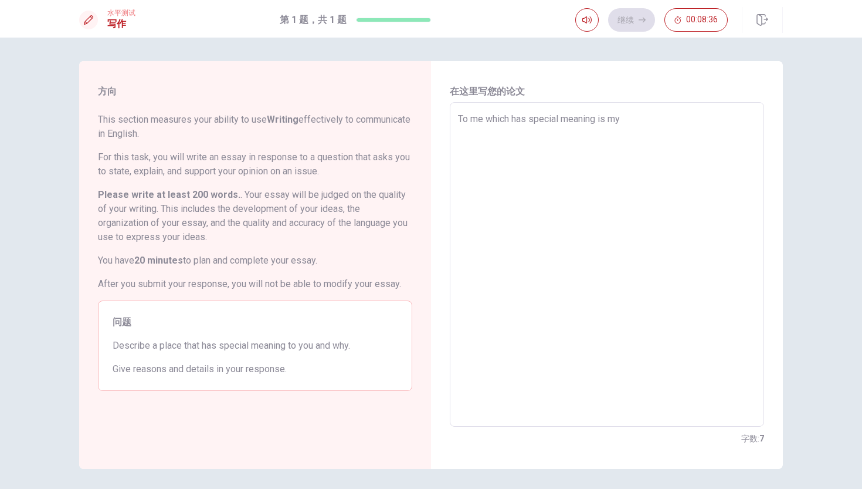
type textarea "x"
type textarea "To me which has special meaning is my"
type textarea "x"
type textarea "To me which has special meaning is my h"
type textarea "x"
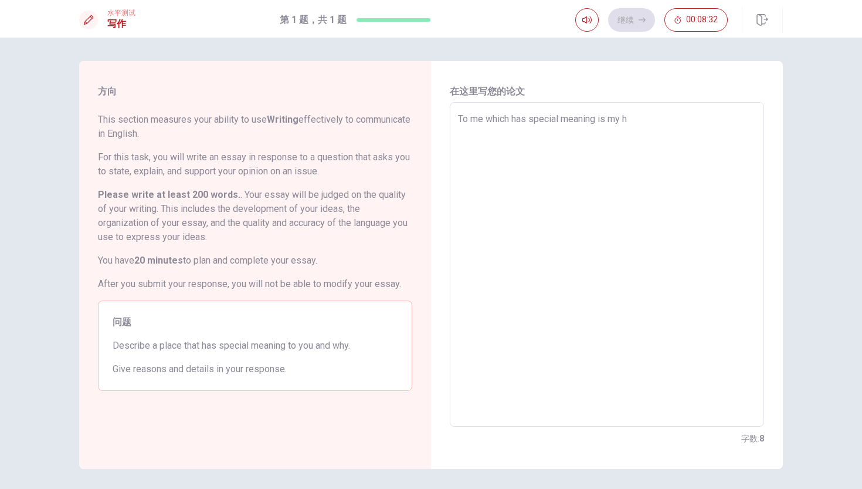
type textarea "To me which has special meaning is my ho"
type textarea "x"
type textarea "To me which has special meaning is my hom"
type textarea "x"
type textarea "To me which has special meaning is my home"
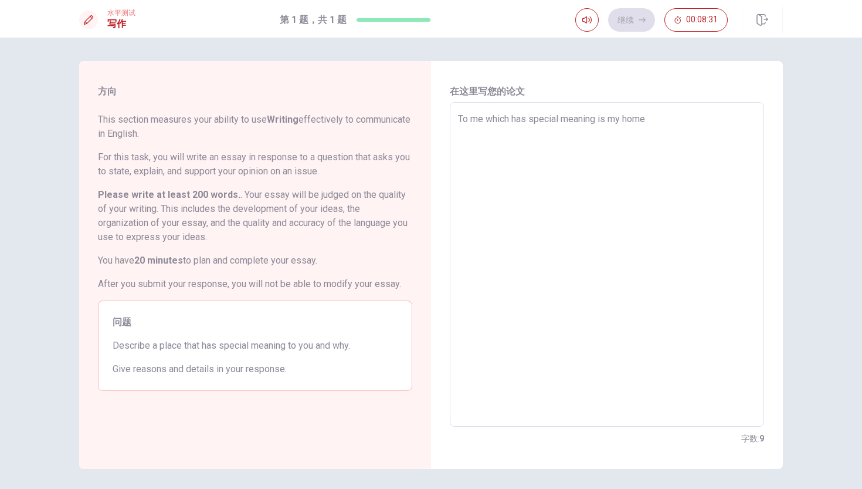
type textarea "x"
type textarea "To me which has special meaning is my home/"
type textarea "x"
type textarea "To me which has special meaning is my home"
type textarea "x"
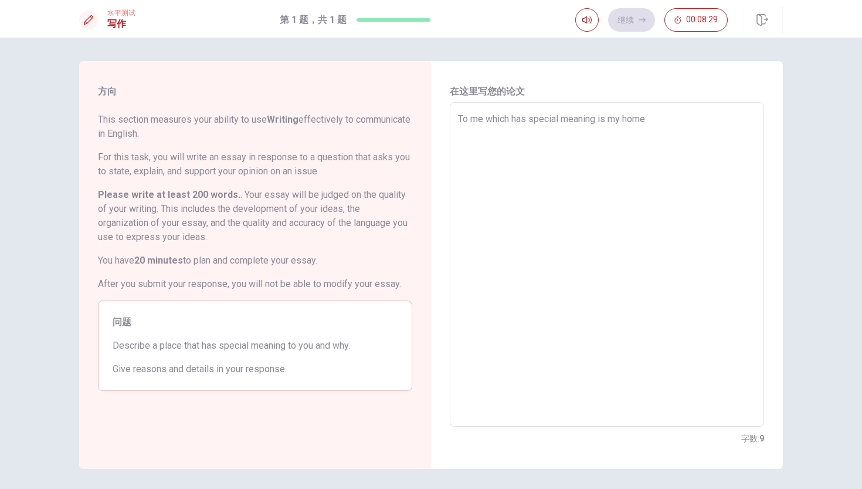
type textarea "To me which has special meaning is my home."
type textarea "x"
type textarea "To me which has special meaning is my home."
type textarea "x"
type textarea "To me which has special meaning is my home. I"
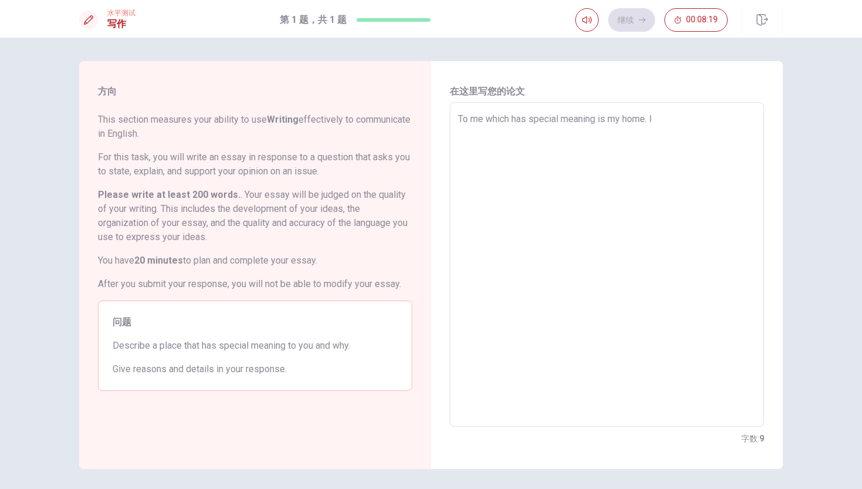
type textarea "x"
type textarea "To me which has special meaning is my home. Im"
type textarea "x"
type textarea "To me which has special meaning is my home. I"
type textarea "x"
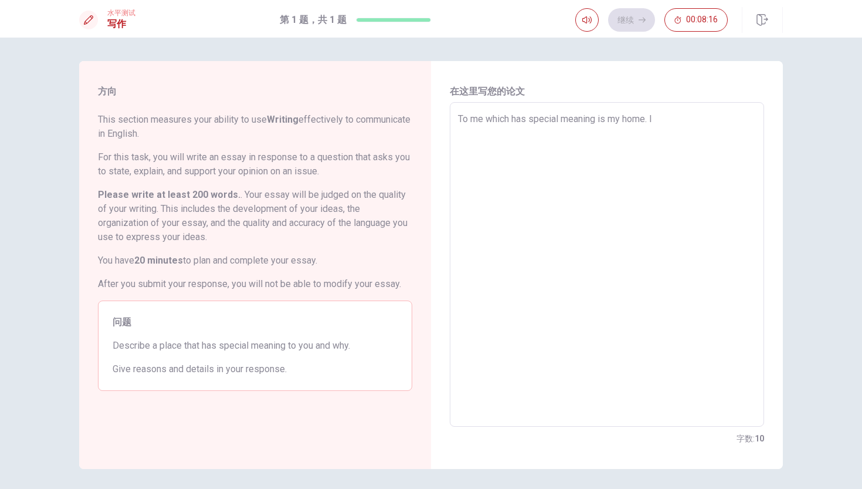
type textarea "To me which has special meaning is my home. In"
type textarea "x"
type textarea "To me which has special meaning is my home. In"
type textarea "x"
type textarea "To me which has special meaning is my home. In h"
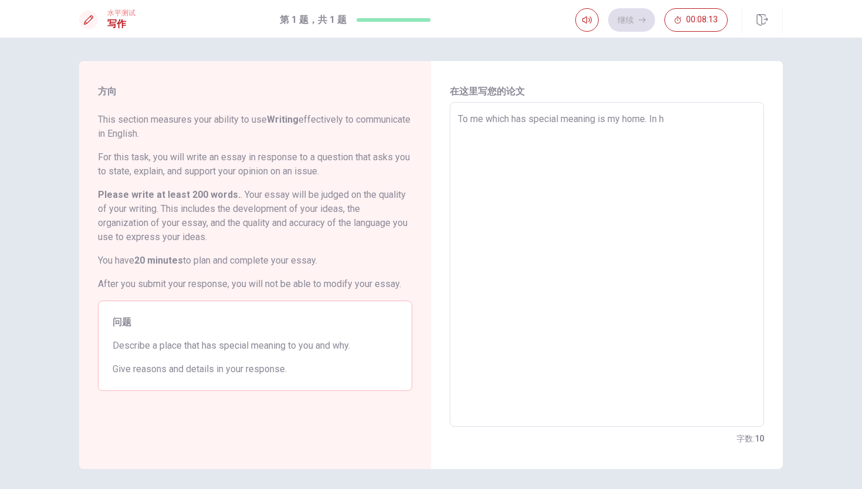
type textarea "x"
type textarea "To me which has special meaning is my home. In ho"
type textarea "x"
type textarea "To me which has special meaning is my home. In hom"
type textarea "x"
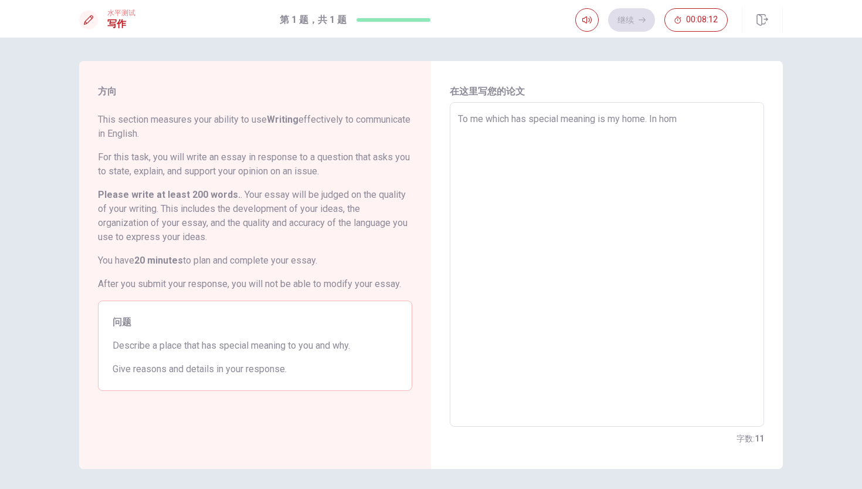
type textarea "To me which has special meaning is my home. In home"
type textarea "x"
type textarea "To me which has special meaning is my home. In home"
type textarea "x"
type textarea "To me which has special meaning is my home. In home m"
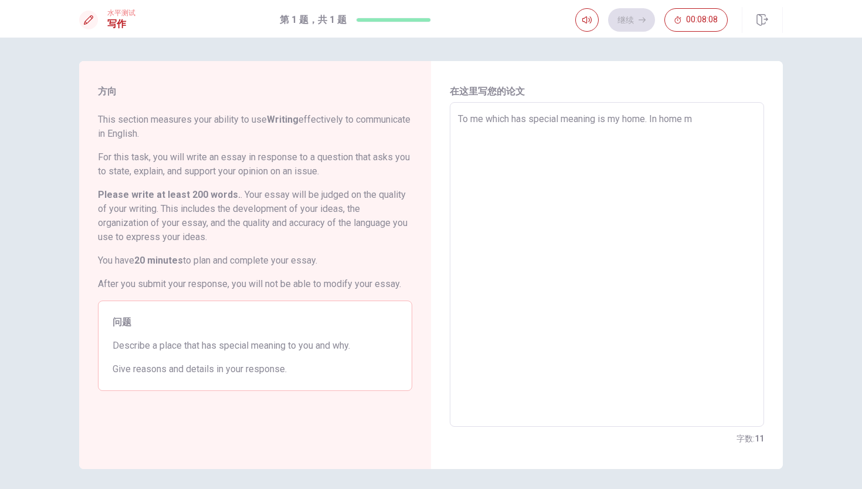
type textarea "x"
type textarea "To me which has special meaning is my home. In home my"
type textarea "x"
type textarea "To me which has special meaning is my home. In home m"
type textarea "x"
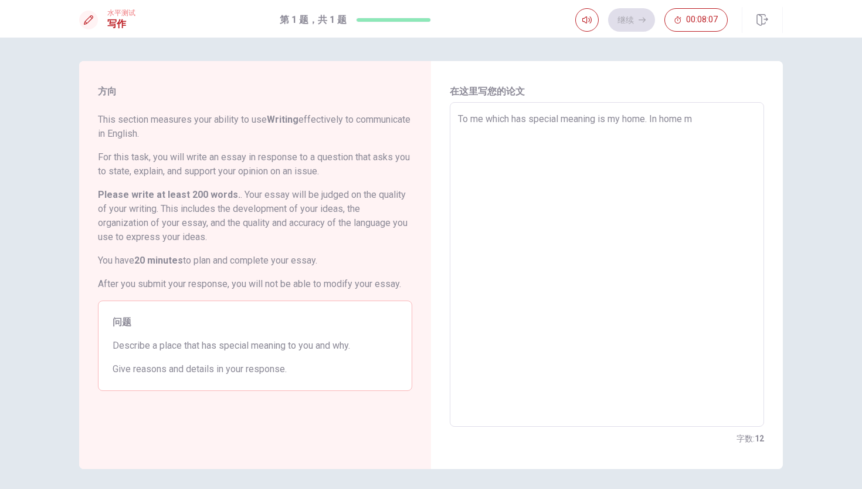
type textarea "To me which has special meaning is my home. In home"
type textarea "x"
type textarea "To me which has special meaning is my home. In home t"
type textarea "x"
type textarea "To me which has special meaning is my home. In home th"
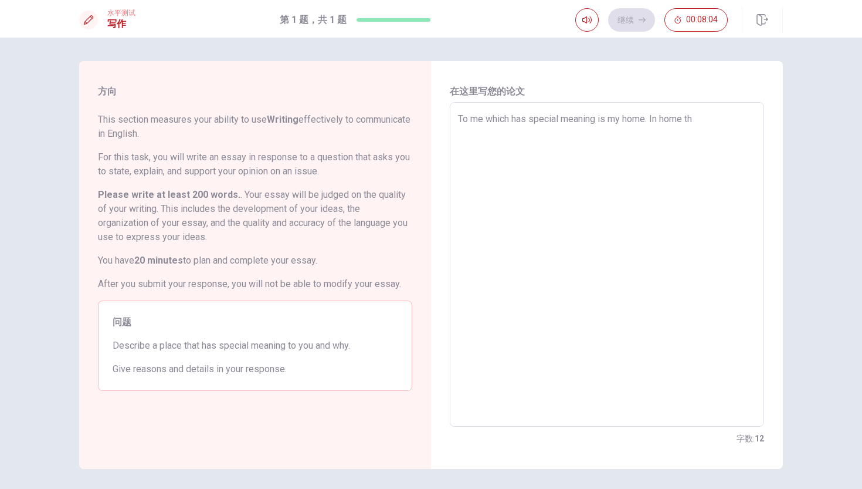
type textarea "x"
type textarea "To me which has special meaning is my home. In home thw"
type textarea "x"
type textarea "To me which has special meaning is my home. In home th"
type textarea "x"
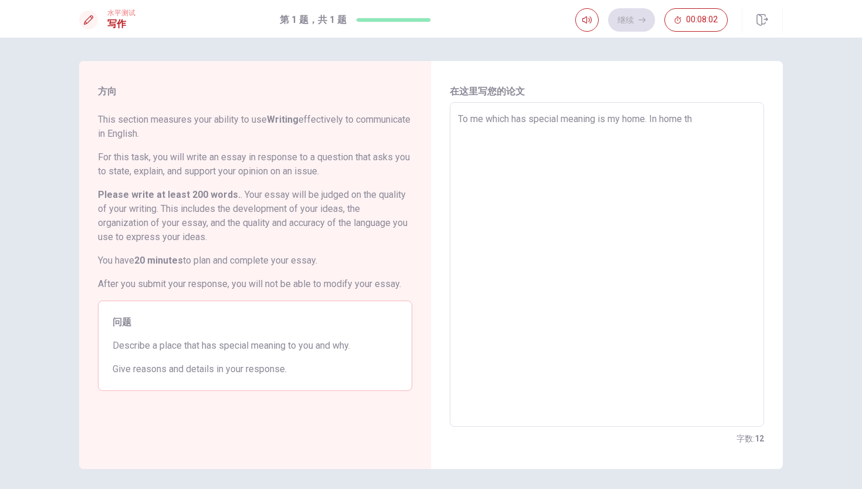
type textarea "To me which has special meaning is my home. In home the"
type textarea "x"
type textarea "To me which has special meaning is my home. In home ther"
type textarea "x"
type textarea "To me which has special meaning is my home. In home there"
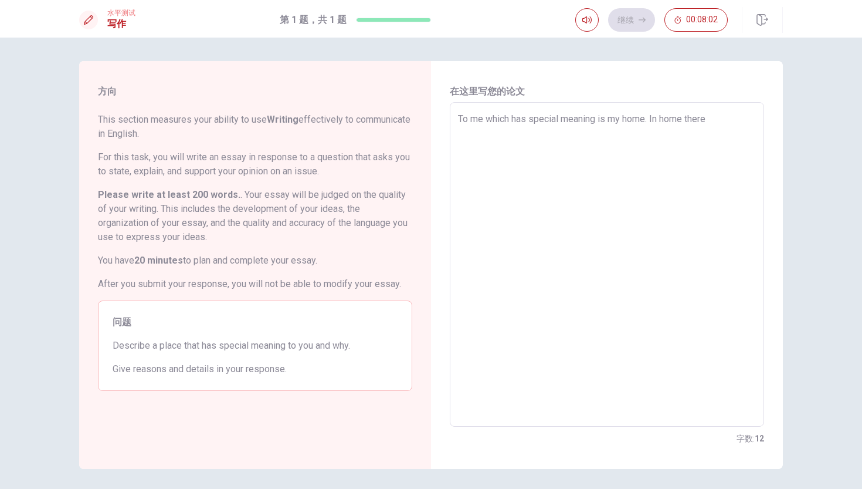
type textarea "x"
type textarea "To me which has special meaning is my home. In home there"
type textarea "x"
type textarea "To me which has special meaning is my home. In home there h"
type textarea "x"
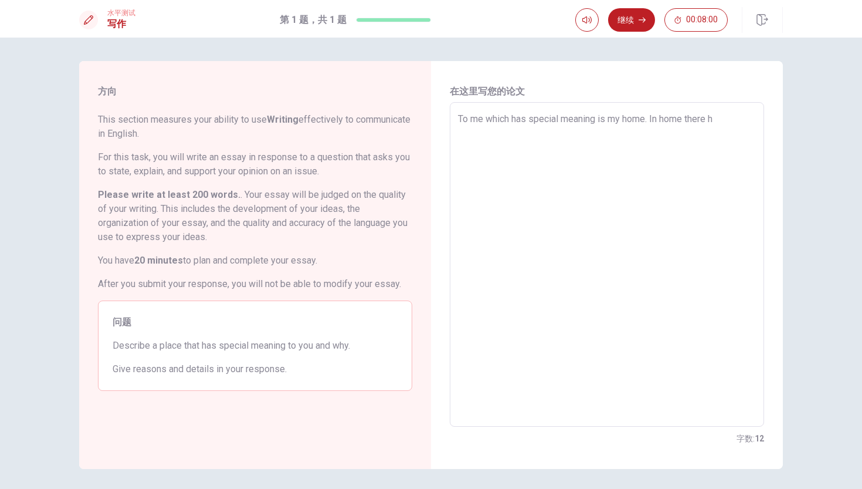
type textarea "To me which has special meaning is my home. In home there ha"
type textarea "x"
type textarea "To me which has special meaning is my home. In home there hav"
type textarea "x"
type textarea "To me which has special meaning is my home. In home there have"
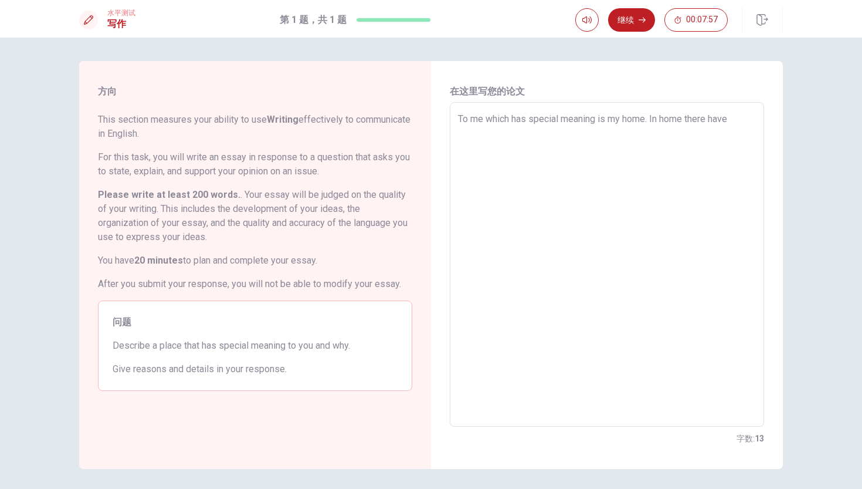
type textarea "x"
type textarea "To me which has special meaning is my home. In home there have"
type textarea "x"
type textarea "To me which has special meaning is my home. In home there have m"
type textarea "x"
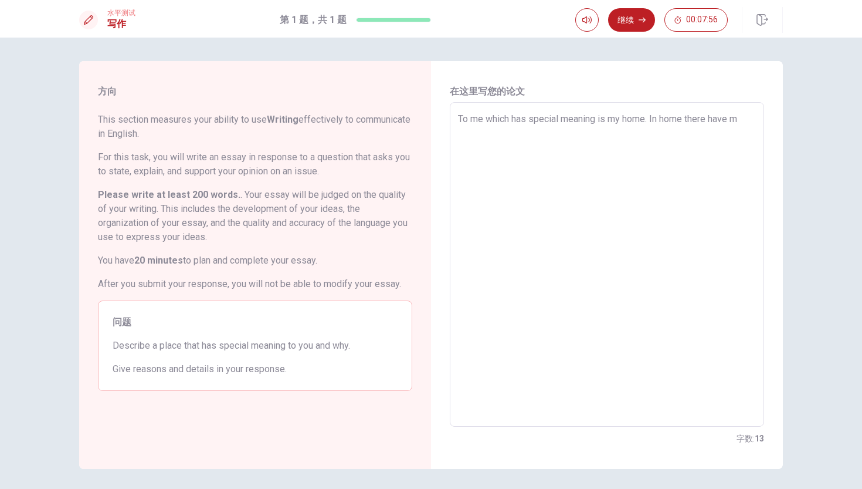
type textarea "To me which has special meaning is my home. In home there have my"
type textarea "x"
type textarea "To me which has special meaning is my home. In home there have my"
type textarea "x"
type textarea "To me which has special meaning is my home. In home there have my f"
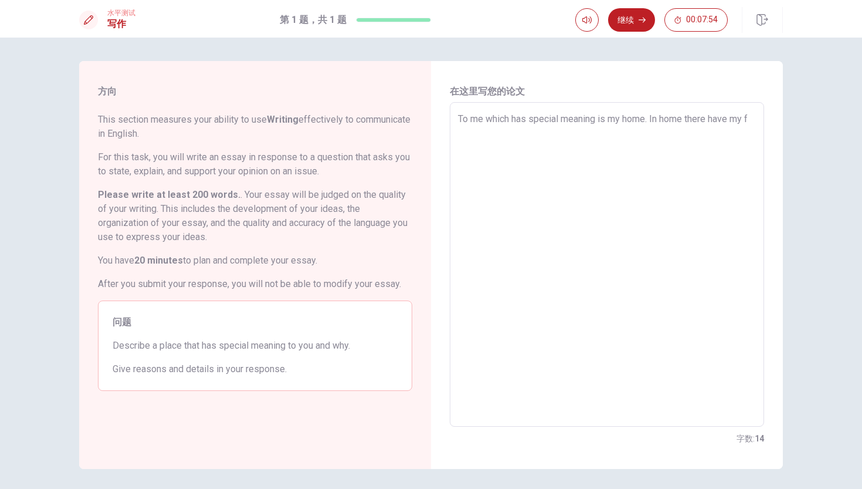
type textarea "x"
type textarea "To me which has special meaning is my home. In home there have my fa"
type textarea "x"
type textarea "To me which has special meaning is my home. In home there have my fam"
type textarea "x"
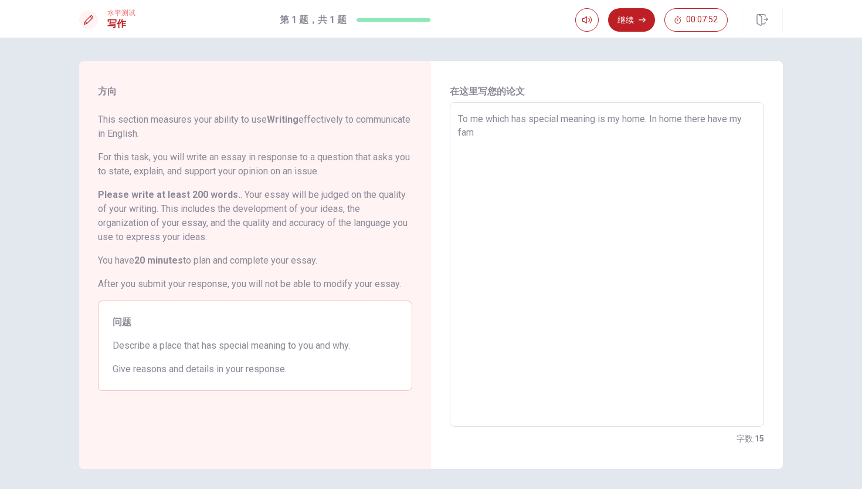
type textarea "To me which has special meaning is my home. In home there have my fami"
type textarea "x"
type textarea "To me which has special meaning is my home. In home there have my famil"
type textarea "x"
type textarea "To me which has special meaning is my home. In home there have my family"
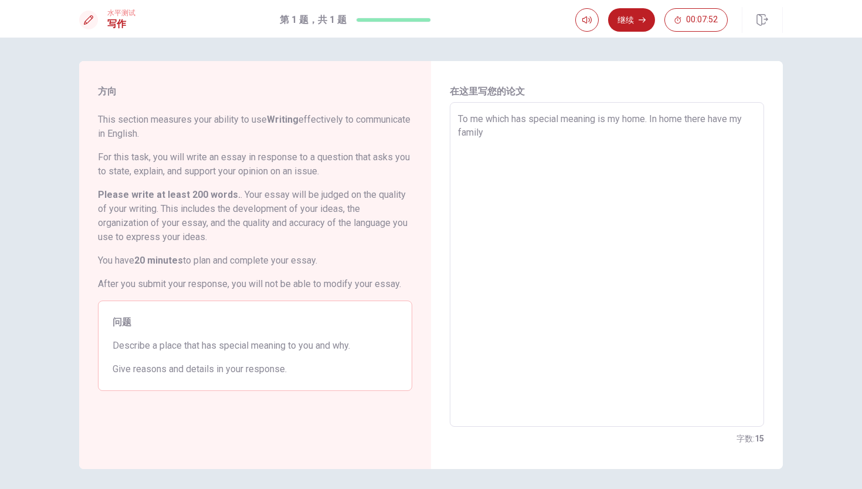
type textarea "x"
type textarea "To me which has special meaning is my home. In home there have my family"
type textarea "x"
type textarea "To me which has special meaning is my home. In home there have my family a"
type textarea "x"
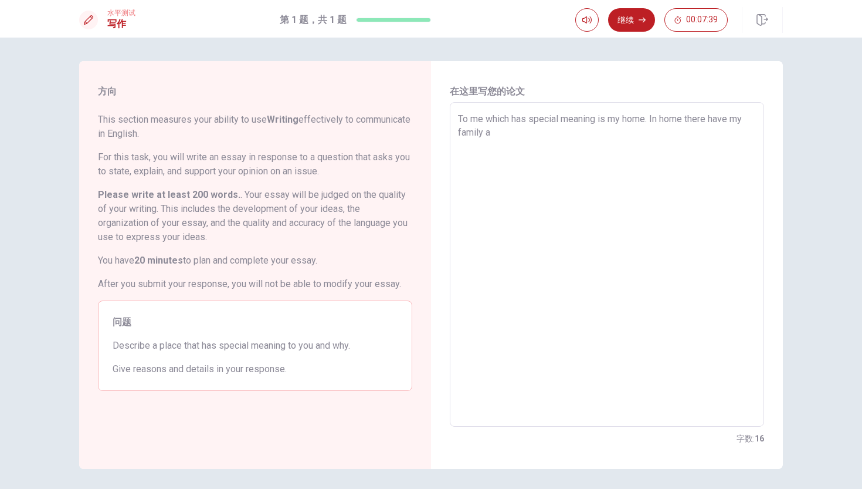
type textarea "To me which has special meaning is my home. In home there have my family an"
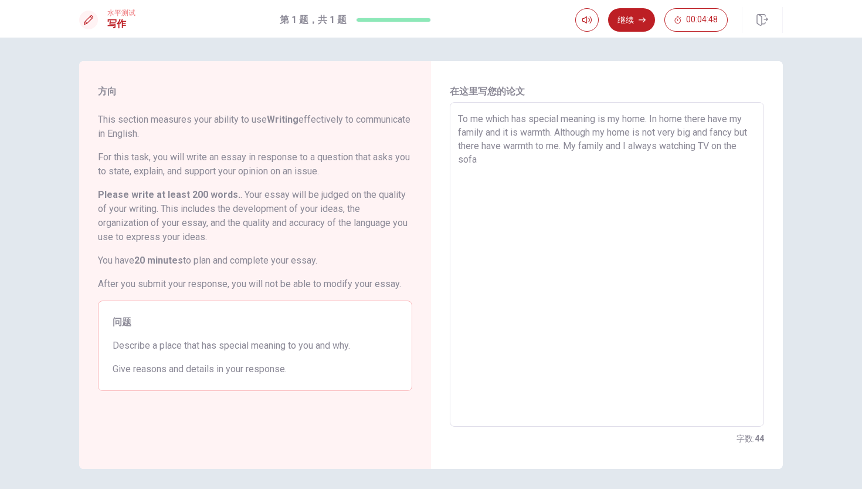
click at [732, 144] on textarea "To me which has special meaning is my home. In home there have my family and it…" at bounding box center [607, 264] width 298 height 305
click at [574, 158] on textarea "To me which has special meaning is my home. In home there have my family and it…" at bounding box center [607, 264] width 298 height 305
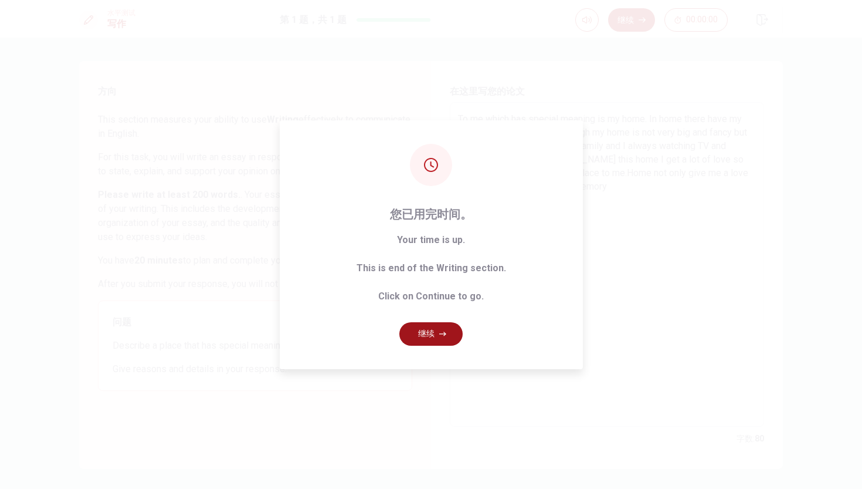
click at [421, 327] on button "继续" at bounding box center [430, 333] width 63 height 23
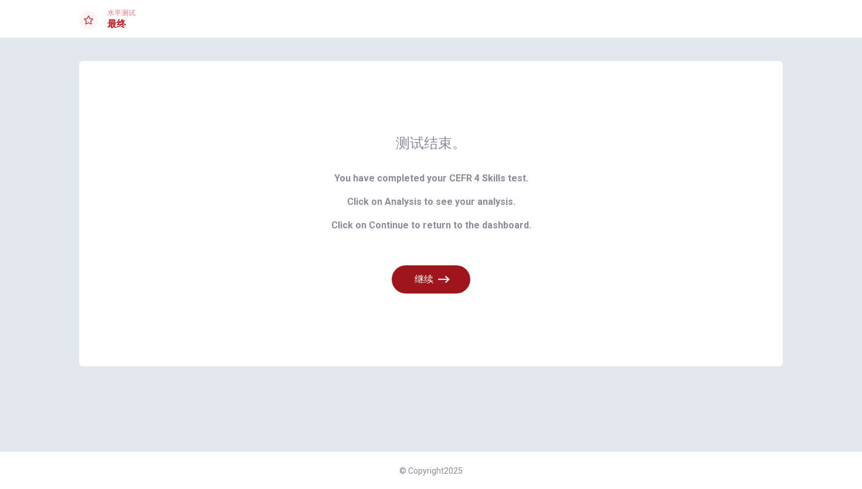
click at [459, 270] on button "继续" at bounding box center [431, 279] width 79 height 28
